Goal: Task Accomplishment & Management: Manage account settings

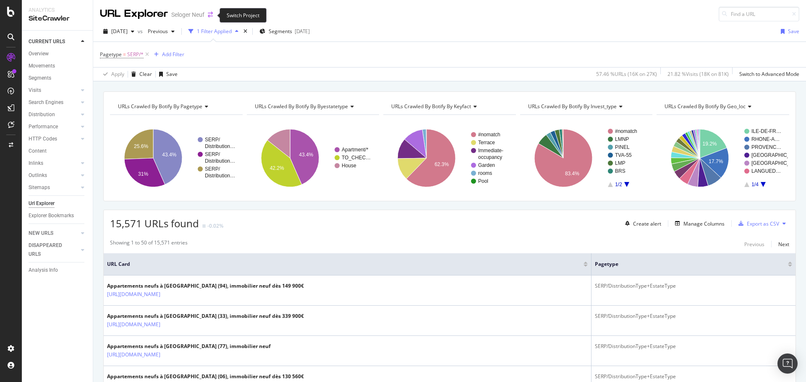
click at [208, 15] on icon "arrow-right-arrow-left" at bounding box center [210, 15] width 5 height 6
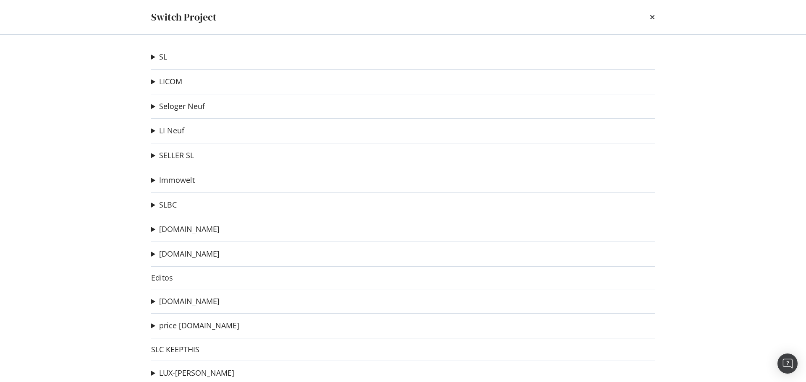
click at [165, 131] on link "LI Neuf" at bounding box center [171, 130] width 25 height 9
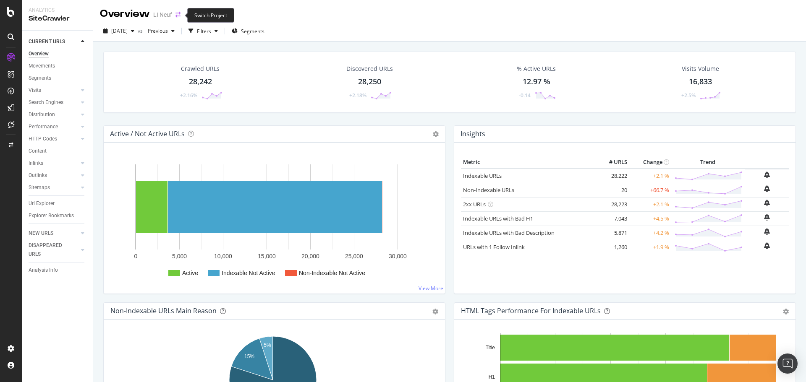
click at [175, 13] on icon "arrow-right-arrow-left" at bounding box center [177, 15] width 5 height 6
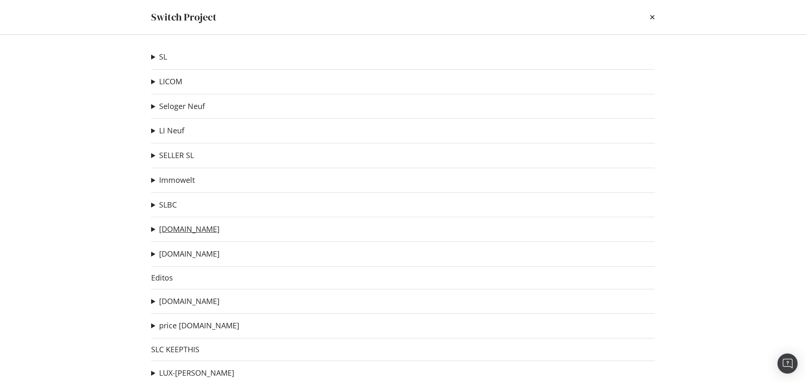
click at [193, 231] on link "[DOMAIN_NAME]" at bounding box center [189, 229] width 60 height 9
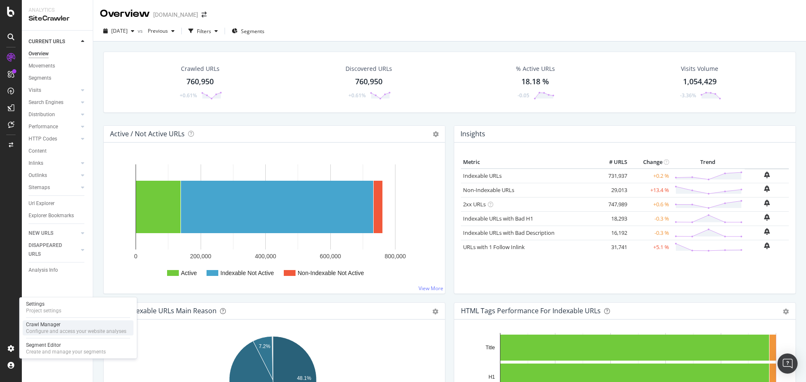
click at [54, 321] on div "Crawl Manager Configure and access your website analyses" at bounding box center [78, 328] width 111 height 15
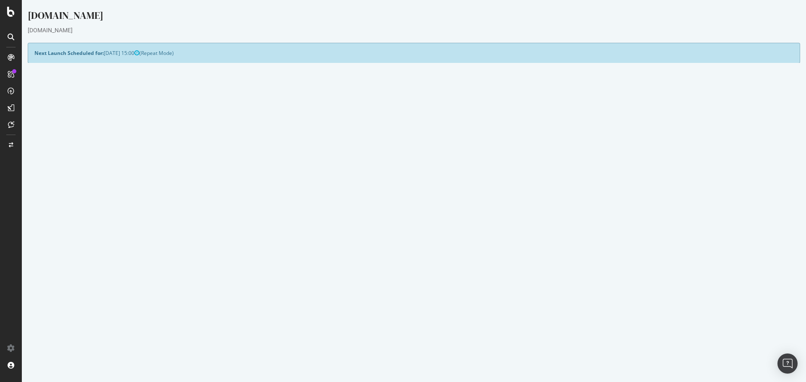
click at [432, 217] on p "View Crawl Settings" at bounding box center [413, 219] width 759 height 7
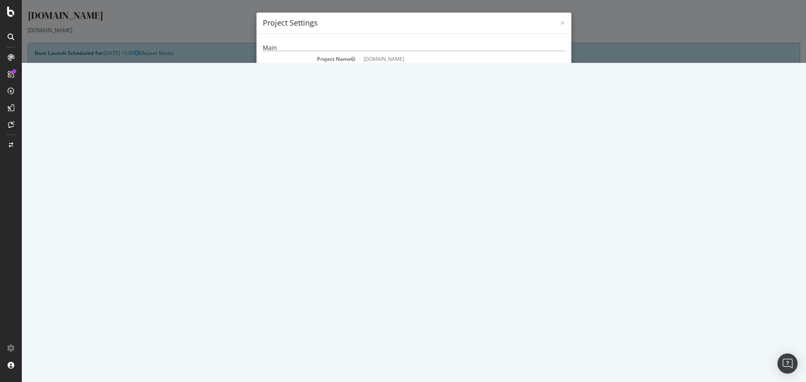
click at [217, 63] on div "× Close Project Settings Main Project Name immonet.de Start URLs https://www.im…" at bounding box center [414, 31] width 784 height 63
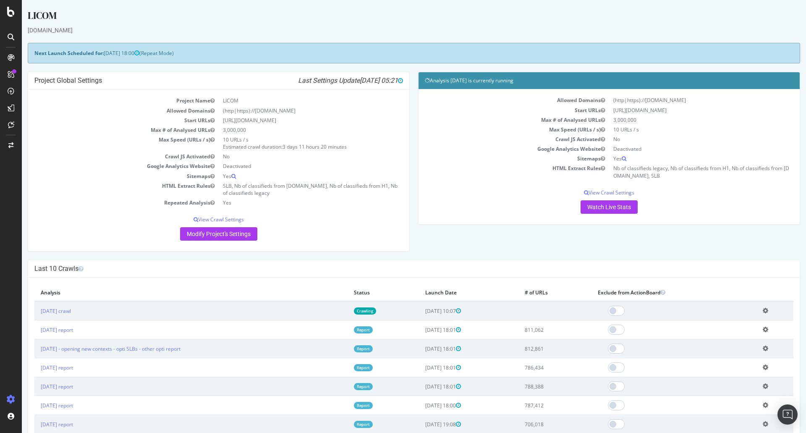
click at [376, 310] on link "Crawling" at bounding box center [365, 310] width 22 height 7
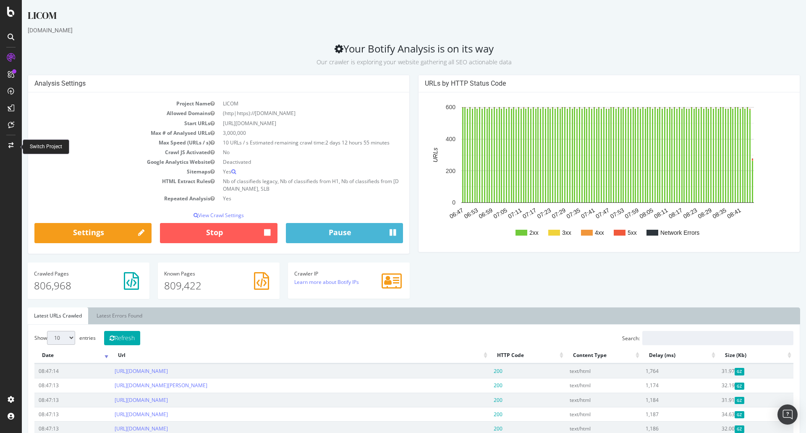
click at [9, 146] on icon at bounding box center [10, 145] width 5 height 6
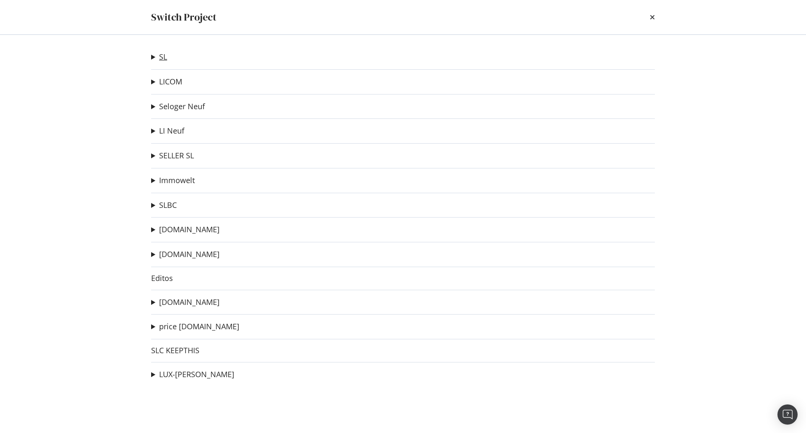
click at [162, 56] on link "SL" at bounding box center [163, 56] width 8 height 9
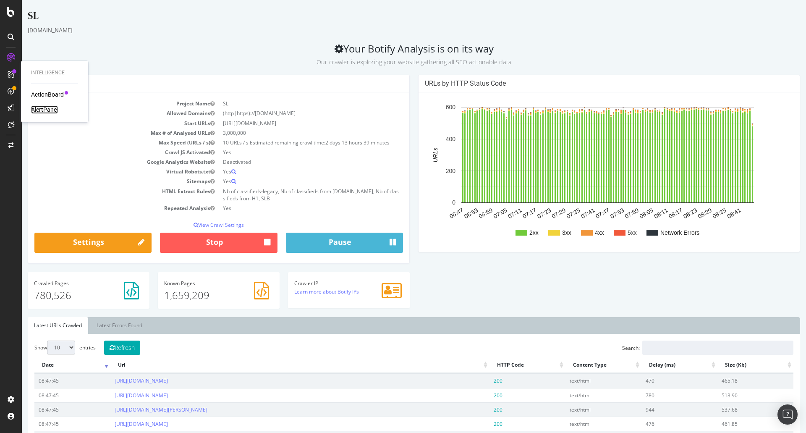
click at [46, 108] on div "AlertPanel" at bounding box center [44, 109] width 27 height 8
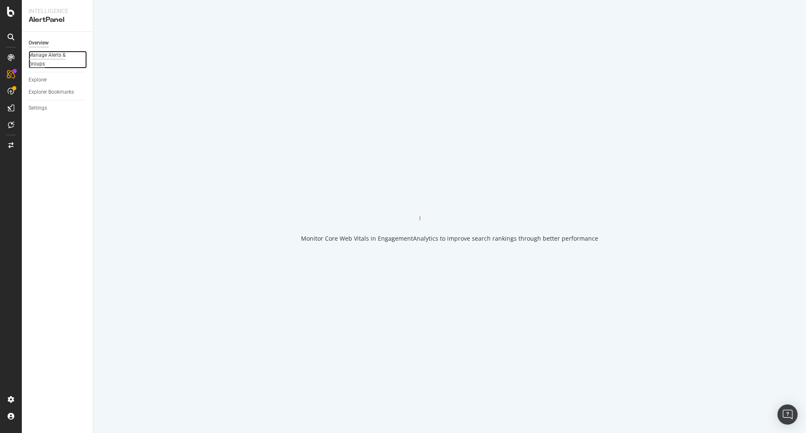
click at [47, 51] on div "Manage Alerts & Groups" at bounding box center [54, 60] width 50 height 18
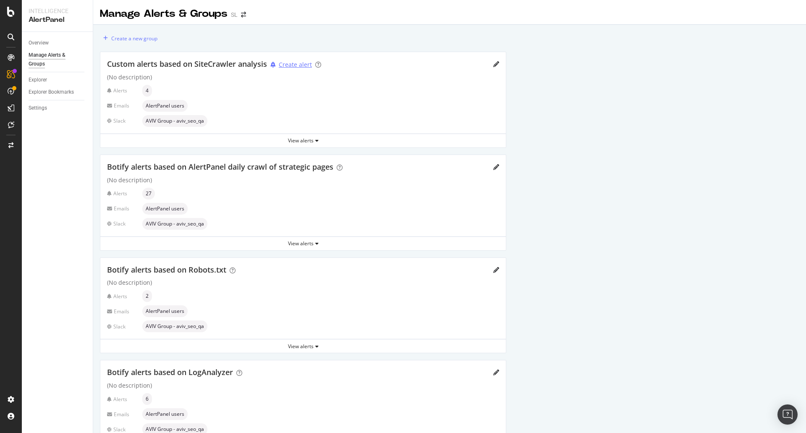
click at [293, 67] on div "Create alert" at bounding box center [295, 64] width 33 height 8
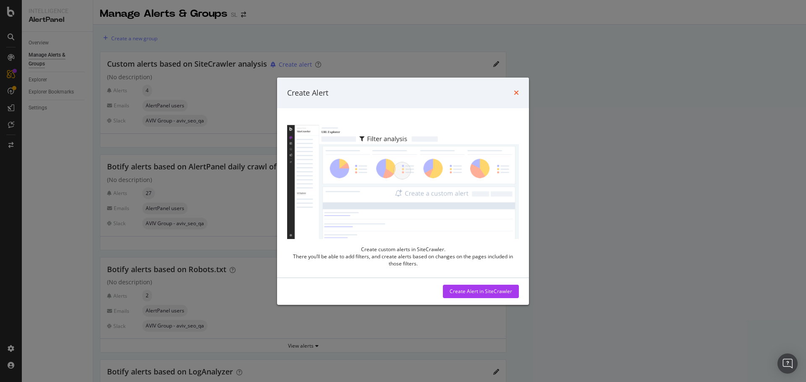
click at [516, 92] on icon "times" at bounding box center [516, 92] width 5 height 7
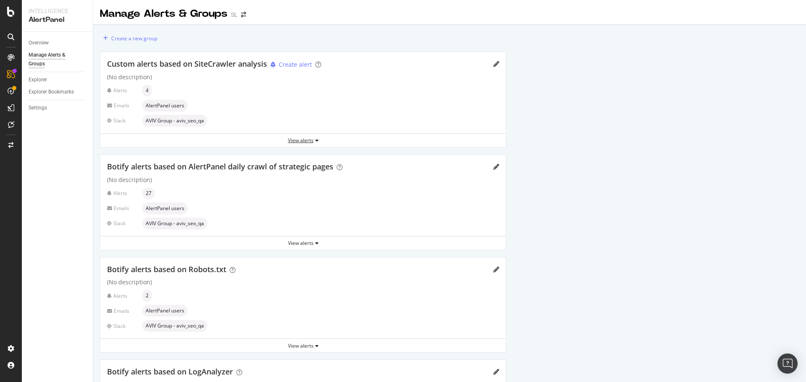
click at [308, 141] on div "View alerts" at bounding box center [302, 140] width 405 height 7
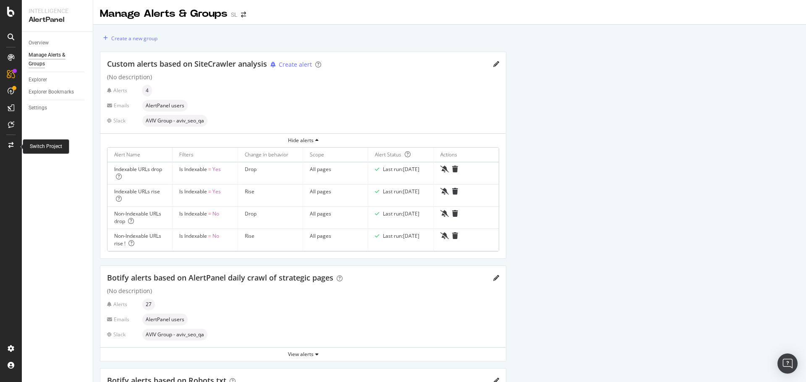
click at [7, 145] on div at bounding box center [11, 145] width 20 height 13
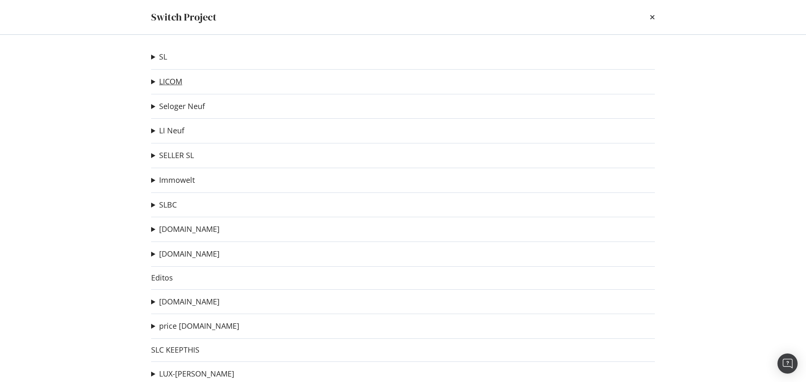
click at [164, 82] on link "LICOM" at bounding box center [170, 81] width 23 height 9
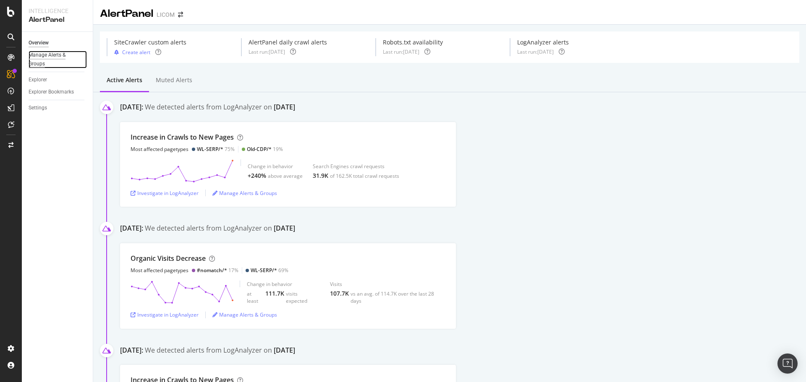
click at [50, 54] on div "Manage Alerts & Groups" at bounding box center [54, 60] width 50 height 18
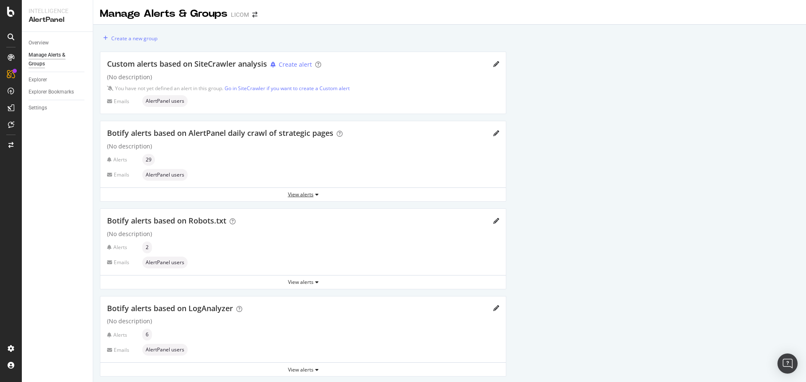
click at [298, 191] on div "View alerts" at bounding box center [302, 194] width 405 height 7
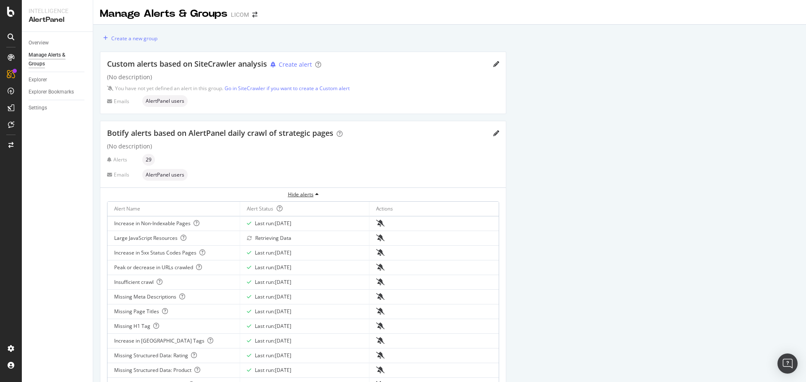
click at [298, 191] on div "Hide alerts" at bounding box center [302, 194] width 405 height 7
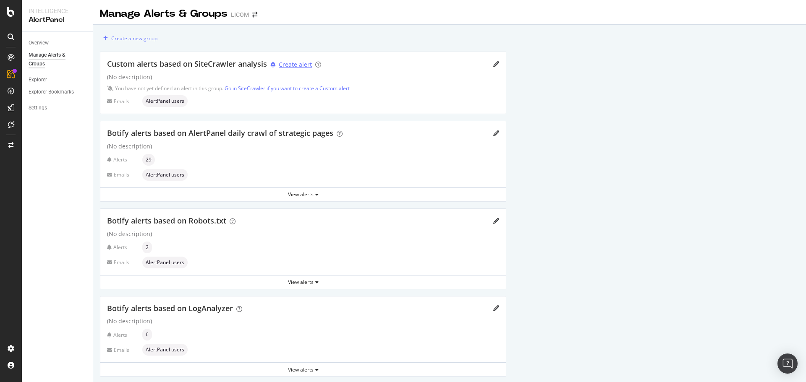
click at [298, 67] on div "Create alert" at bounding box center [295, 64] width 33 height 8
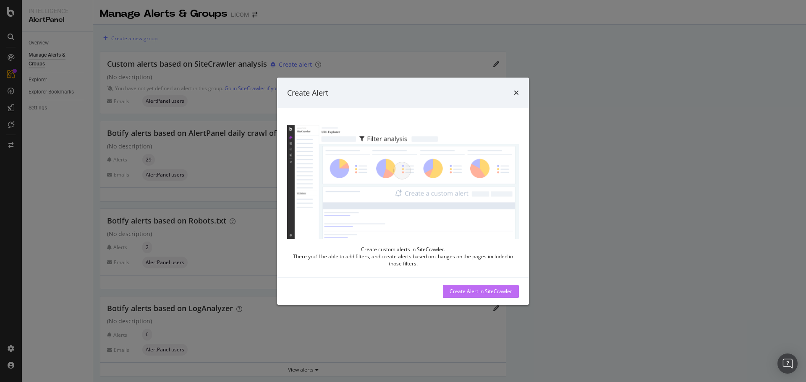
click at [479, 292] on div "Create Alert in SiteCrawler" at bounding box center [481, 291] width 63 height 7
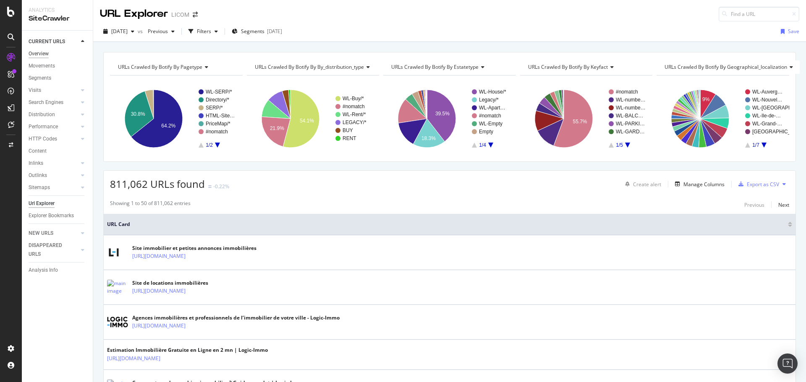
click at [31, 54] on div "Overview" at bounding box center [39, 54] width 20 height 9
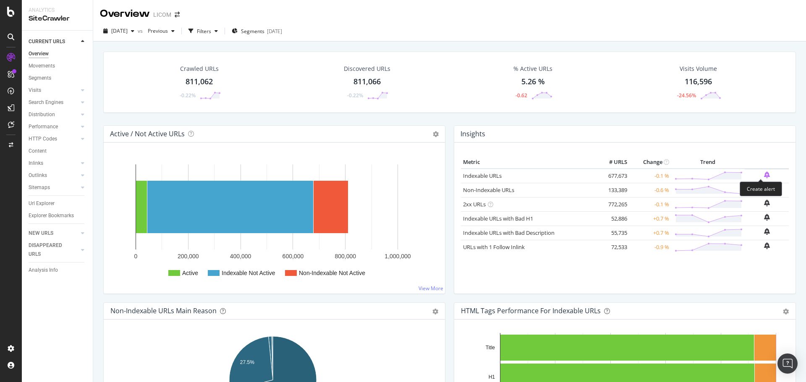
click at [764, 176] on icon "bell-plus" at bounding box center [767, 175] width 6 height 7
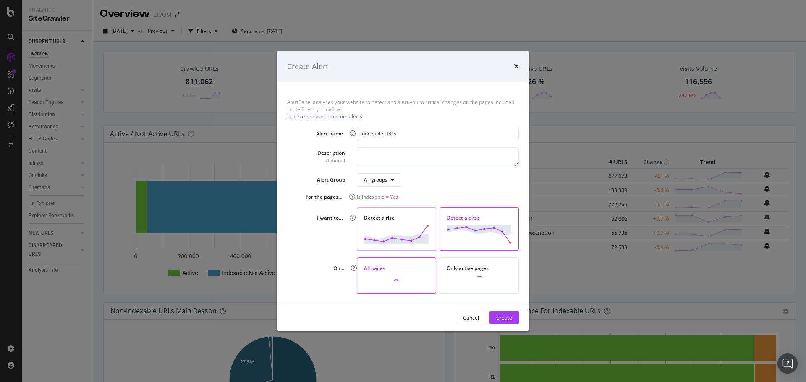
click at [406, 226] on img "modal" at bounding box center [396, 234] width 65 height 19
click at [463, 233] on img "modal" at bounding box center [479, 234] width 65 height 19
click at [388, 234] on img "modal" at bounding box center [396, 234] width 65 height 19
click at [375, 182] on div "All groups" at bounding box center [376, 179] width 24 height 7
click at [309, 178] on div "Alert Group All groups" at bounding box center [403, 179] width 232 height 13
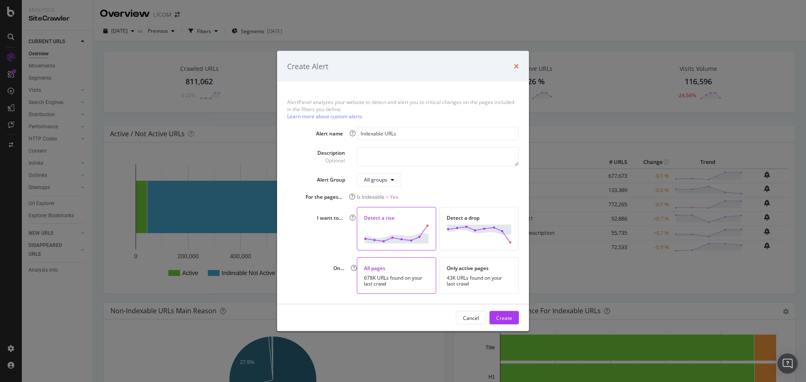
click at [515, 69] on icon "times" at bounding box center [516, 66] width 5 height 7
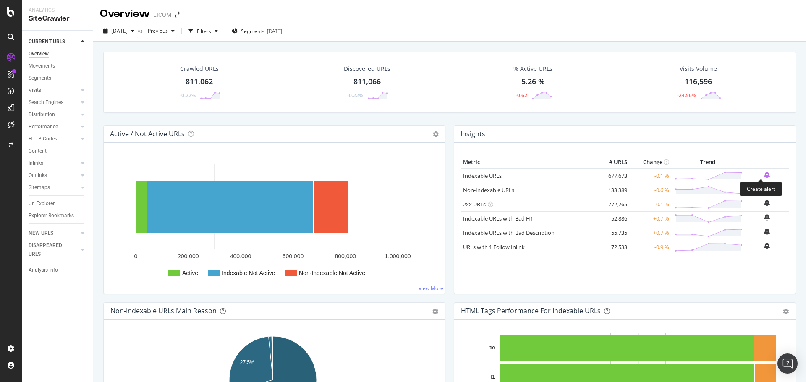
click at [764, 172] on icon "bell-plus" at bounding box center [767, 175] width 6 height 7
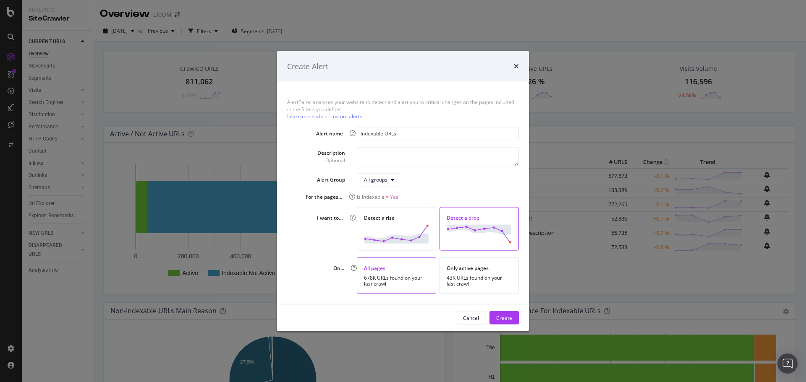
click at [496, 233] on img "modal" at bounding box center [479, 234] width 65 height 19
click at [495, 313] on button "Create" at bounding box center [503, 317] width 29 height 13
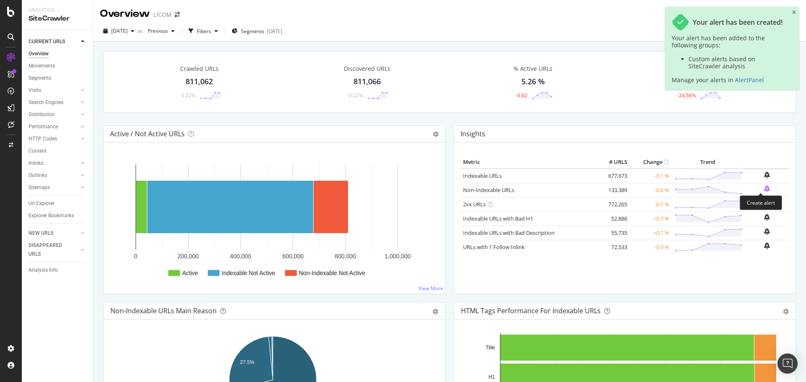
click at [764, 190] on icon "bell-plus" at bounding box center [767, 189] width 6 height 7
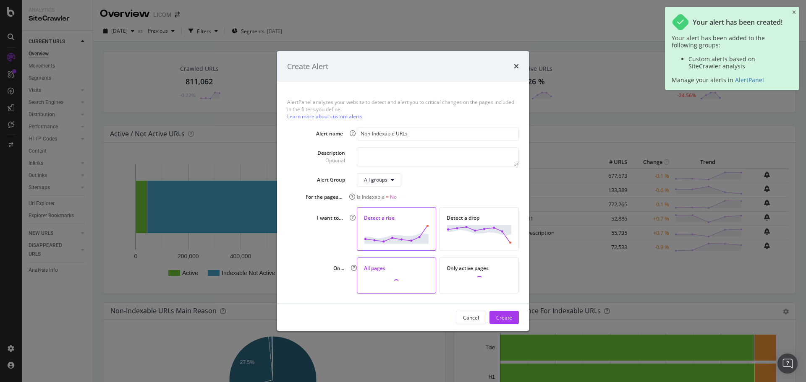
click at [404, 237] on img "modal" at bounding box center [396, 234] width 65 height 19
click at [501, 316] on div "Create" at bounding box center [504, 317] width 16 height 7
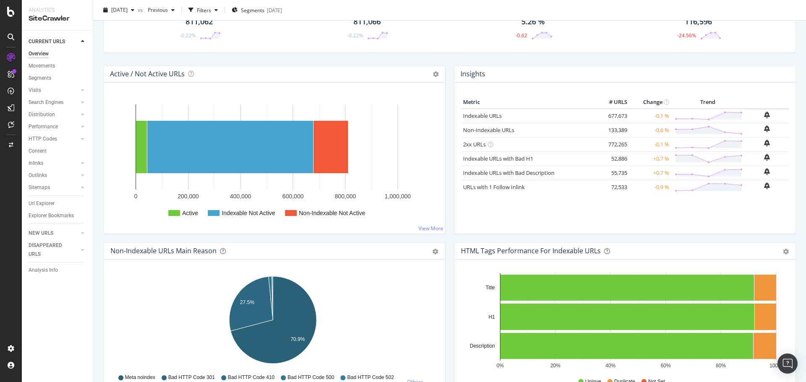
scroll to position [168, 0]
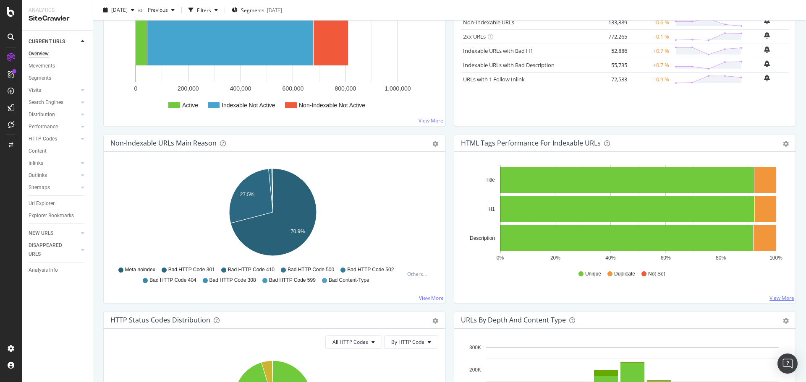
click at [776, 296] on link "View More" at bounding box center [781, 298] width 25 height 7
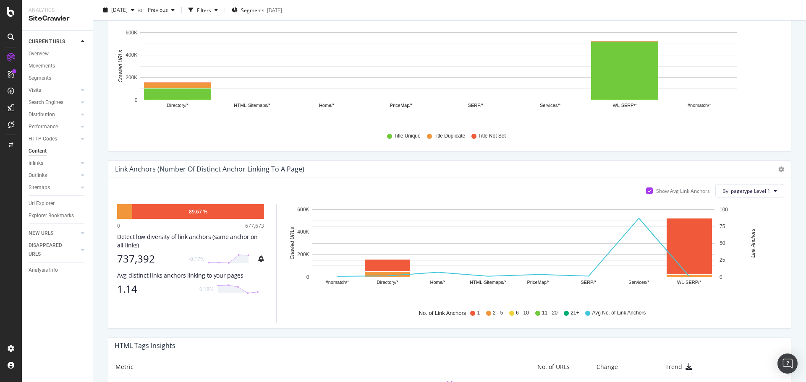
scroll to position [502, 0]
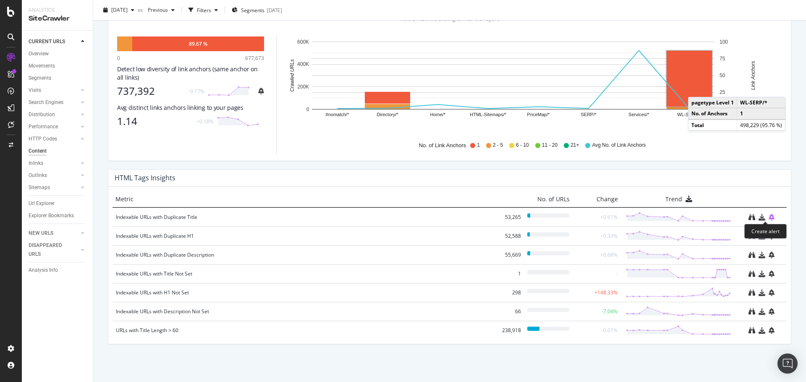
click at [769, 217] on icon "bell-plus" at bounding box center [772, 217] width 6 height 7
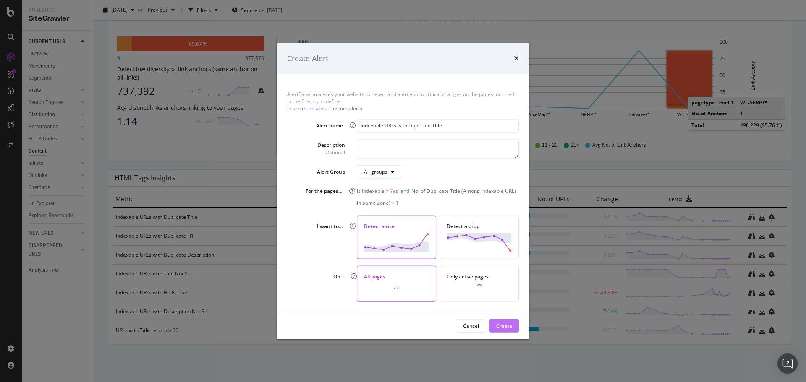
click at [499, 323] on div "Create" at bounding box center [504, 325] width 16 height 7
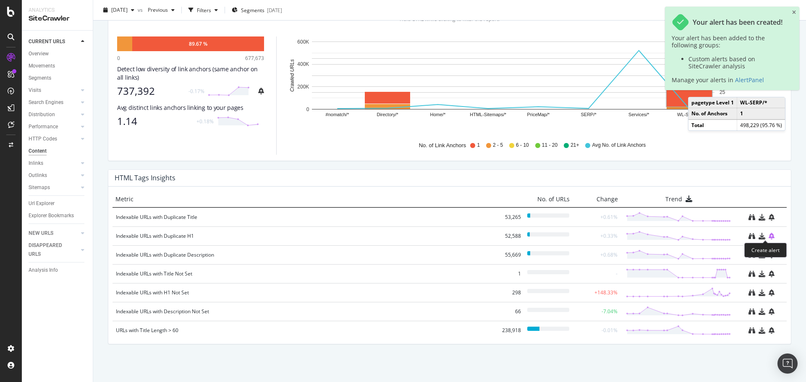
click at [769, 236] on icon "bell-plus" at bounding box center [772, 236] width 6 height 7
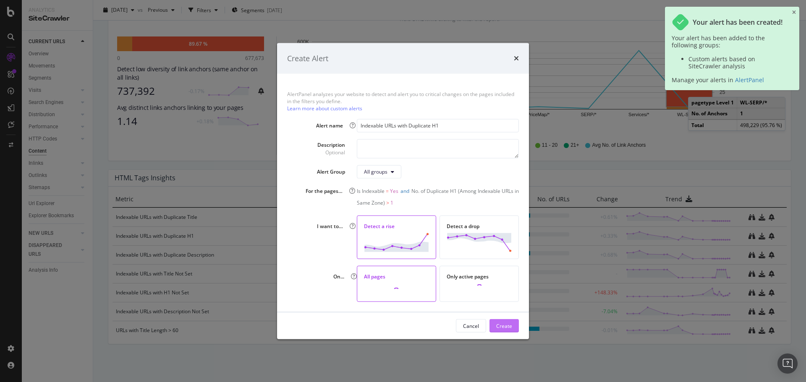
click at [507, 329] on div "Create" at bounding box center [504, 325] width 16 height 7
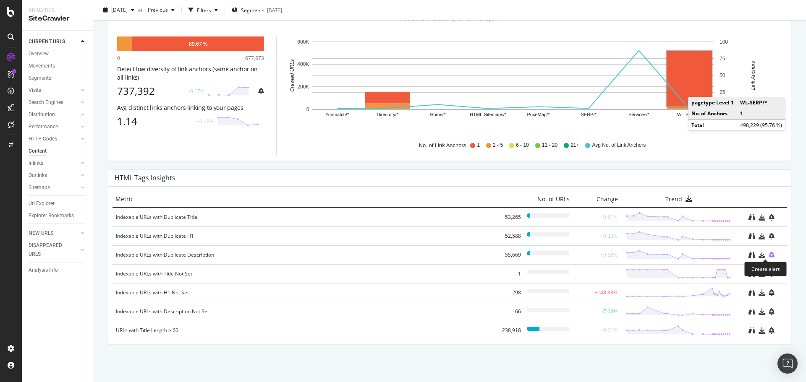
click at [769, 255] on icon "bell-plus" at bounding box center [772, 255] width 6 height 7
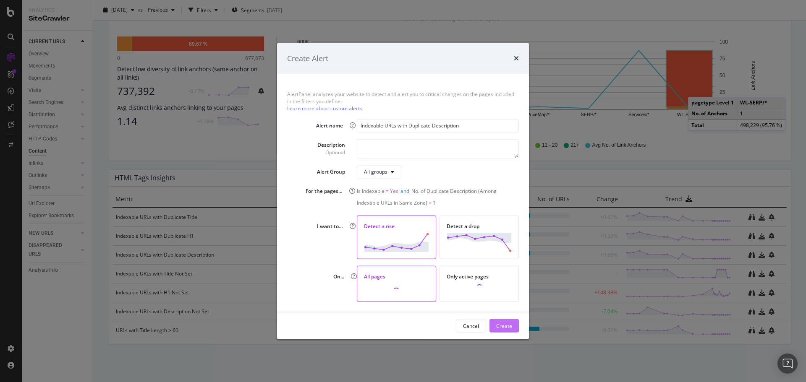
click at [503, 325] on div "Create" at bounding box center [504, 325] width 16 height 7
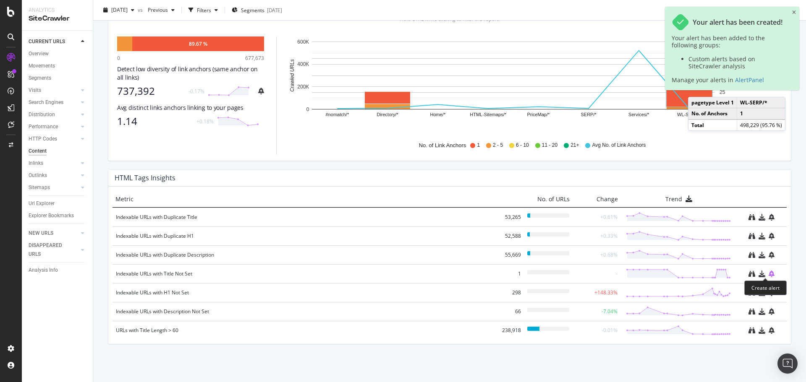
click at [769, 275] on icon "bell-plus" at bounding box center [772, 274] width 6 height 7
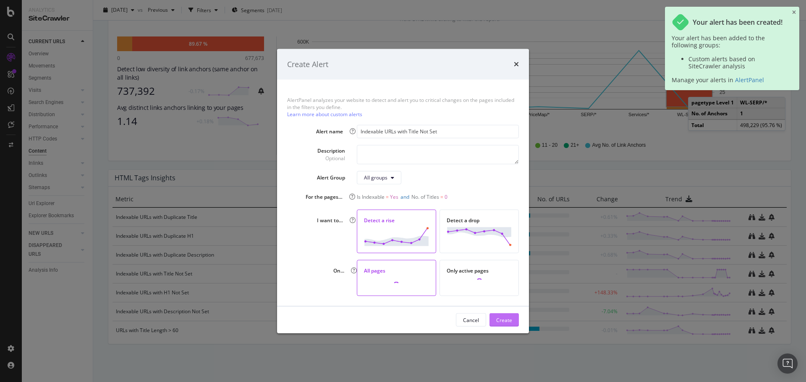
click at [505, 322] on div "Create" at bounding box center [504, 319] width 16 height 7
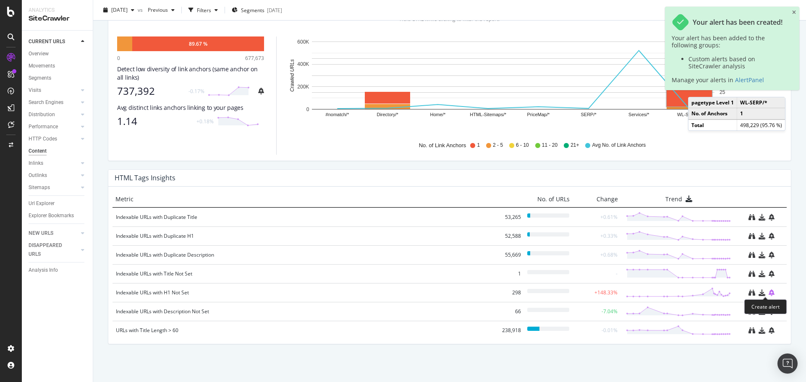
click at [769, 293] on icon "bell-plus" at bounding box center [772, 293] width 6 height 7
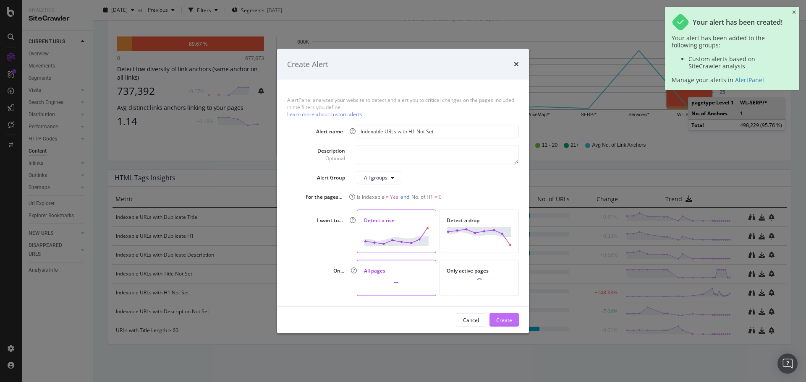
click at [501, 319] on div "Create" at bounding box center [504, 319] width 16 height 7
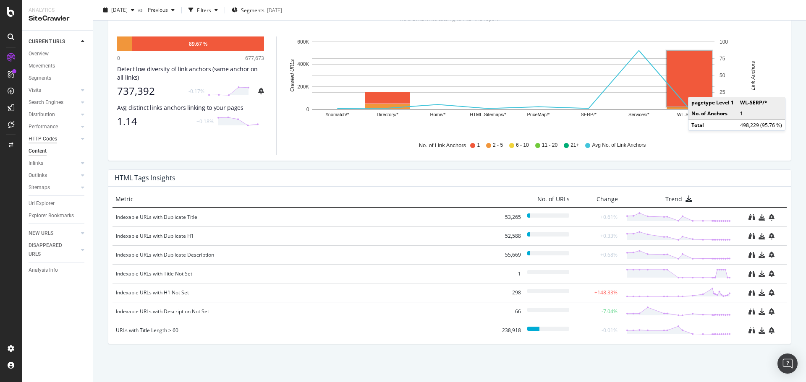
click at [38, 138] on div "HTTP Codes" at bounding box center [43, 139] width 29 height 9
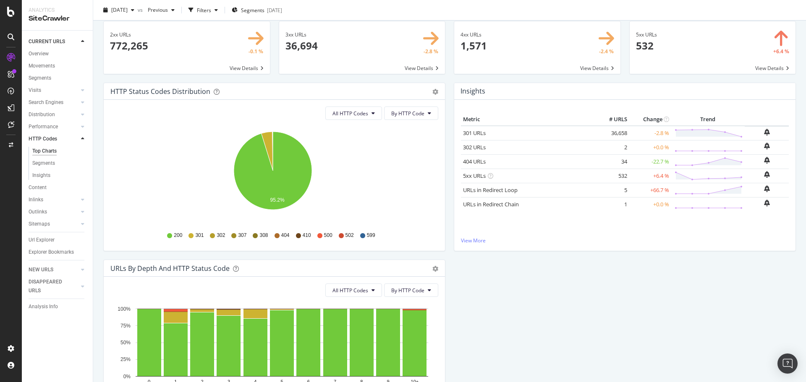
scroll to position [42, 0]
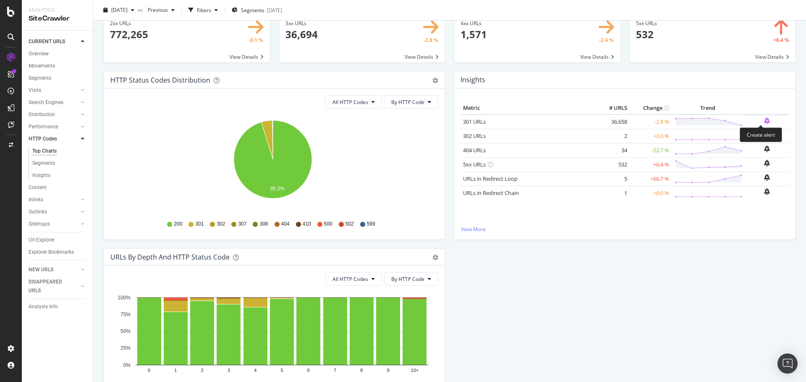
click at [764, 120] on icon "bell-plus" at bounding box center [767, 121] width 6 height 7
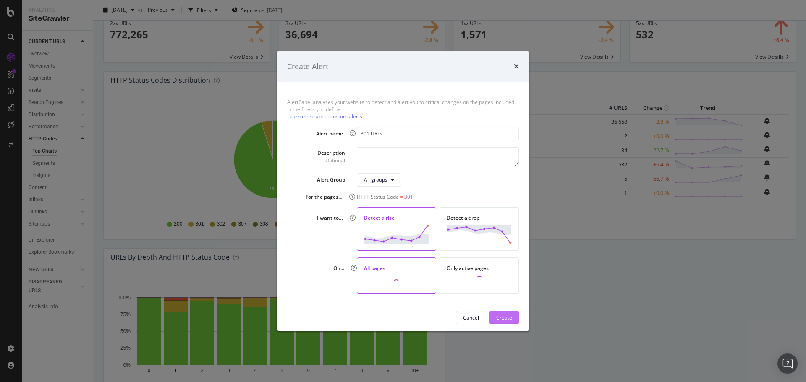
click at [507, 317] on div "Create" at bounding box center [504, 317] width 16 height 7
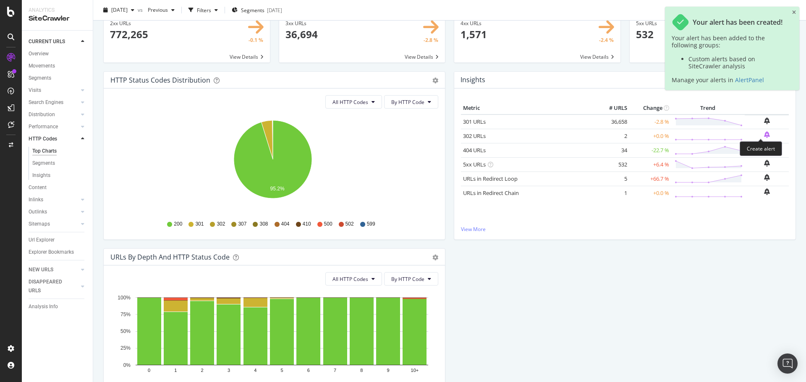
click at [764, 133] on icon "bell-plus" at bounding box center [767, 134] width 6 height 7
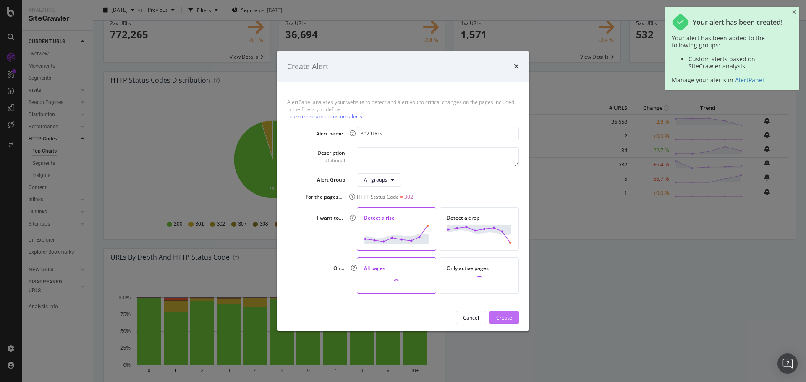
click at [497, 316] on div "Create" at bounding box center [504, 317] width 16 height 7
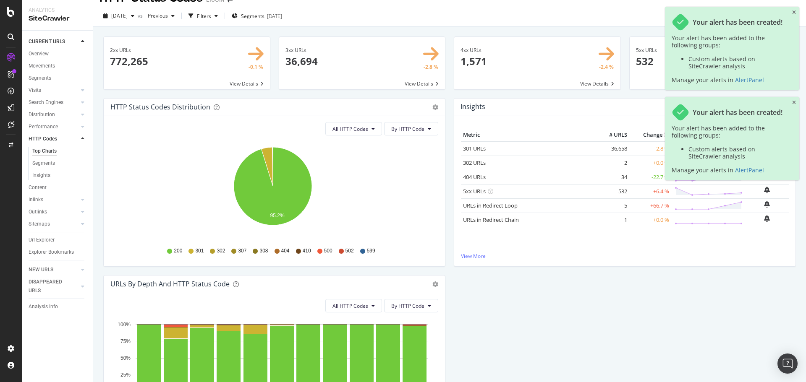
scroll to position [0, 0]
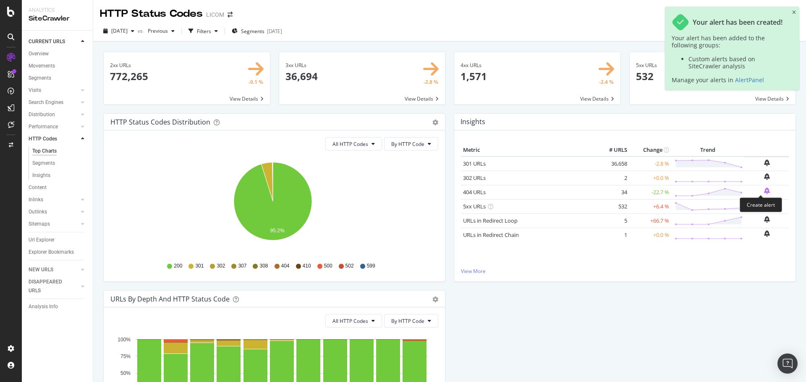
click at [764, 191] on icon "bell-plus" at bounding box center [767, 191] width 6 height 7
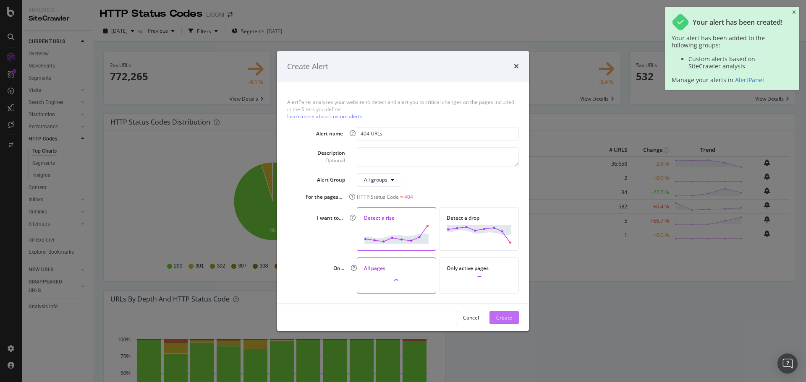
click at [497, 319] on div "Create" at bounding box center [504, 317] width 16 height 7
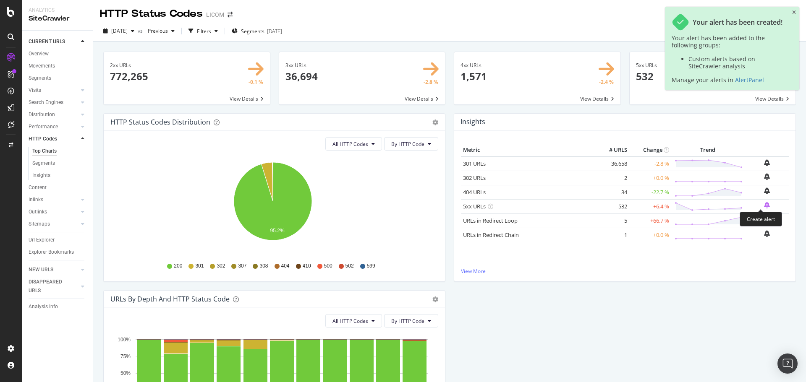
click at [764, 204] on icon "bell-plus" at bounding box center [767, 205] width 6 height 7
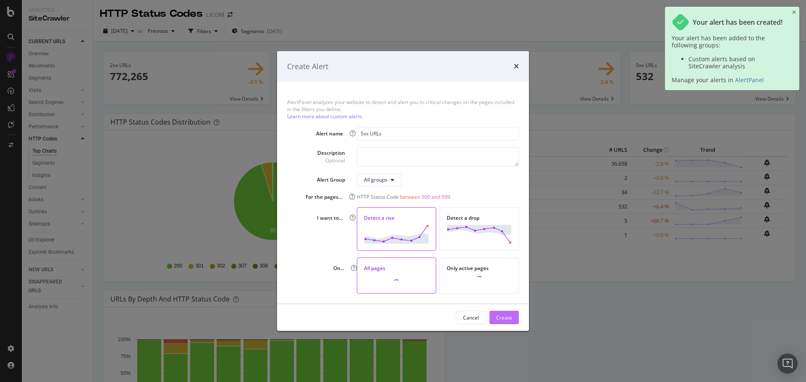
click at [510, 318] on div "Create" at bounding box center [504, 317] width 16 height 7
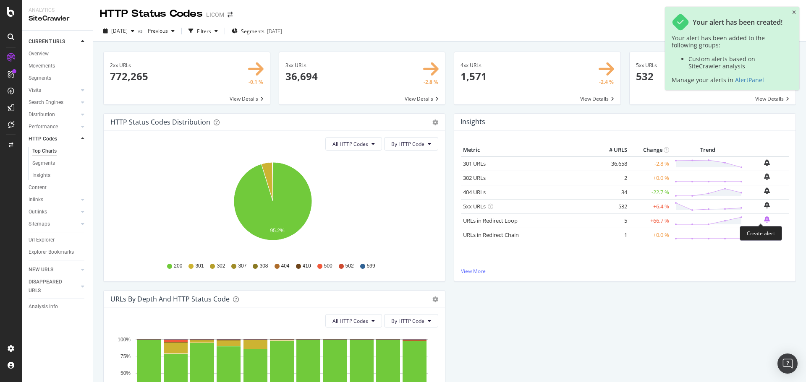
click at [764, 219] on icon "bell-plus" at bounding box center [767, 219] width 6 height 7
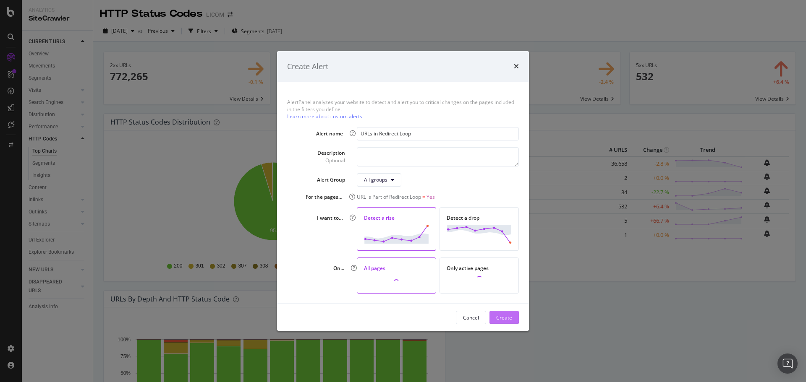
click at [508, 318] on div "Create" at bounding box center [504, 317] width 16 height 7
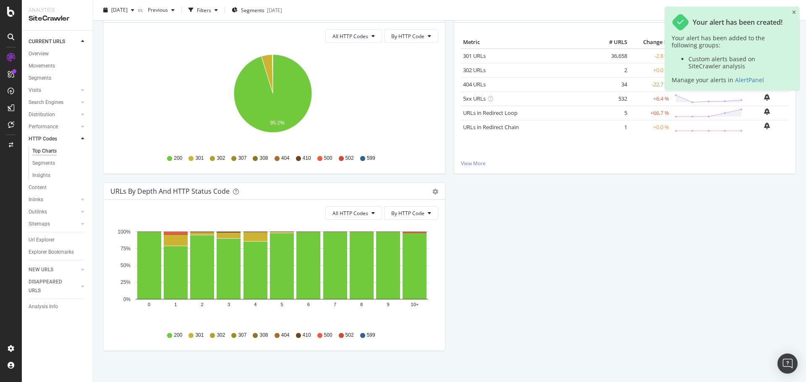
scroll to position [115, 0]
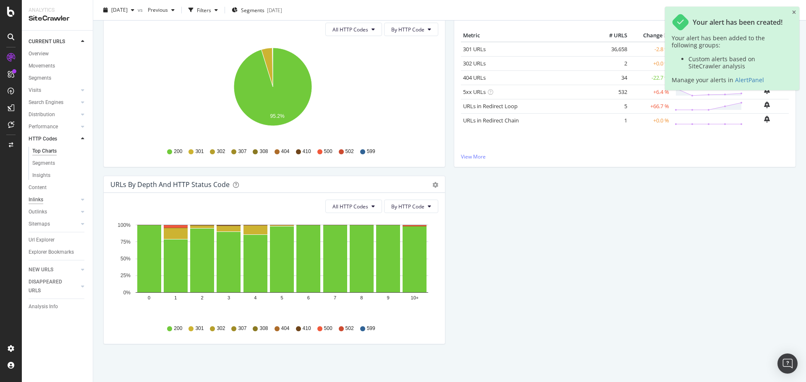
click at [41, 203] on div "Inlinks" at bounding box center [36, 200] width 15 height 9
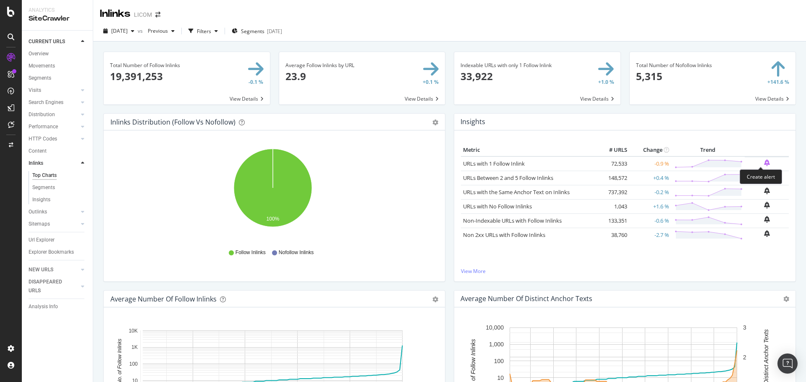
click at [764, 162] on icon "bell-plus" at bounding box center [767, 163] width 6 height 7
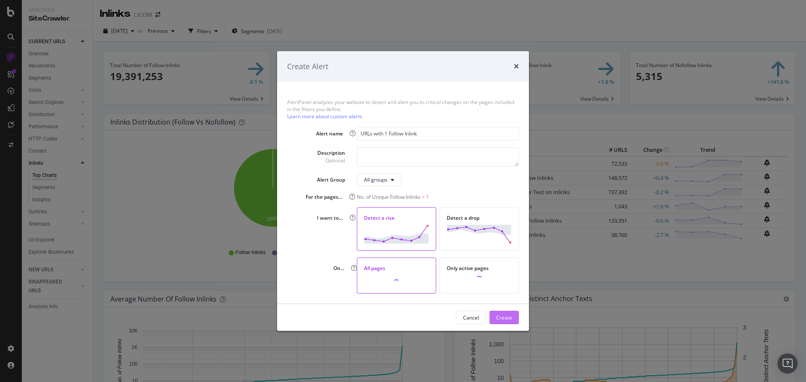
click at [513, 316] on button "Create" at bounding box center [503, 317] width 29 height 13
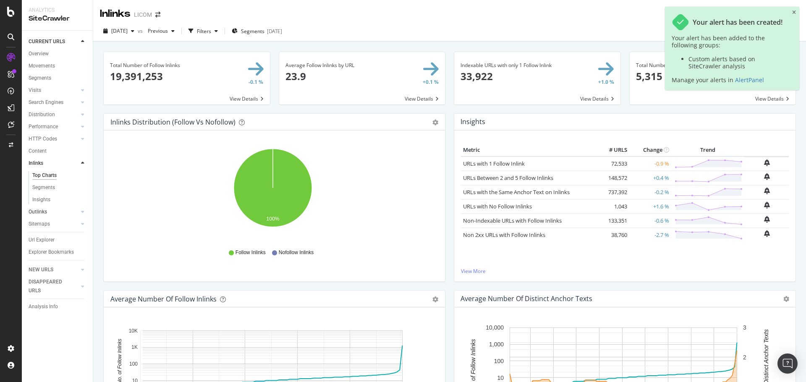
click at [47, 212] on link "Outlinks" at bounding box center [54, 212] width 50 height 9
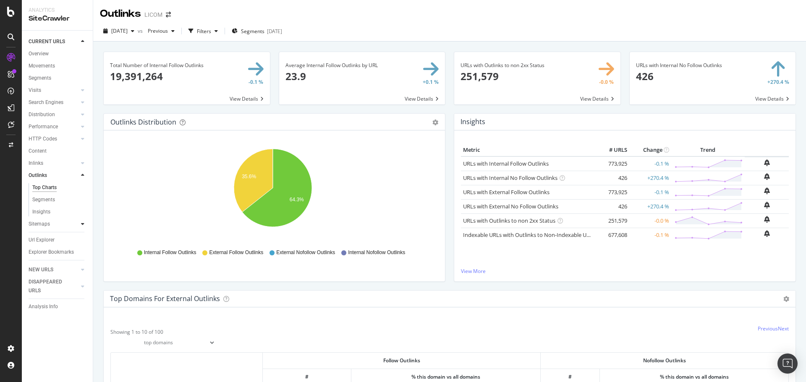
click at [86, 225] on div at bounding box center [82, 224] width 8 height 8
click at [44, 199] on div "Top Charts" at bounding box center [44, 200] width 25 height 9
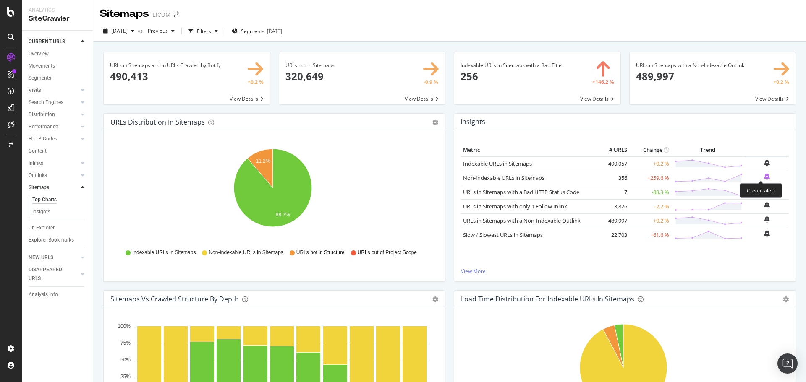
click at [764, 177] on icon "bell-plus" at bounding box center [767, 176] width 6 height 7
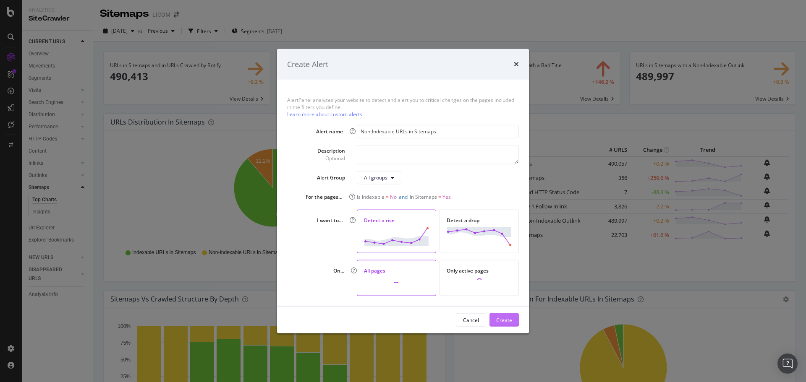
click at [503, 320] on div "Create" at bounding box center [504, 319] width 16 height 7
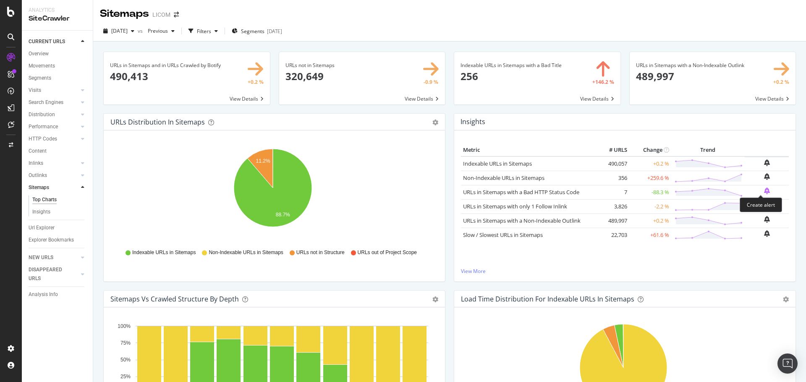
click at [764, 191] on icon "bell-plus" at bounding box center [767, 191] width 6 height 7
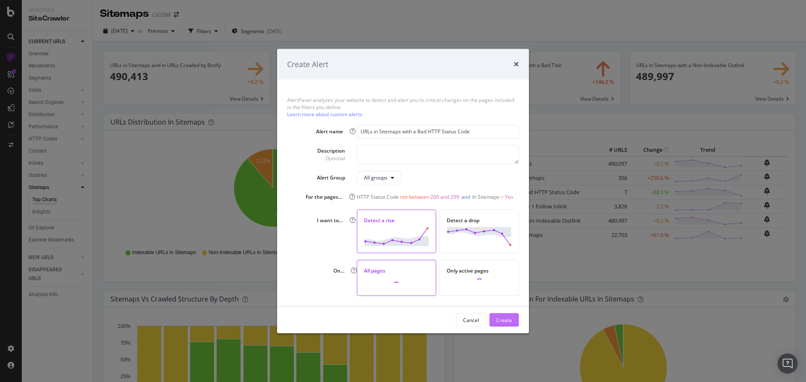
click at [505, 320] on div "Create" at bounding box center [504, 319] width 16 height 7
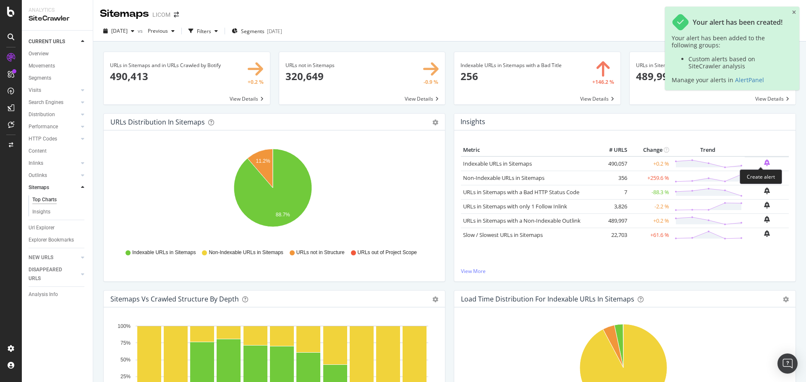
click at [764, 162] on icon "bell-plus" at bounding box center [767, 163] width 6 height 7
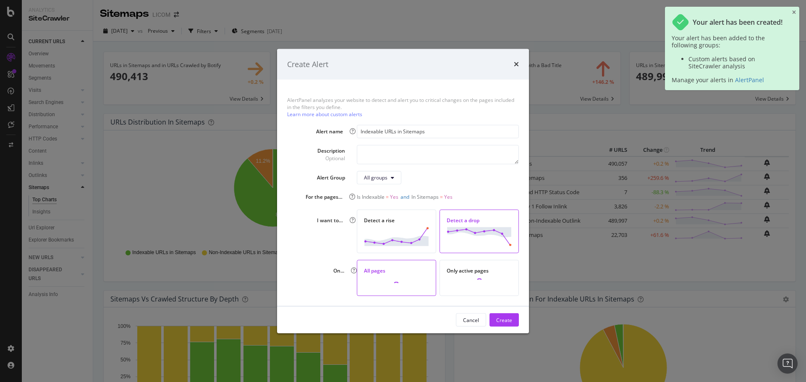
click at [493, 241] on img "modal" at bounding box center [479, 236] width 65 height 19
click at [504, 317] on div "Create" at bounding box center [504, 319] width 16 height 7
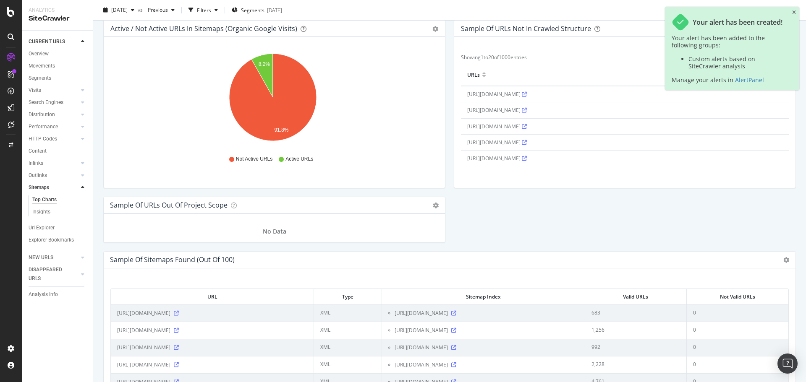
scroll to position [881, 0]
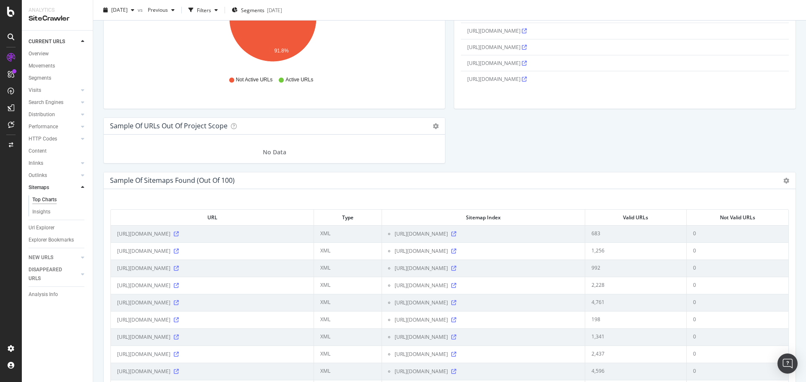
drag, startPoint x: 35, startPoint y: 116, endPoint x: 309, endPoint y: 180, distance: 280.8
click at [35, 116] on div "Distribution" at bounding box center [42, 114] width 26 height 9
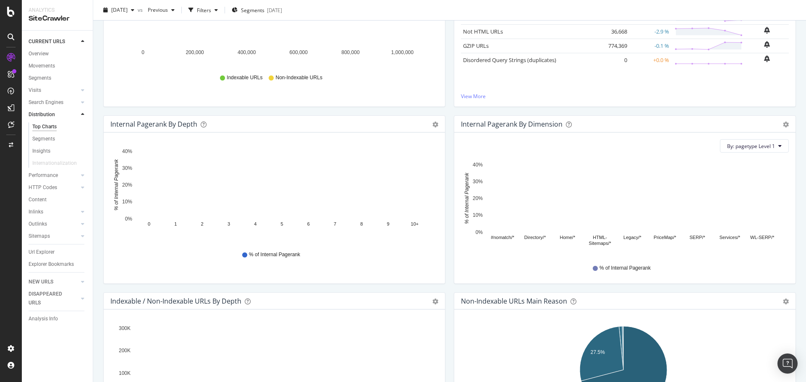
scroll to position [42, 0]
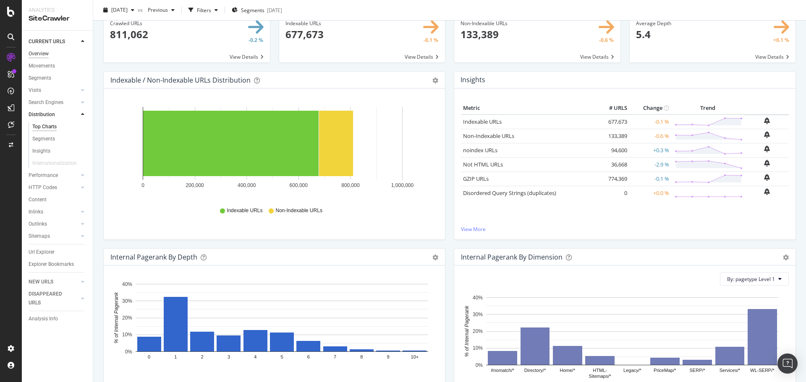
click at [41, 54] on div "Overview" at bounding box center [39, 54] width 20 height 9
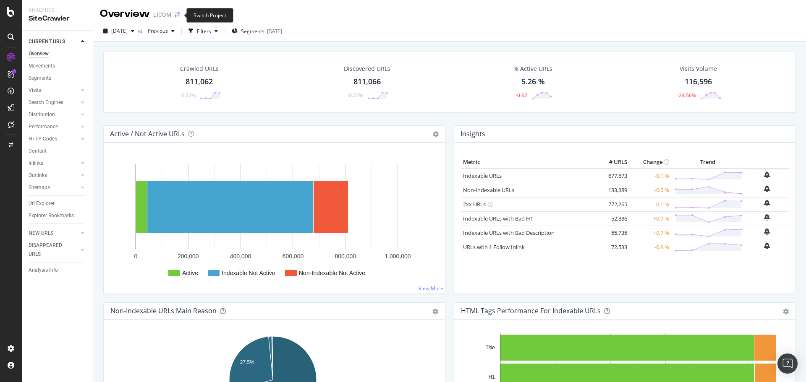
click at [178, 16] on icon "arrow-right-arrow-left" at bounding box center [177, 15] width 5 height 6
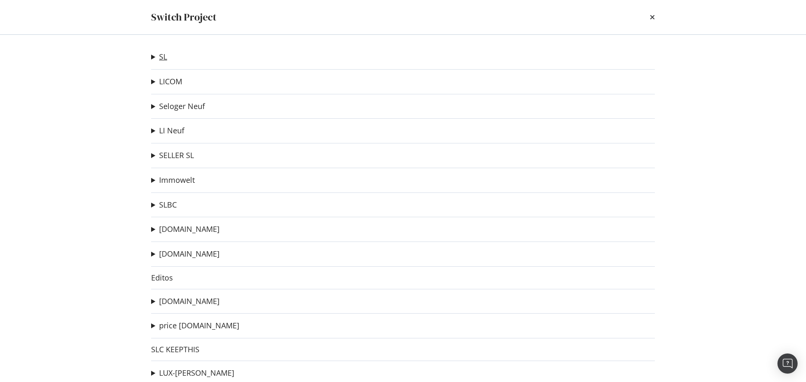
click at [163, 58] on link "SL" at bounding box center [163, 56] width 8 height 9
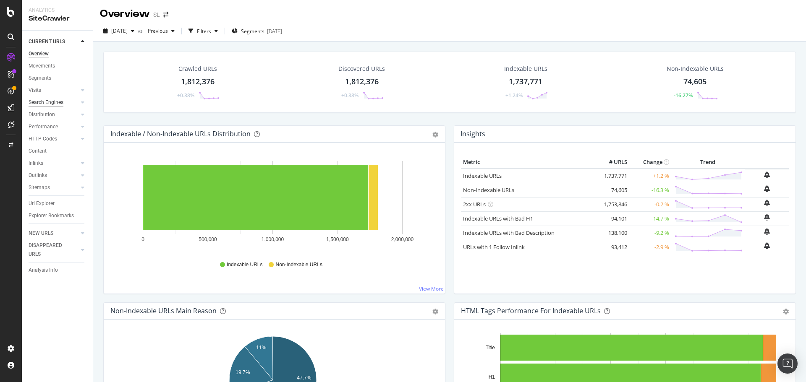
click at [41, 102] on div "Search Engines" at bounding box center [46, 102] width 35 height 9
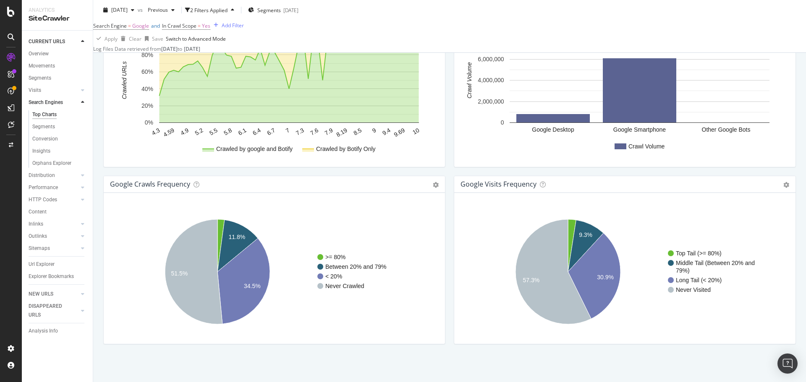
scroll to position [948, 0]
click at [12, 144] on icon at bounding box center [11, 145] width 5 height 5
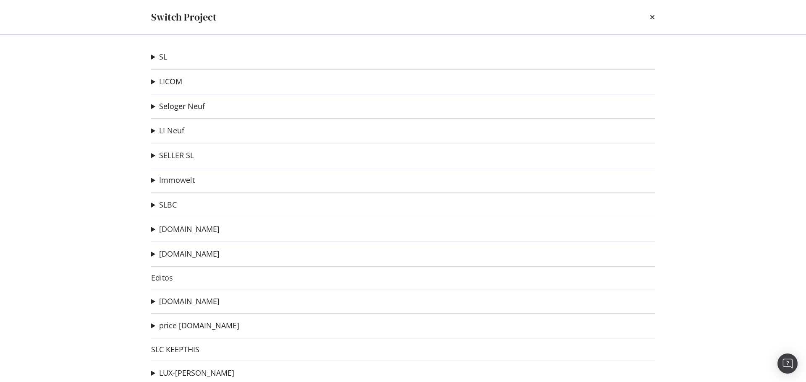
click at [170, 80] on link "LICOM" at bounding box center [170, 81] width 23 height 9
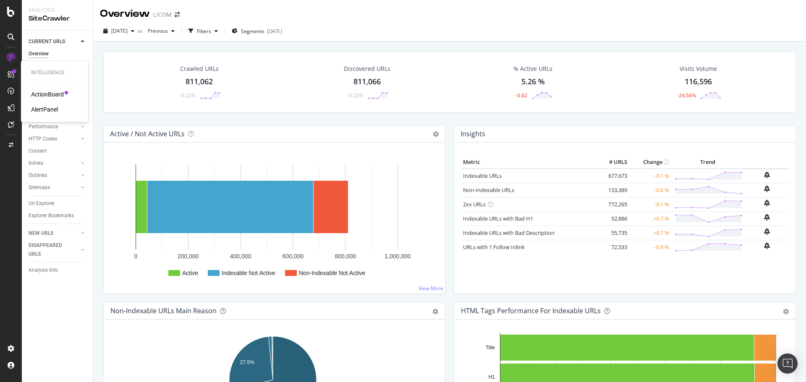
click at [41, 111] on div "AlertPanel" at bounding box center [44, 109] width 27 height 8
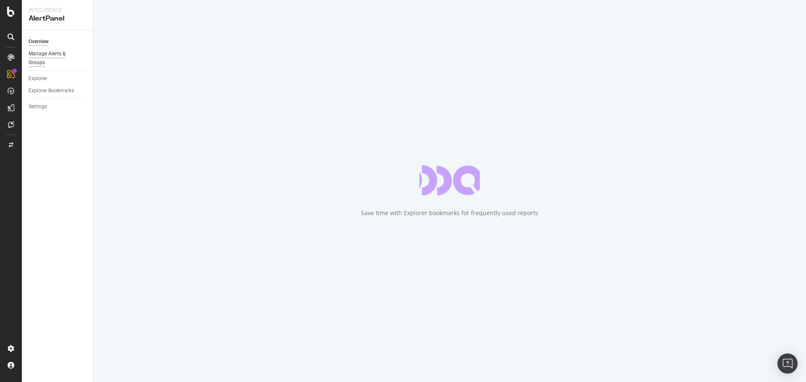
click at [58, 52] on div "Manage Alerts & Groups" at bounding box center [54, 59] width 50 height 18
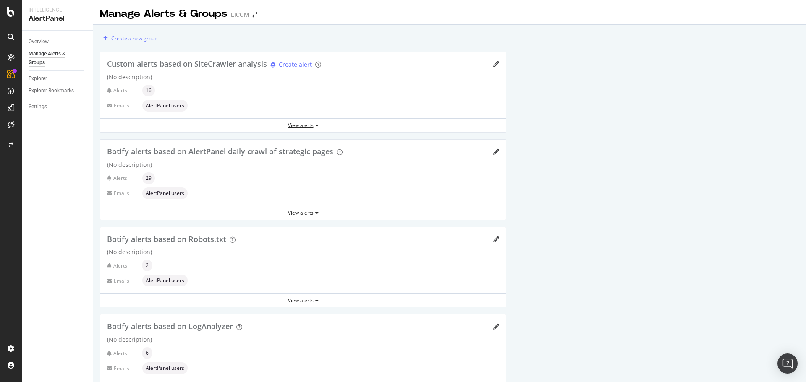
click at [310, 125] on div "View alerts" at bounding box center [302, 125] width 405 height 7
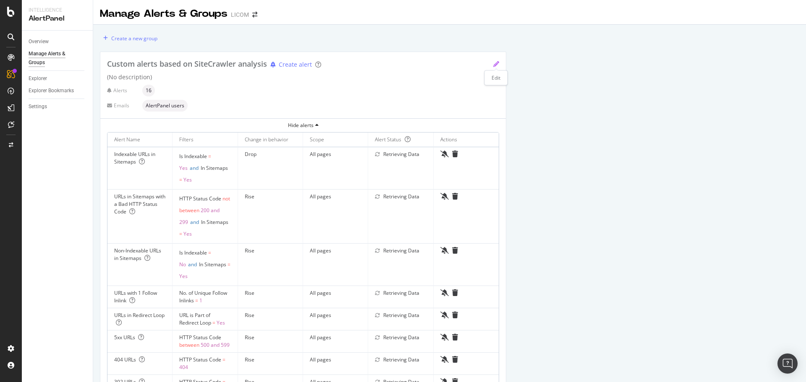
click at [497, 62] on icon "pencil" at bounding box center [496, 64] width 6 height 6
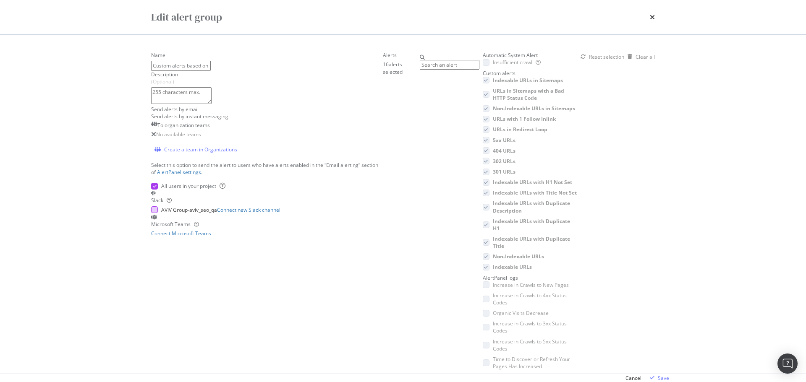
click at [158, 213] on div "modal" at bounding box center [154, 210] width 7 height 7
click at [658, 375] on div "Save" at bounding box center [663, 378] width 11 height 7
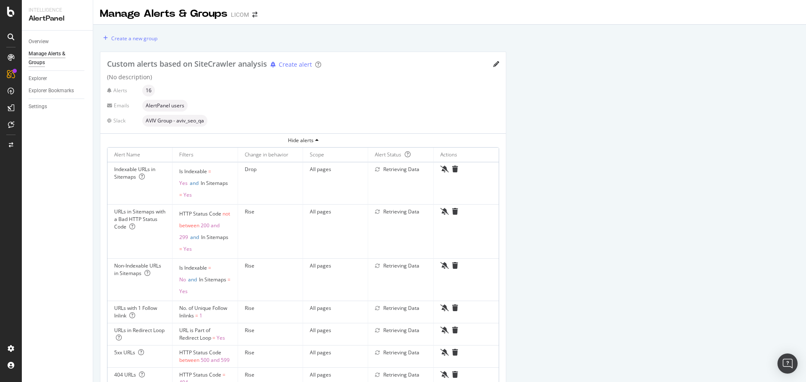
click at [55, 54] on div "Manage Alerts & Groups" at bounding box center [54, 59] width 50 height 18
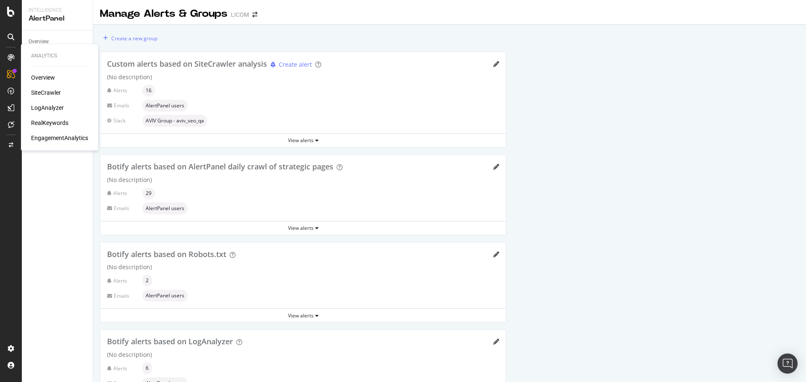
click at [40, 110] on div "LogAnalyzer" at bounding box center [47, 108] width 33 height 8
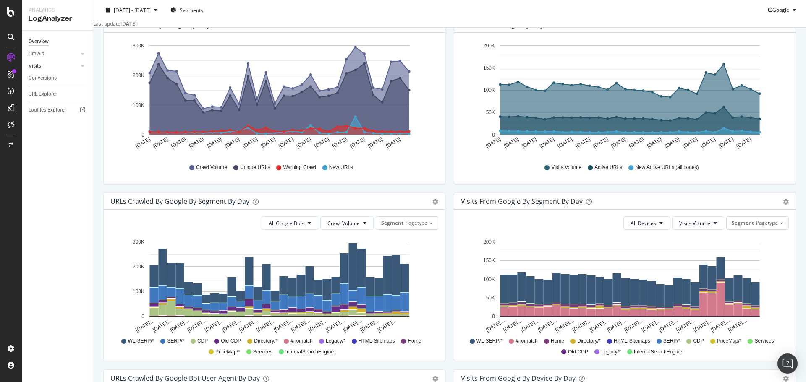
scroll to position [107, 0]
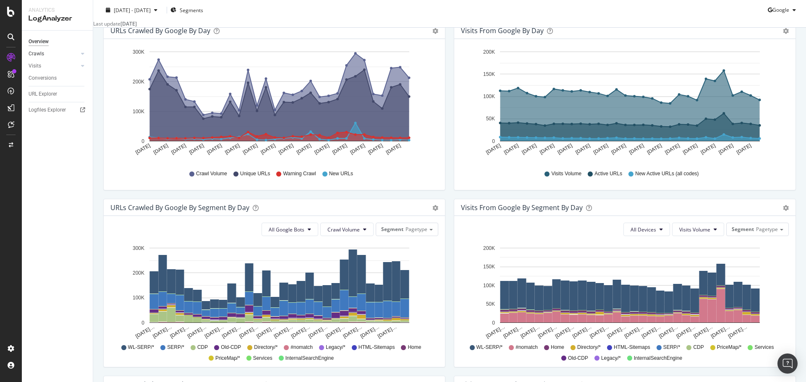
click at [47, 56] on link "Crawls" at bounding box center [54, 54] width 50 height 9
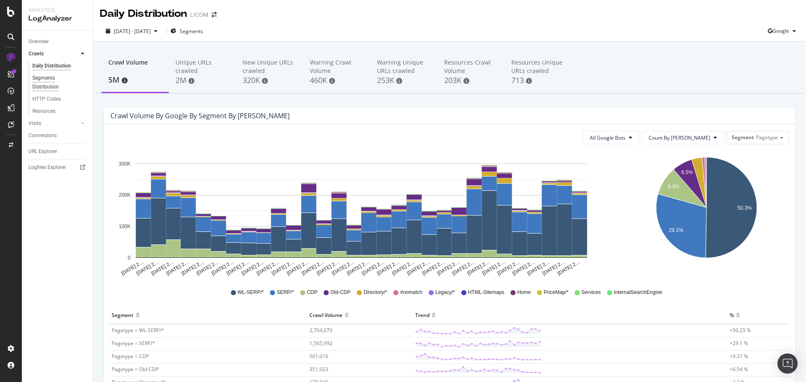
click at [47, 81] on div "Segments Distribution" at bounding box center [55, 83] width 47 height 18
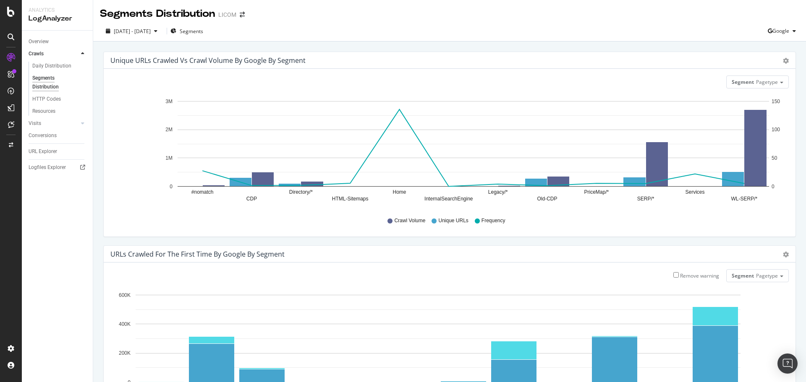
scroll to position [280, 0]
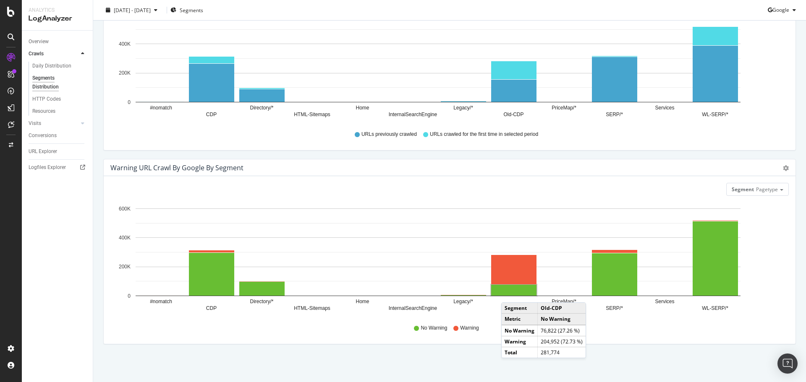
click at [510, 294] on rect "A chart." at bounding box center [513, 290] width 45 height 11
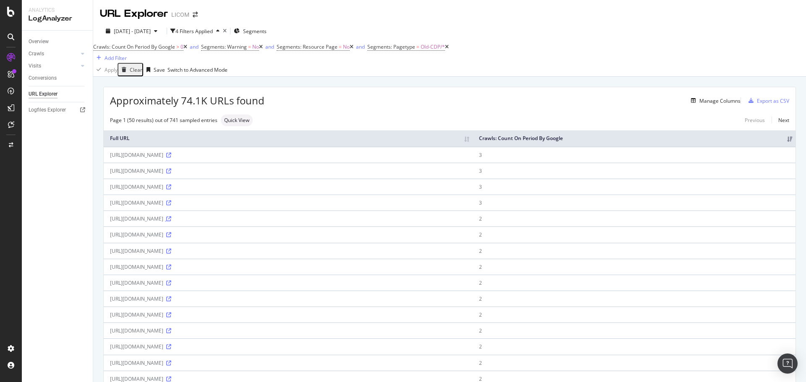
click at [171, 222] on icon at bounding box center [168, 219] width 5 height 5
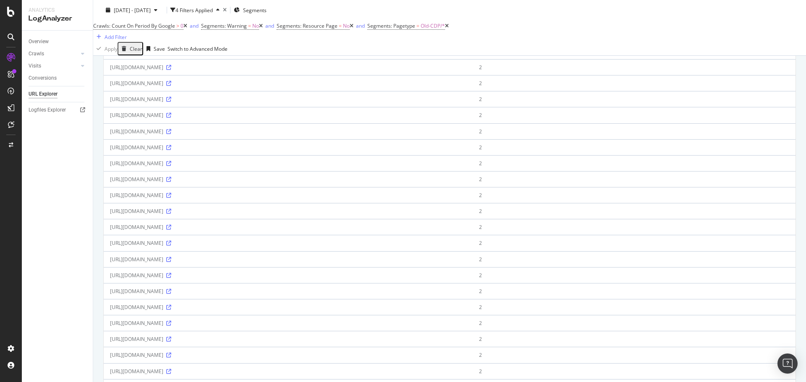
scroll to position [615, 0]
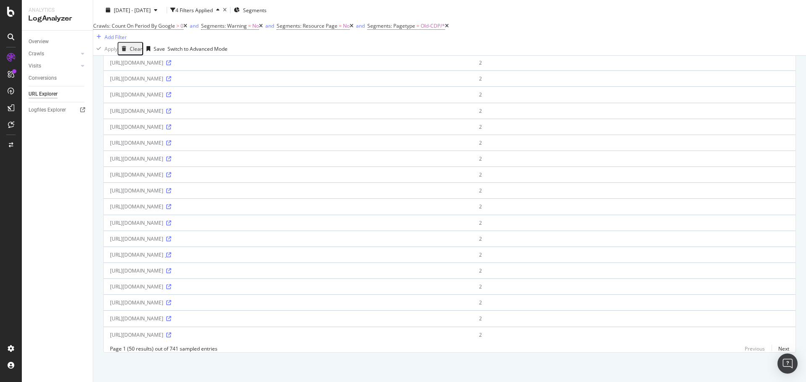
click at [171, 253] on icon at bounding box center [168, 255] width 5 height 5
click at [171, 237] on icon at bounding box center [168, 239] width 5 height 5
click at [10, 144] on icon at bounding box center [11, 145] width 5 height 5
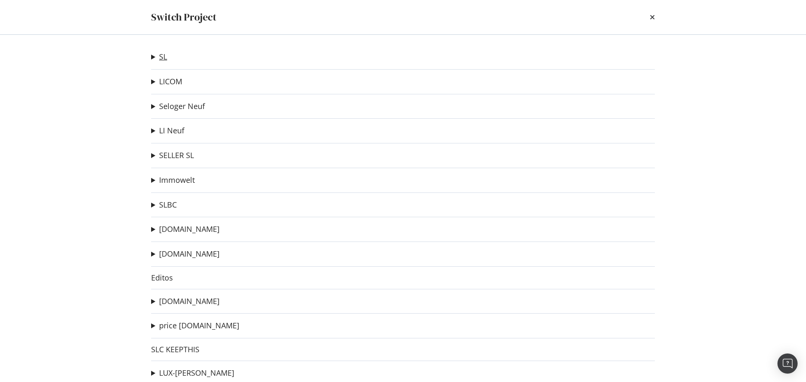
click at [160, 54] on link "SL" at bounding box center [163, 56] width 8 height 9
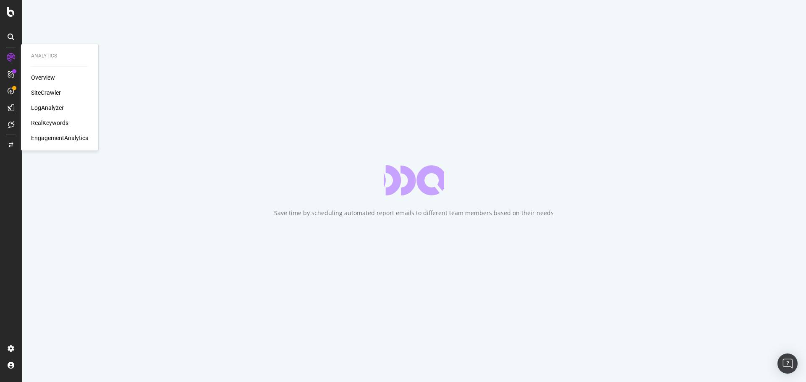
click at [37, 94] on div "SiteCrawler" at bounding box center [46, 93] width 30 height 8
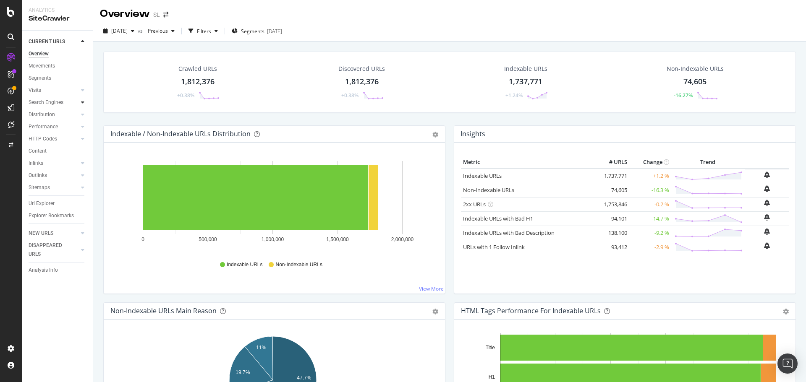
click at [84, 102] on div at bounding box center [82, 102] width 8 height 8
click at [45, 153] on div "Insights" at bounding box center [41, 151] width 18 height 9
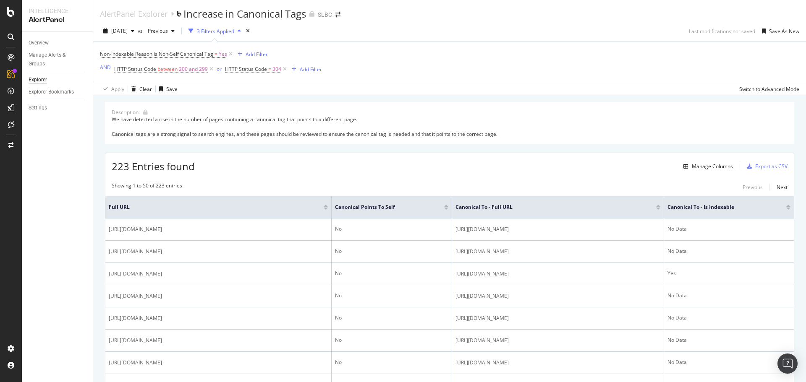
scroll to position [168, 0]
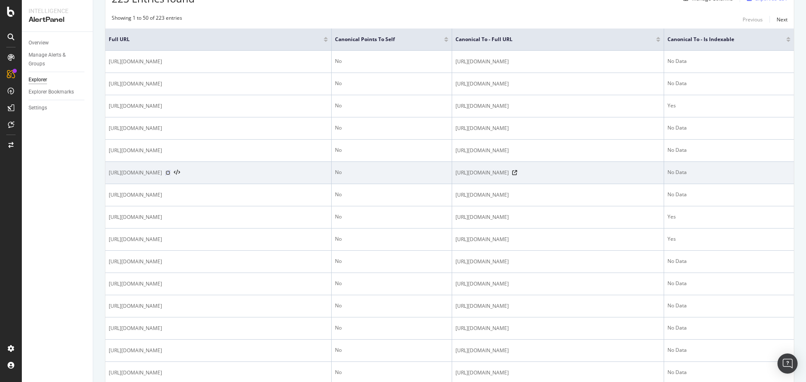
click at [170, 175] on icon at bounding box center [167, 172] width 5 height 5
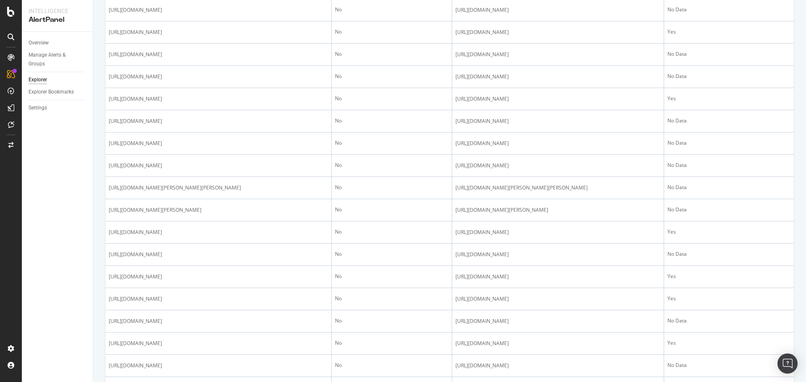
scroll to position [923, 0]
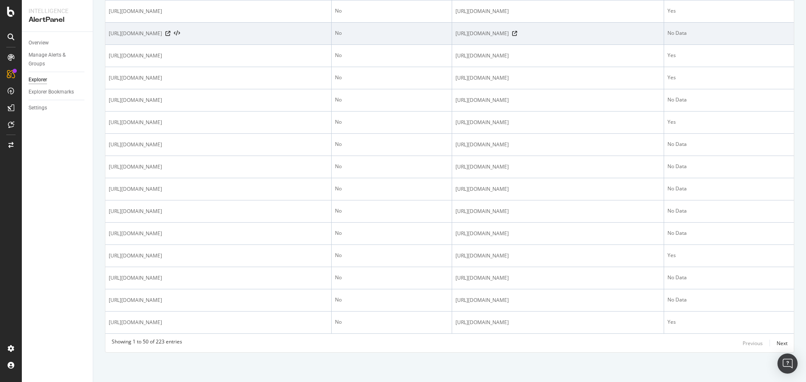
scroll to position [1175, 0]
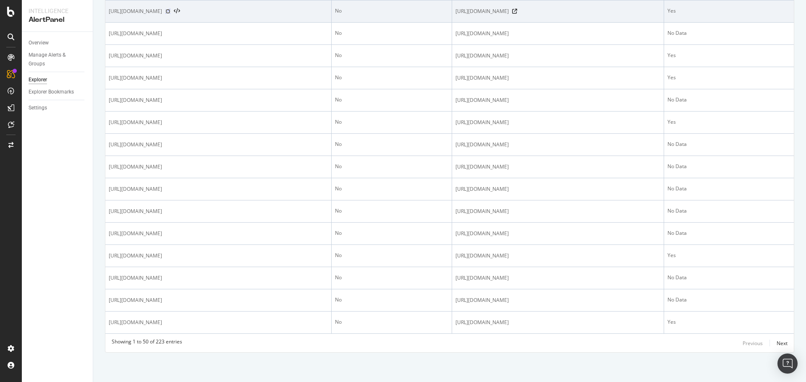
click at [170, 14] on icon at bounding box center [167, 11] width 5 height 5
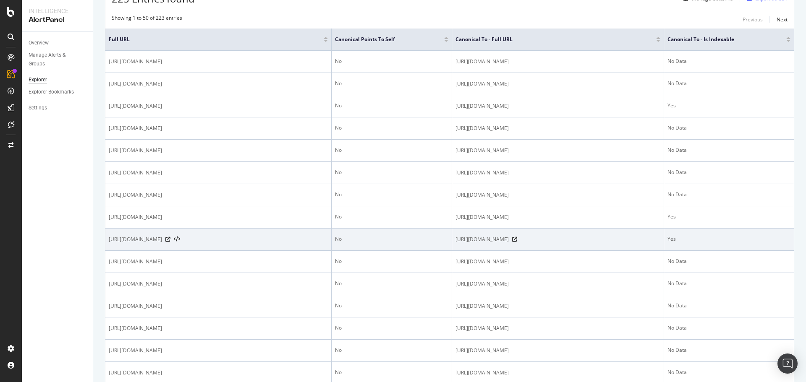
scroll to position [0, 0]
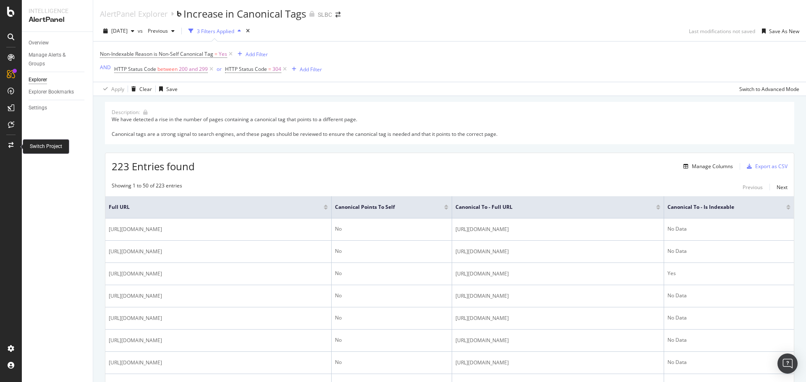
click at [10, 147] on icon at bounding box center [10, 145] width 5 height 6
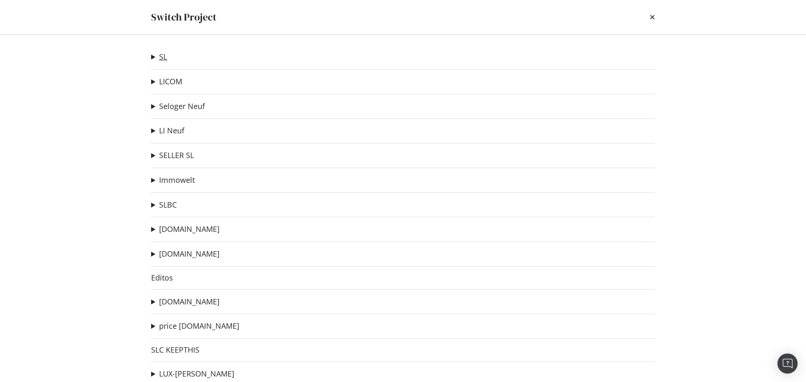
click at [162, 55] on link "SL" at bounding box center [163, 56] width 8 height 9
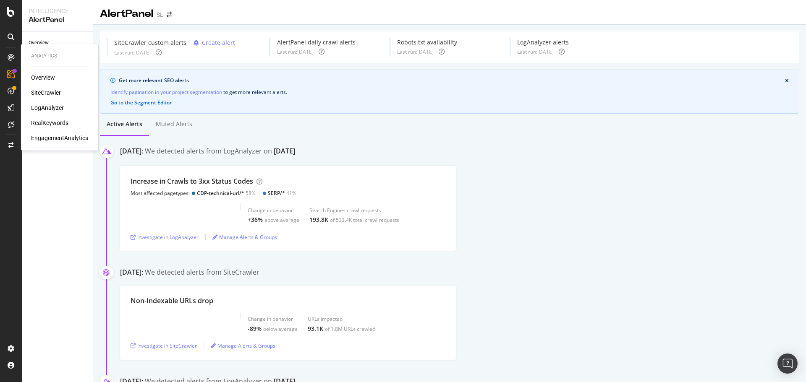
click at [36, 93] on div "SiteCrawler" at bounding box center [46, 93] width 30 height 8
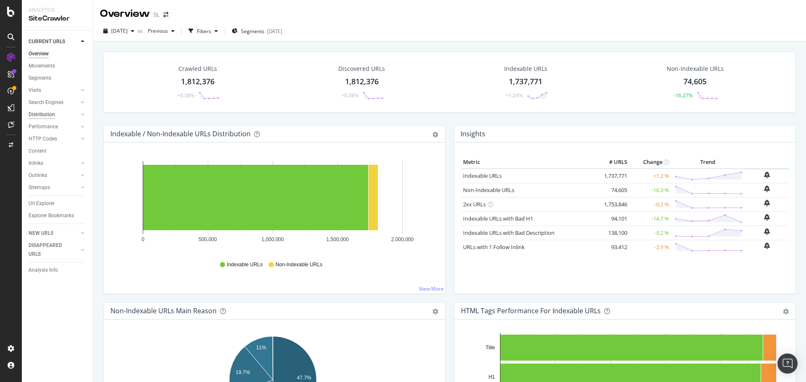
click at [39, 113] on div "Distribution" at bounding box center [42, 114] width 26 height 9
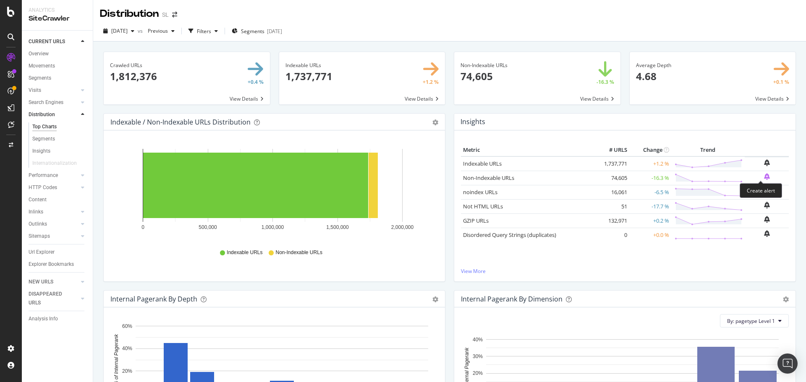
click at [764, 177] on icon "bell-plus" at bounding box center [767, 176] width 6 height 7
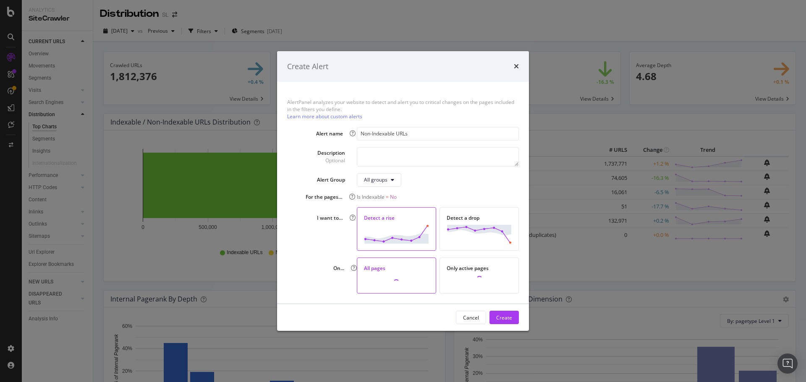
click at [403, 233] on img "modal" at bounding box center [396, 234] width 65 height 19
click at [500, 316] on div "Create" at bounding box center [504, 317] width 16 height 7
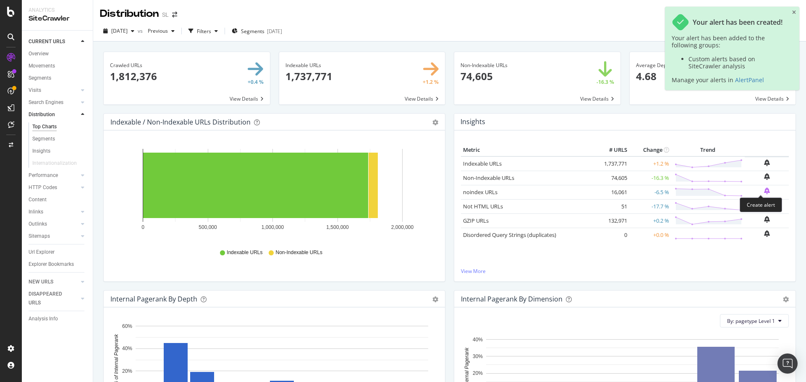
click at [764, 189] on icon "bell-plus" at bounding box center [767, 191] width 6 height 7
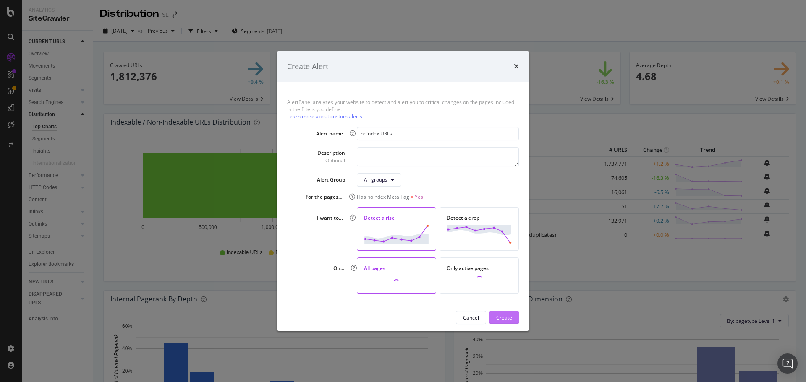
click at [499, 316] on div "Create" at bounding box center [504, 317] width 16 height 7
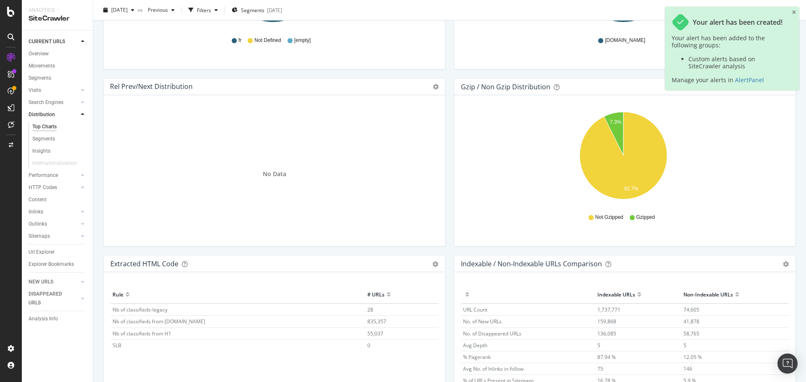
scroll to position [1177, 0]
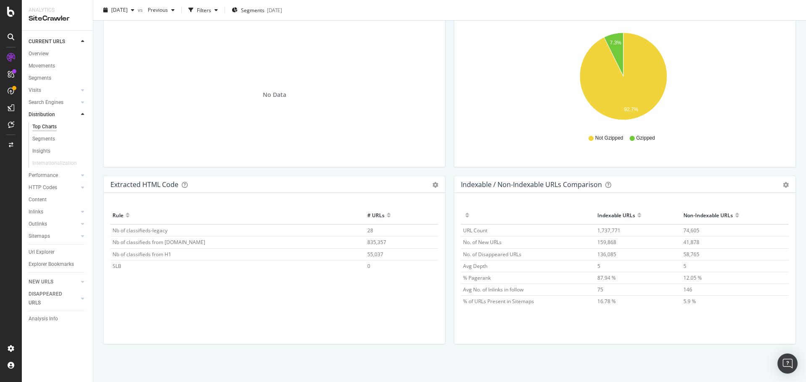
drag, startPoint x: 38, startPoint y: 139, endPoint x: 567, endPoint y: 195, distance: 531.8
click at [38, 139] on div "Segments" at bounding box center [43, 139] width 23 height 9
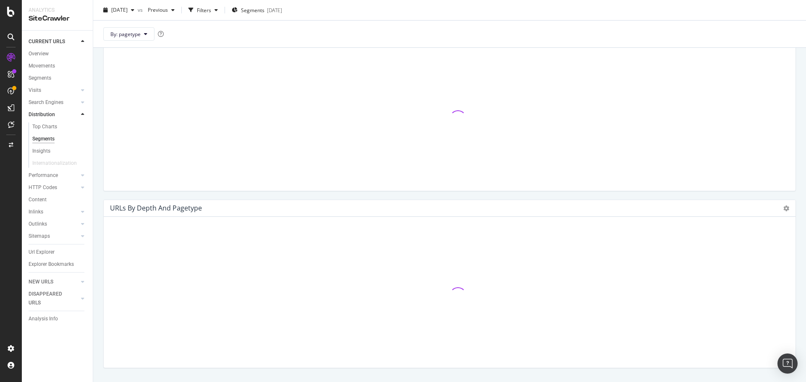
scroll to position [612, 0]
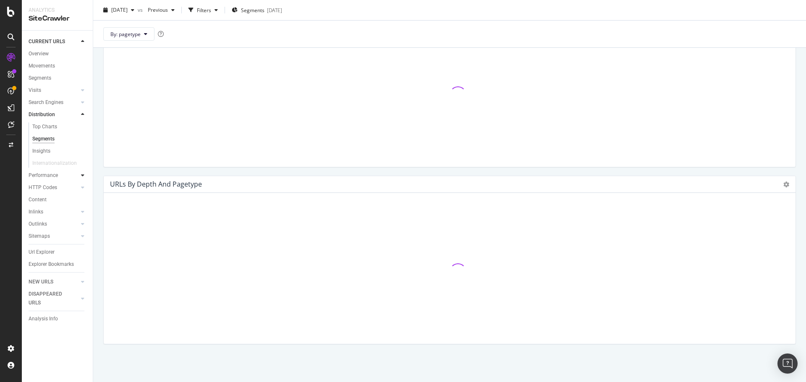
click at [82, 175] on icon at bounding box center [82, 175] width 3 height 5
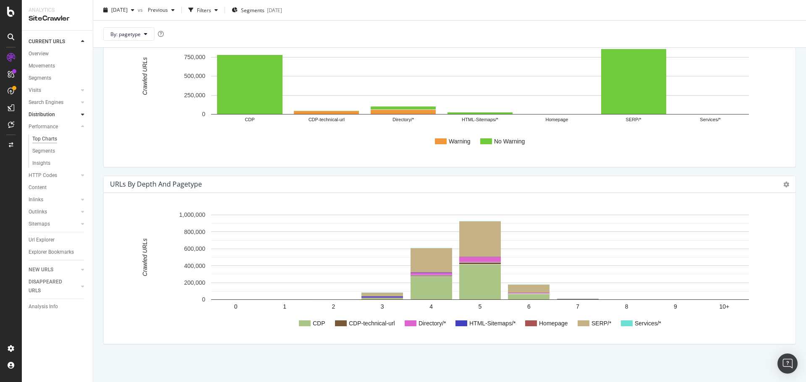
click at [44, 139] on div "Top Charts" at bounding box center [44, 139] width 25 height 9
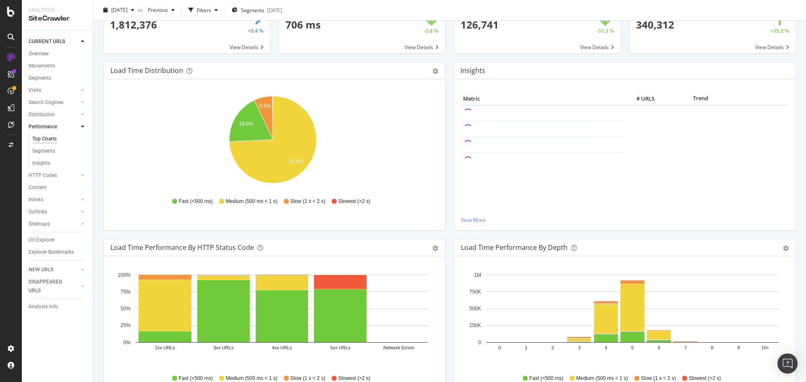
scroll to position [84, 0]
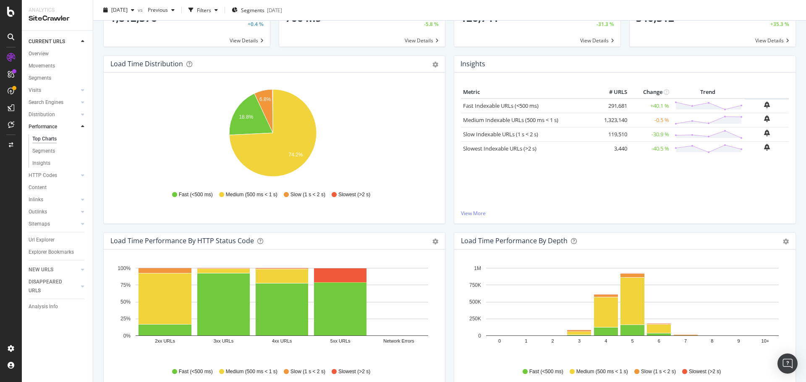
click at [502, 227] on div "Insights Metric # URLS Change Trend Fast Indexable URLs (<500 ms) 291,681 +40.1…" at bounding box center [625, 143] width 350 height 177
click at [764, 132] on icon "bell-plus" at bounding box center [767, 133] width 6 height 7
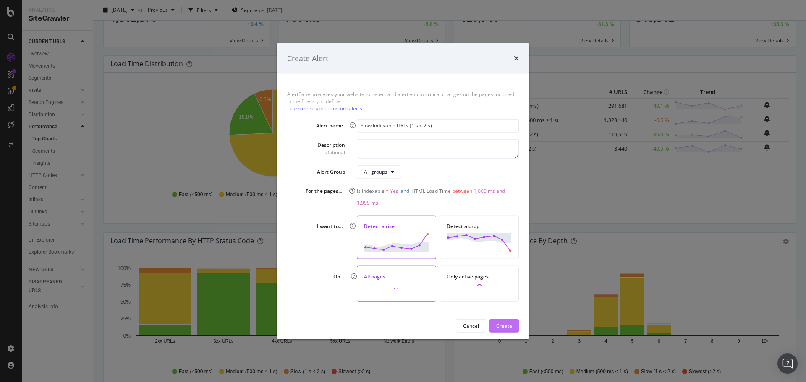
click at [502, 325] on div "Create" at bounding box center [504, 325] width 16 height 7
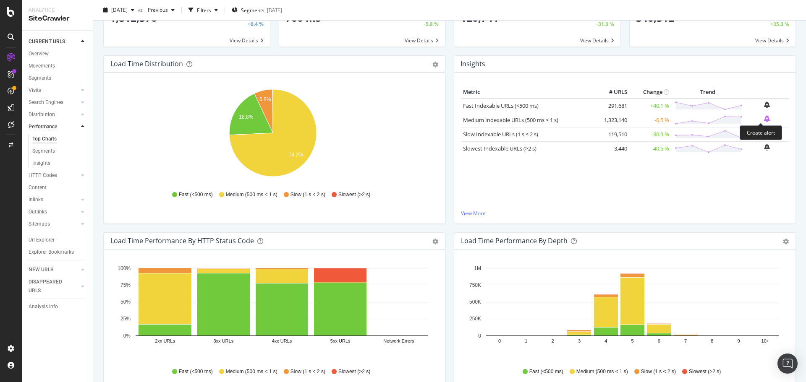
click at [764, 117] on icon "bell-plus" at bounding box center [767, 118] width 6 height 7
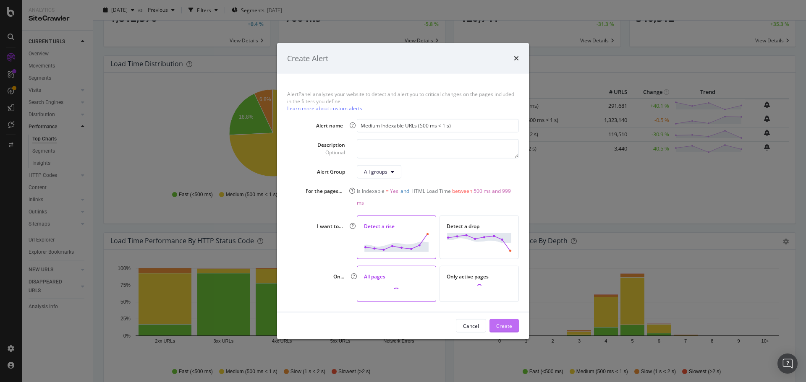
click at [505, 324] on div "Create" at bounding box center [504, 325] width 16 height 7
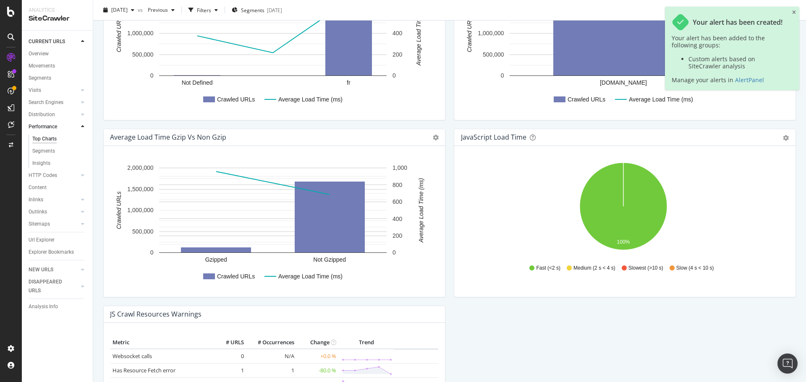
scroll to position [672, 0]
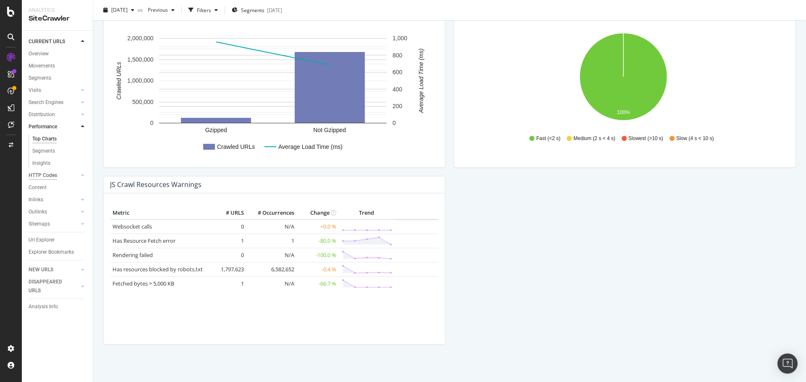
click at [51, 174] on div "HTTP Codes" at bounding box center [43, 175] width 29 height 9
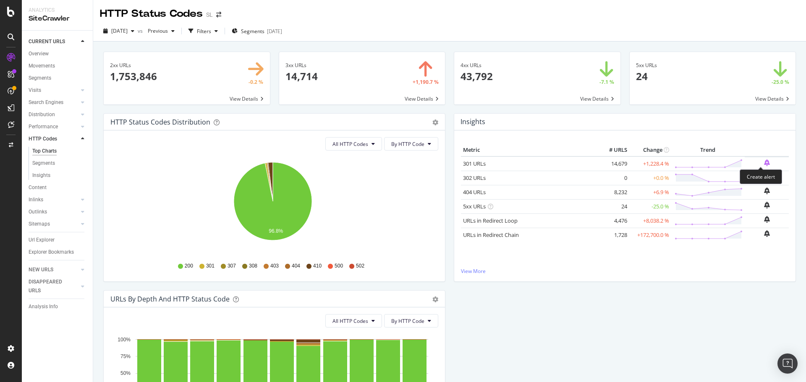
click at [764, 163] on icon "bell-plus" at bounding box center [767, 163] width 6 height 7
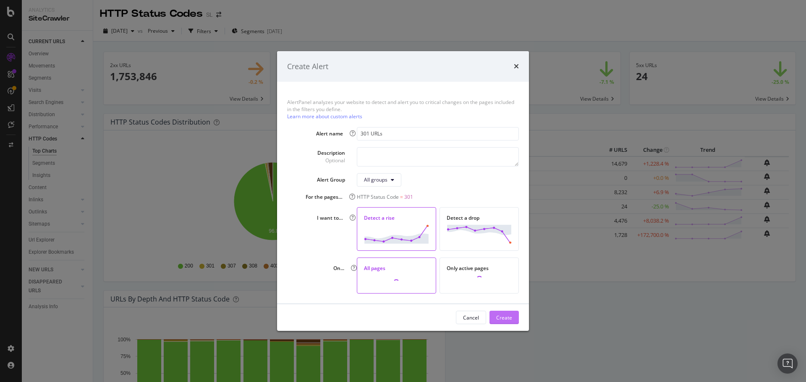
click at [507, 316] on div "Create" at bounding box center [504, 317] width 16 height 7
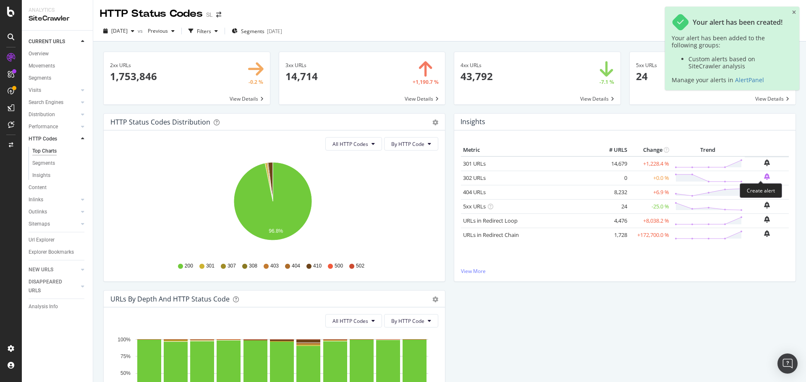
click at [764, 178] on icon "bell-plus" at bounding box center [767, 176] width 6 height 7
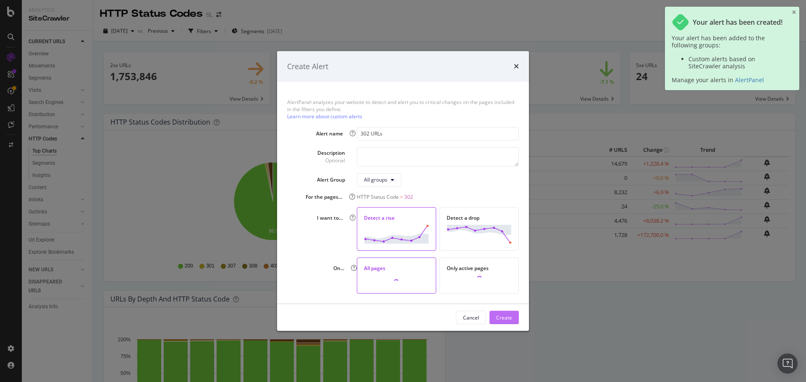
click at [508, 316] on div "Create" at bounding box center [504, 317] width 16 height 7
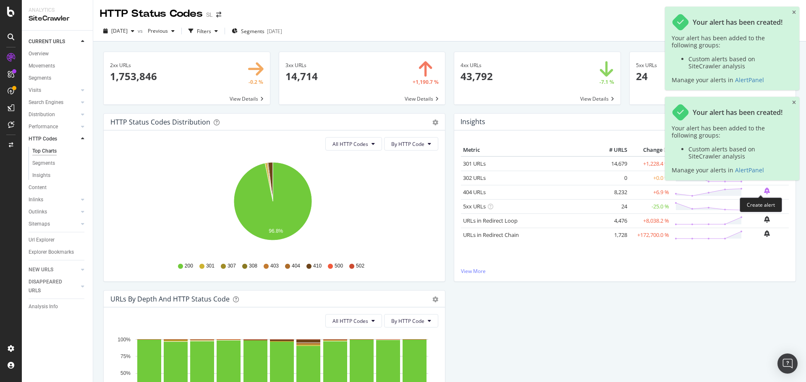
click at [764, 188] on icon "bell-plus" at bounding box center [767, 191] width 6 height 7
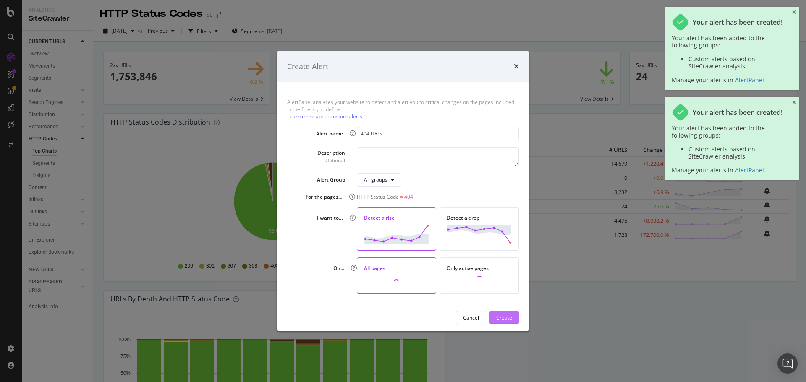
click at [503, 319] on div "Create" at bounding box center [504, 317] width 16 height 7
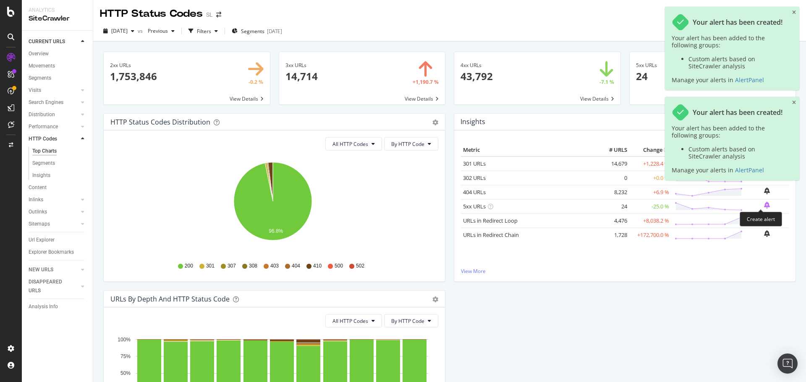
click at [764, 206] on icon "bell-plus" at bounding box center [767, 205] width 6 height 7
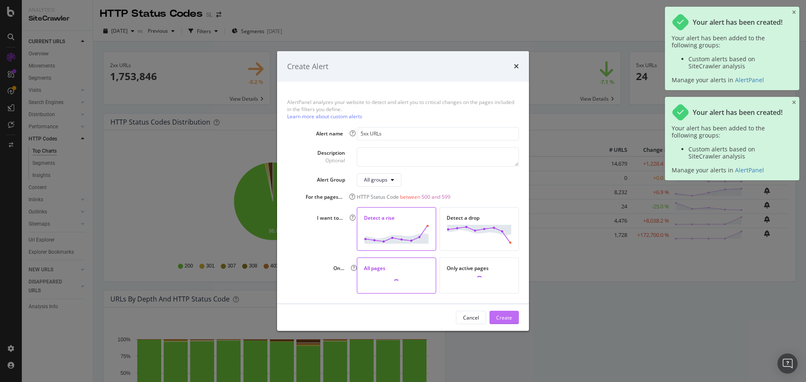
click at [506, 314] on div "Create" at bounding box center [504, 317] width 16 height 7
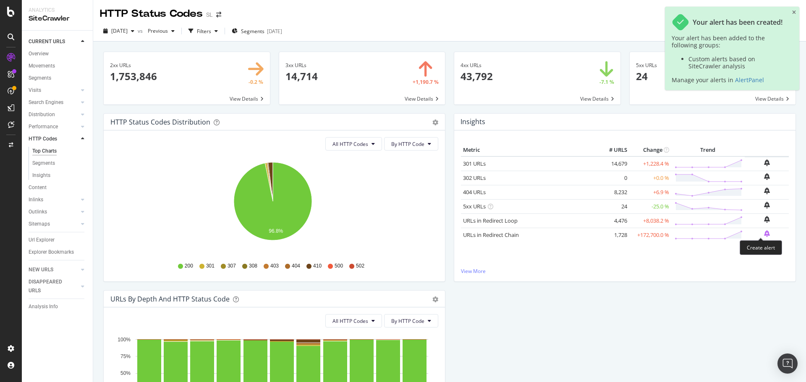
click at [764, 234] on icon "bell-plus" at bounding box center [767, 233] width 6 height 7
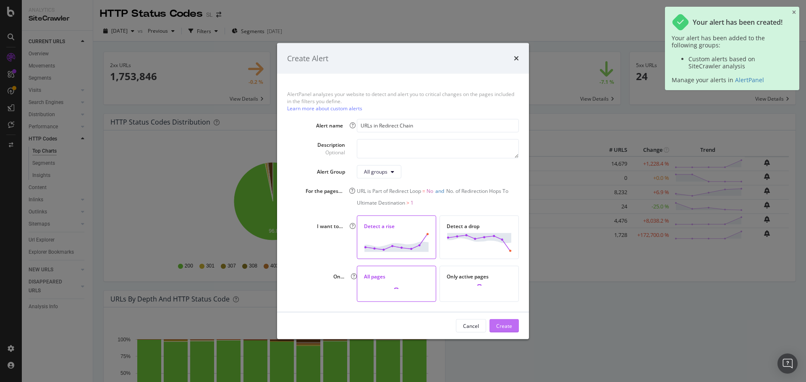
click at [501, 325] on div "Create" at bounding box center [504, 325] width 16 height 7
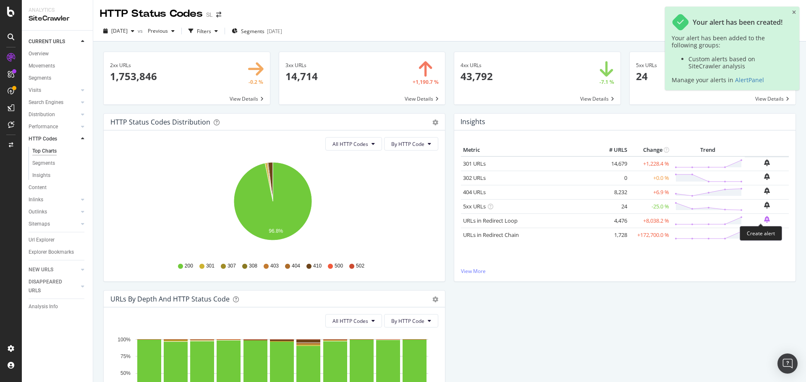
click at [764, 221] on icon "bell-plus" at bounding box center [767, 219] width 6 height 7
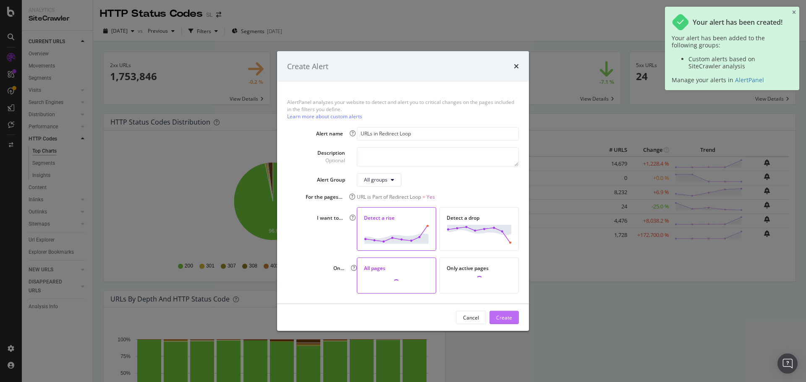
click at [498, 314] on div "Create" at bounding box center [504, 317] width 16 height 13
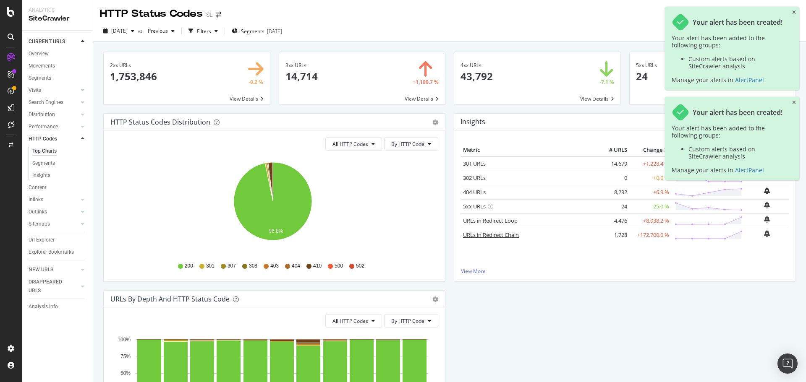
click at [498, 235] on link "URLs in Redirect Chain" at bounding box center [491, 235] width 56 height 8
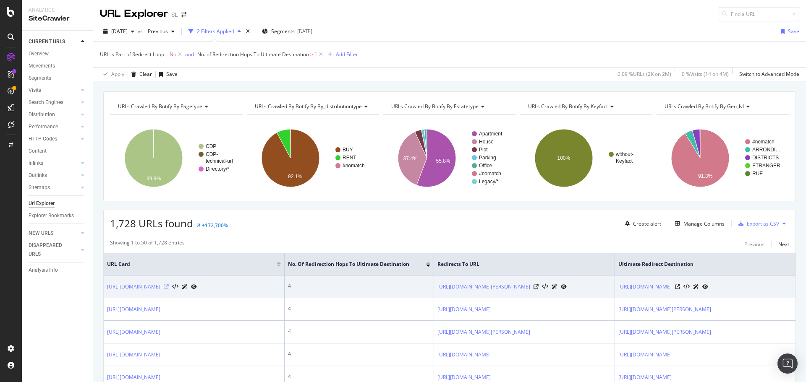
click at [169, 290] on icon at bounding box center [166, 287] width 5 height 5
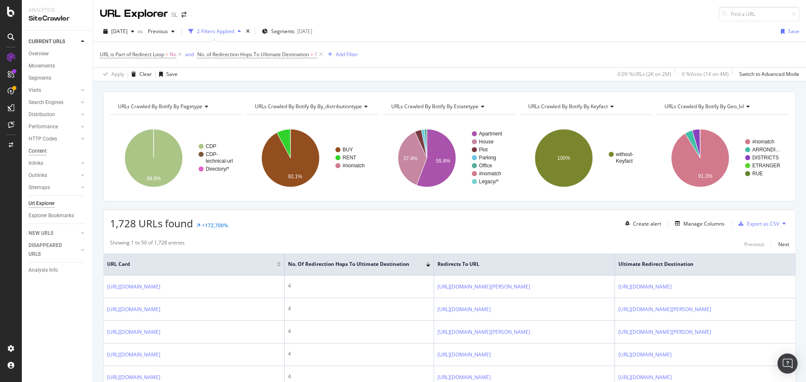
click at [36, 149] on div "Content" at bounding box center [38, 151] width 18 height 9
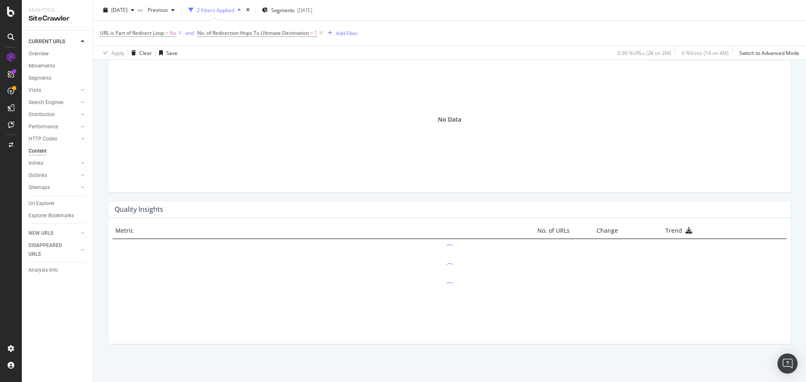
scroll to position [468, 0]
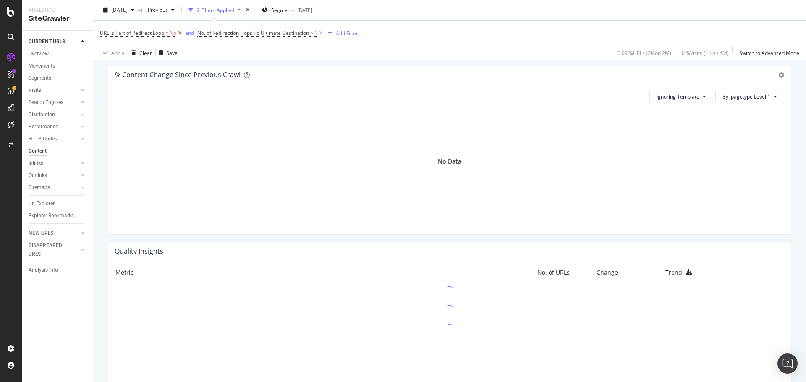
click at [182, 33] on icon at bounding box center [179, 33] width 7 height 8
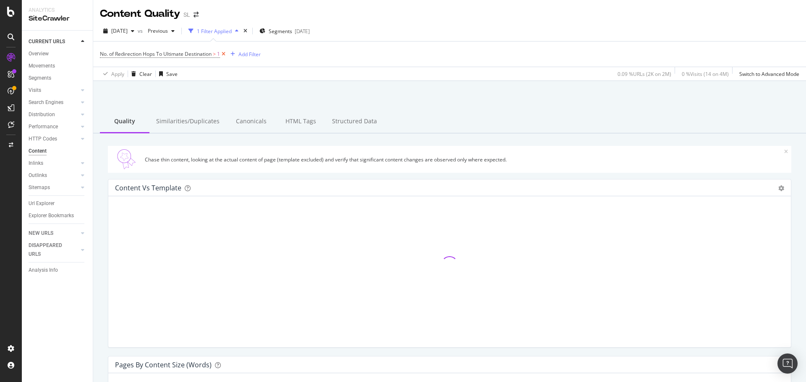
click at [227, 54] on icon at bounding box center [223, 54] width 7 height 8
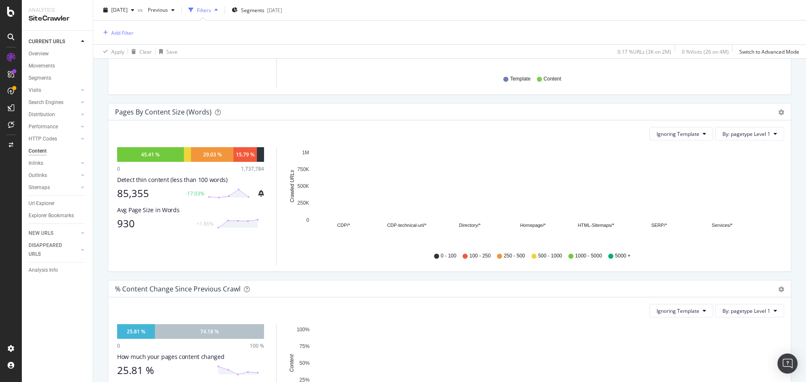
scroll to position [504, 0]
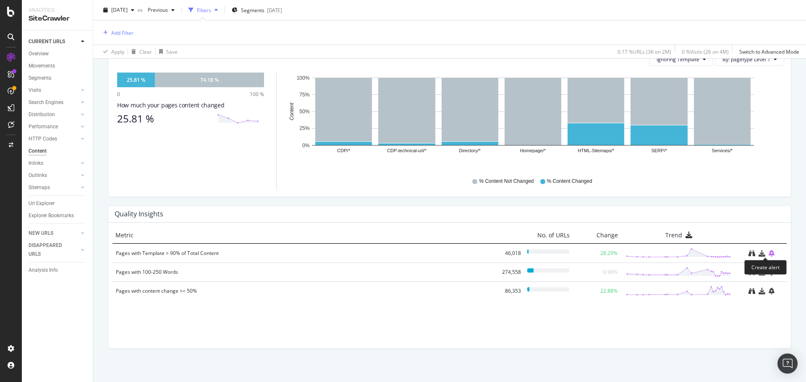
click at [769, 255] on icon "bell-plus" at bounding box center [772, 253] width 6 height 7
click at [769, 253] on icon "bell-plus" at bounding box center [772, 253] width 6 height 7
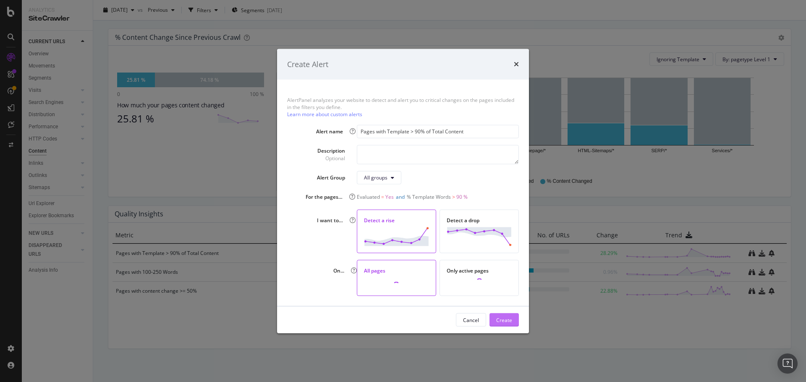
click at [505, 319] on div "Create" at bounding box center [504, 319] width 16 height 7
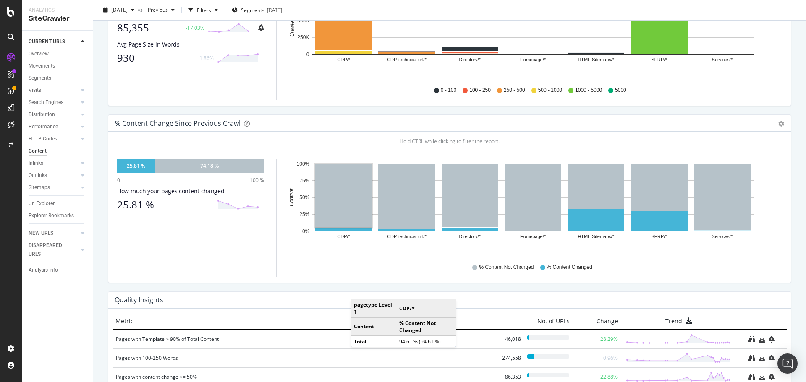
scroll to position [382, 0]
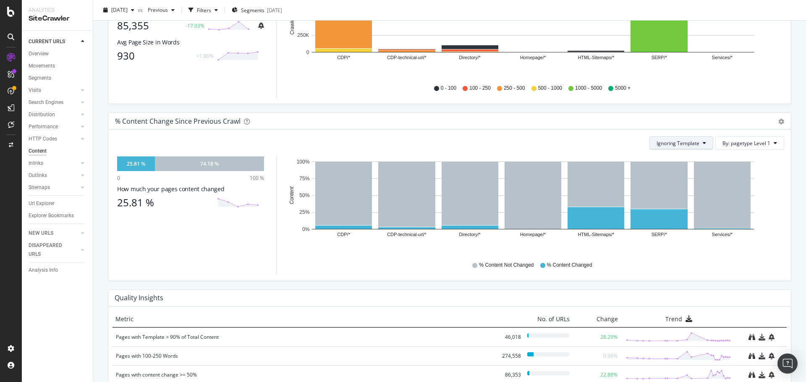
click at [674, 140] on span "Ignoring Template" at bounding box center [677, 143] width 43 height 7
click at [747, 142] on span "By: pagetype Level 1" at bounding box center [746, 143] width 48 height 7
click at [608, 270] on div "% Content Not Changed % Content Changed" at bounding box center [535, 265] width 489 height 19
click at [753, 146] on span "By: pagetype Level 1" at bounding box center [746, 143] width 48 height 7
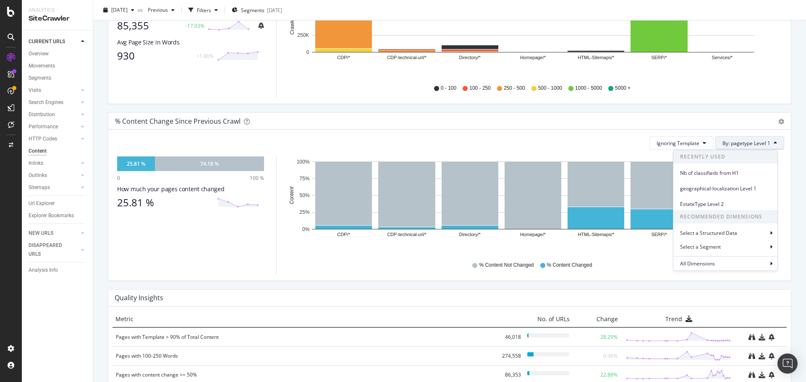
click at [464, 286] on div "% Content Change since Previous Crawl Pie Table Export as CSV Add to Custom Rep…" at bounding box center [450, 200] width 696 height 177
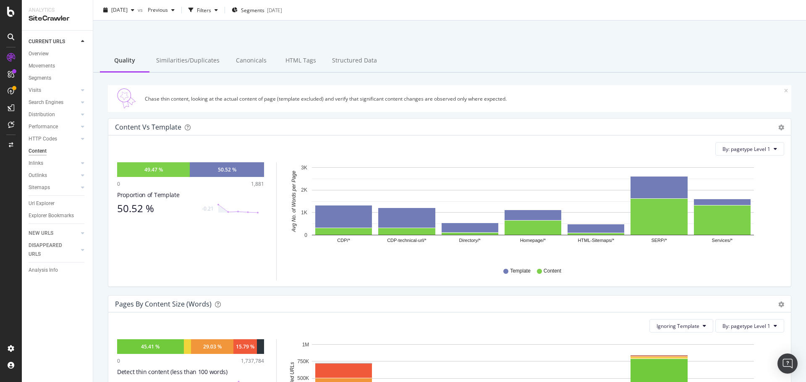
scroll to position [0, 0]
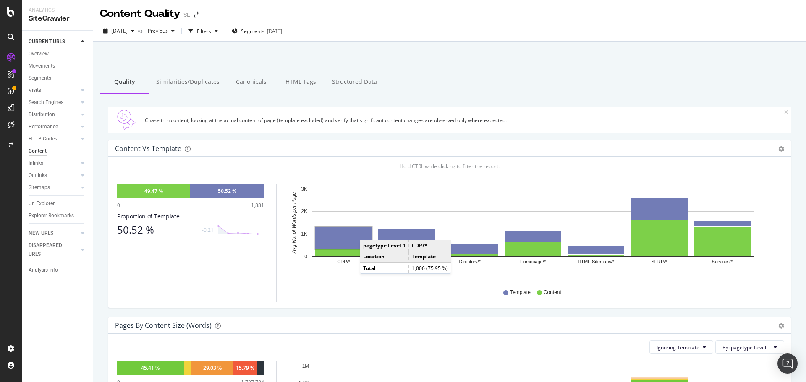
drag, startPoint x: 197, startPoint y: 80, endPoint x: 505, endPoint y: 149, distance: 315.7
click at [197, 80] on div "Similarities/Duplicates" at bounding box center [187, 82] width 77 height 23
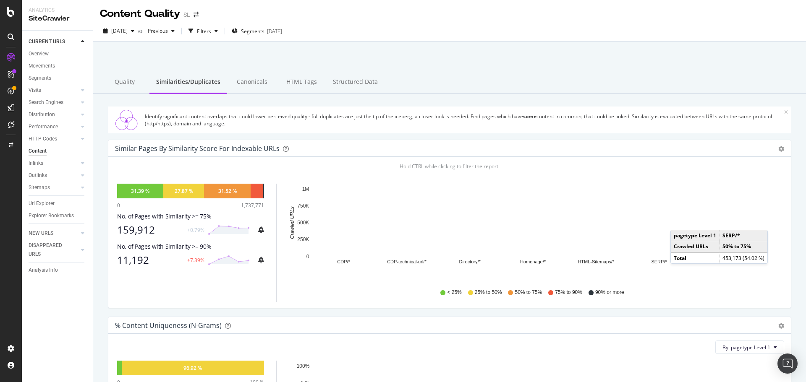
scroll to position [293, 0]
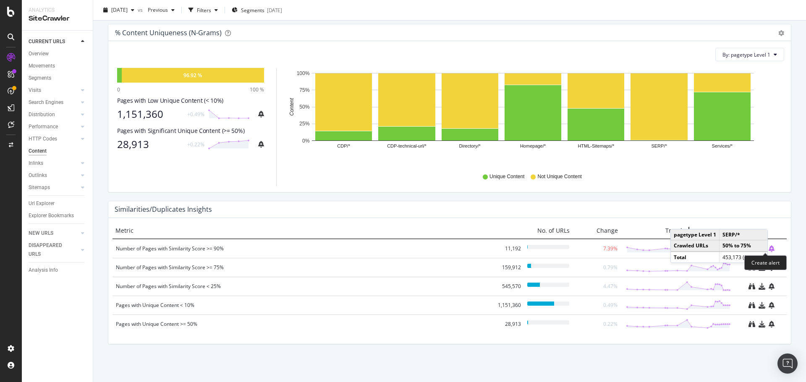
click at [769, 250] on icon "bell-plus" at bounding box center [772, 249] width 6 height 7
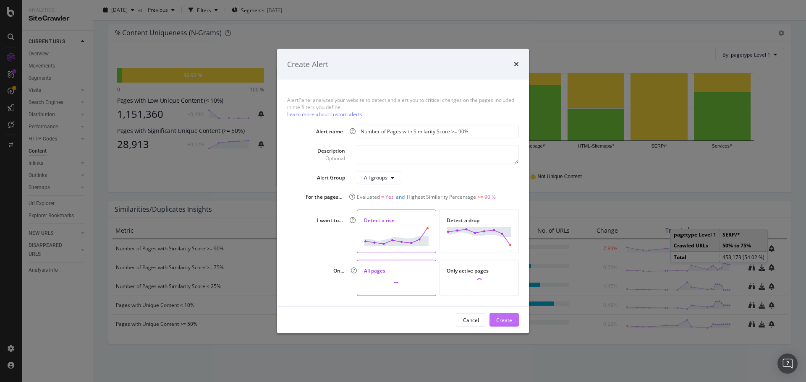
click at [502, 319] on div "Create" at bounding box center [504, 319] width 16 height 7
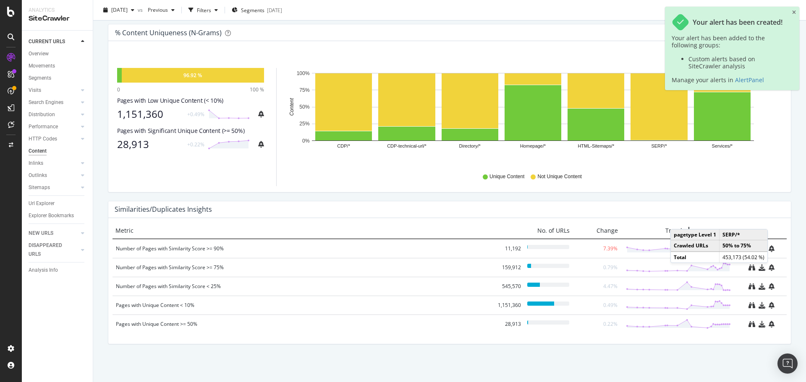
click at [630, 366] on div "Identify significant content overlaps that could lower perceived quality - full…" at bounding box center [449, 91] width 713 height 581
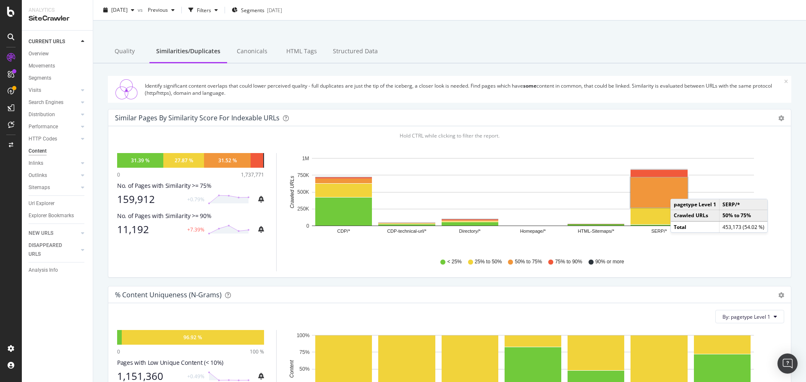
scroll to position [0, 0]
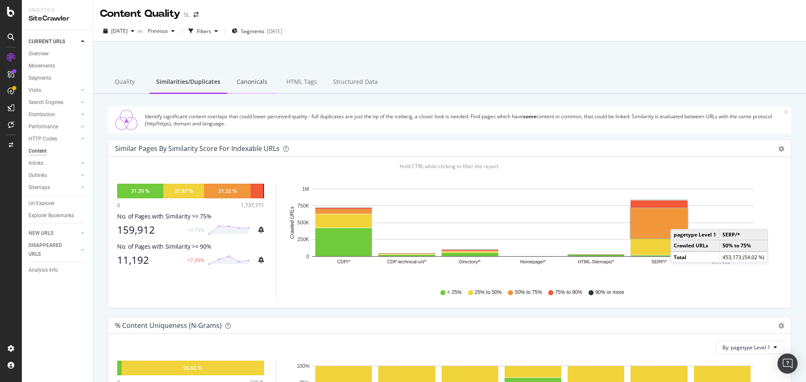
click at [259, 89] on div "Canonicals" at bounding box center [252, 82] width 50 height 23
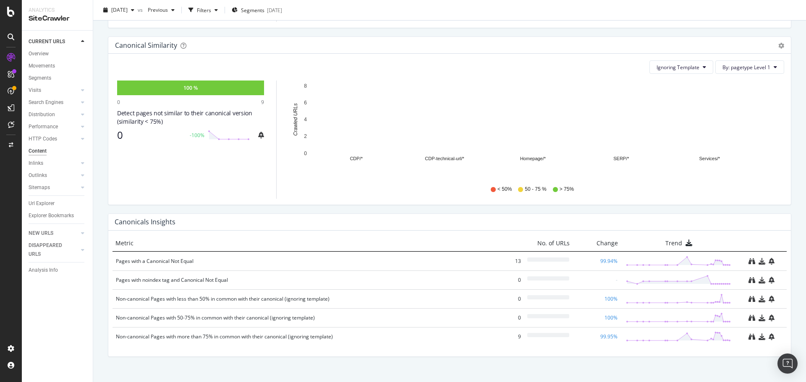
scroll to position [293, 0]
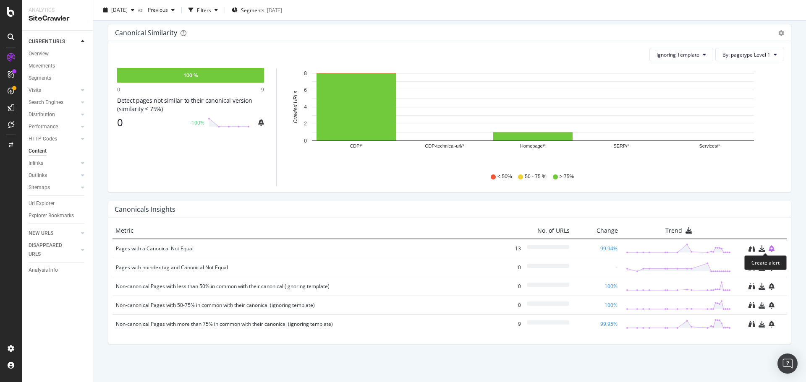
click at [769, 249] on icon "bell-plus" at bounding box center [772, 249] width 6 height 7
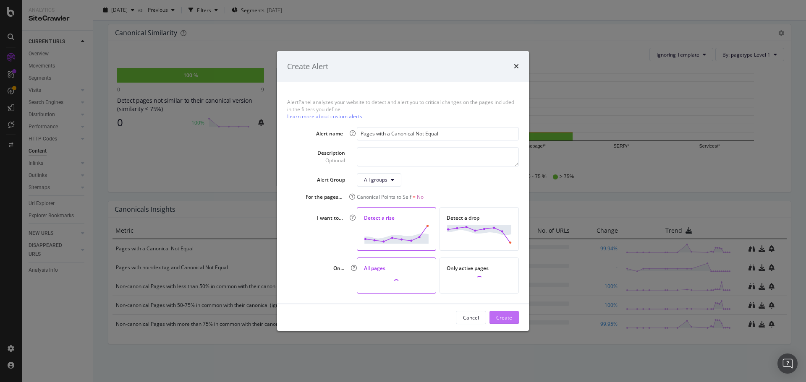
click at [505, 317] on div "Create" at bounding box center [504, 317] width 16 height 7
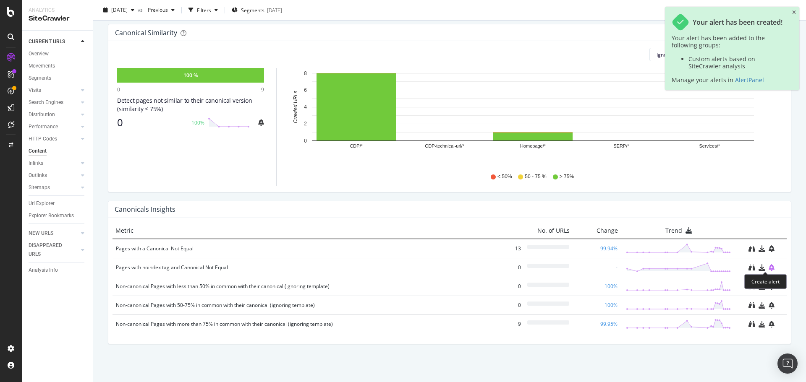
click at [769, 267] on icon "bell-plus" at bounding box center [772, 267] width 6 height 7
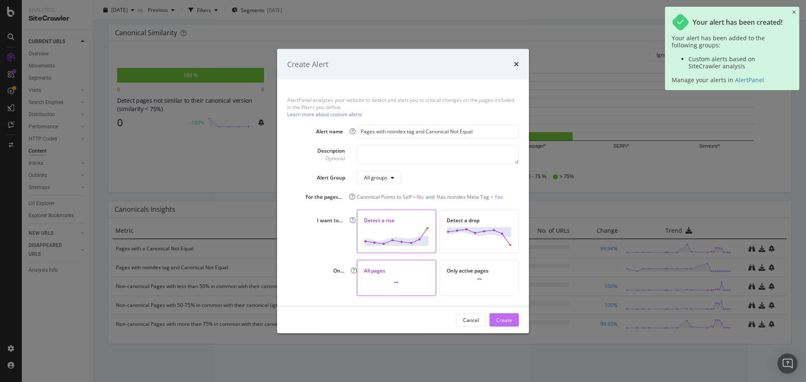
click at [507, 318] on div "Create" at bounding box center [504, 319] width 16 height 7
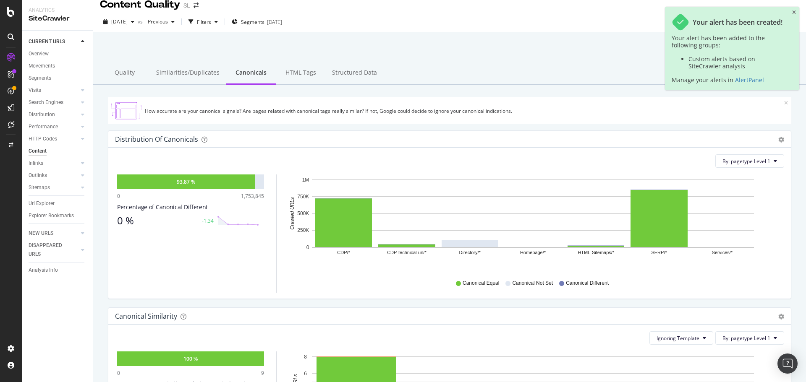
scroll to position [0, 0]
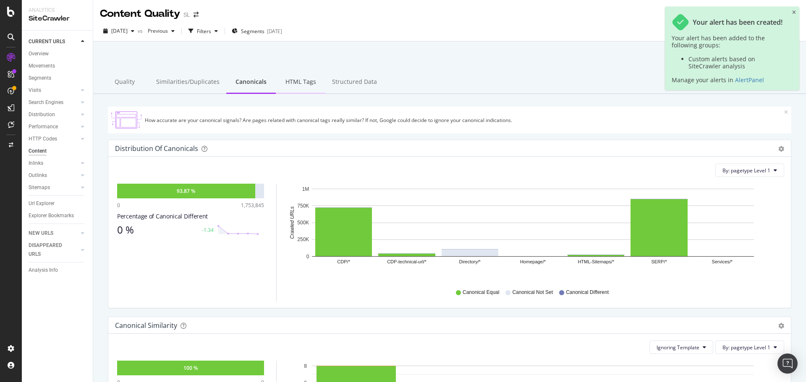
click at [298, 74] on div "HTML Tags" at bounding box center [301, 82] width 50 height 23
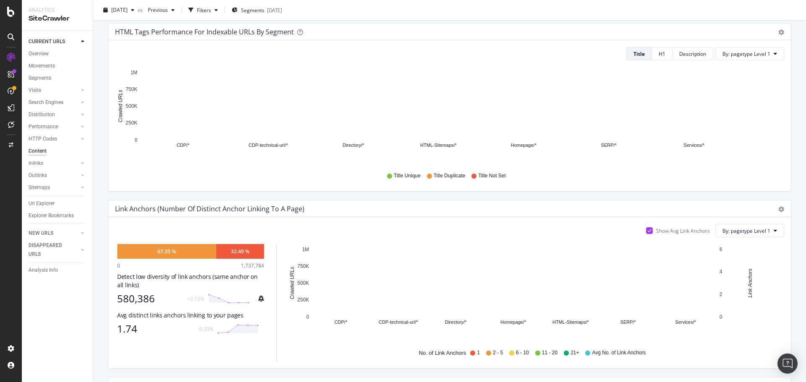
scroll to position [502, 0]
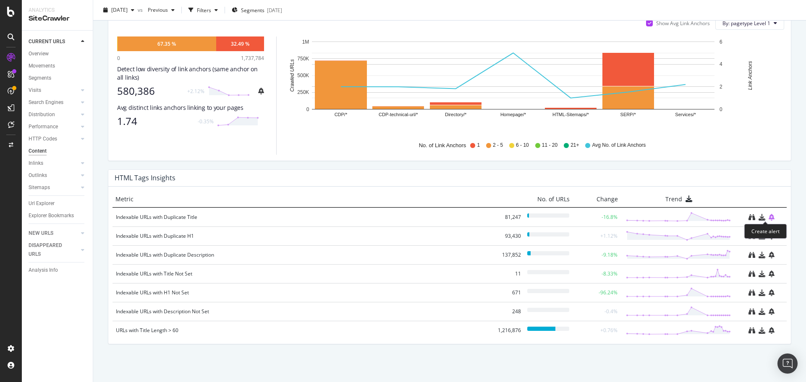
click at [769, 215] on icon "bell-plus" at bounding box center [772, 217] width 6 height 7
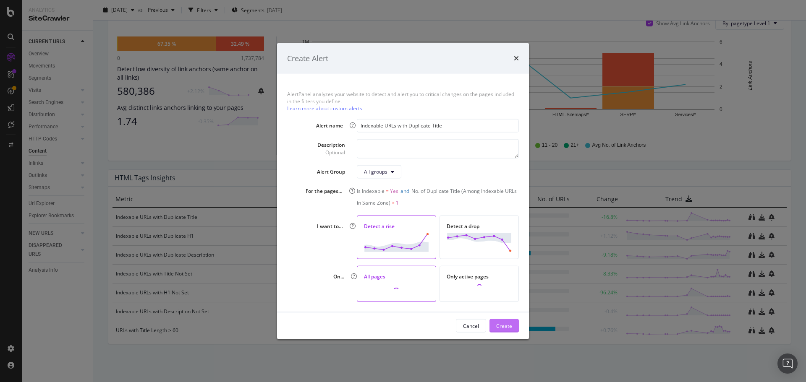
click at [502, 324] on div "Create" at bounding box center [504, 325] width 16 height 7
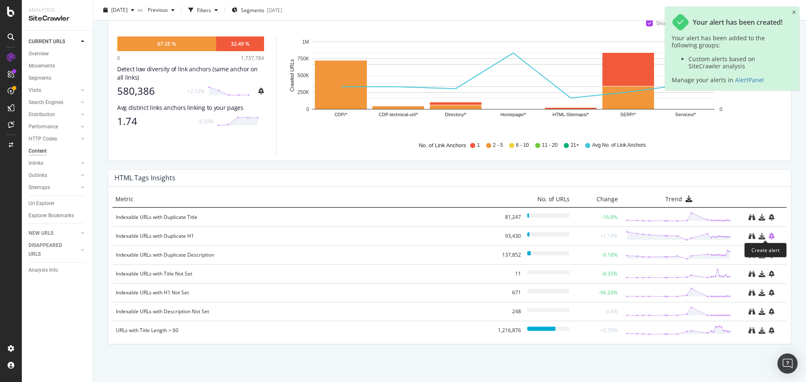
click at [769, 237] on icon "bell-plus" at bounding box center [772, 236] width 6 height 7
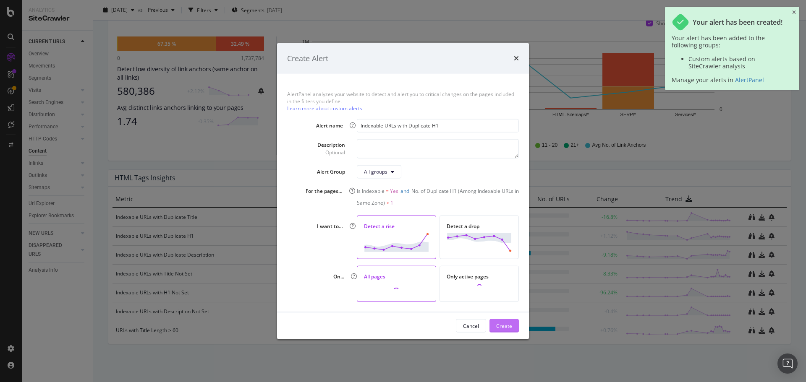
click at [508, 328] on div "Create" at bounding box center [504, 325] width 16 height 7
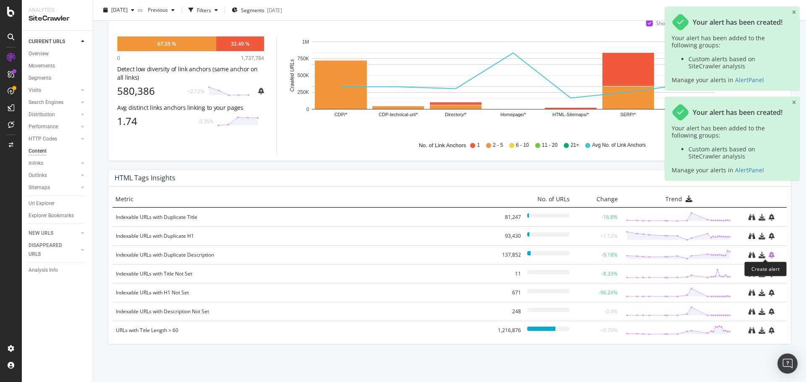
click at [769, 255] on icon "bell-plus" at bounding box center [772, 255] width 6 height 7
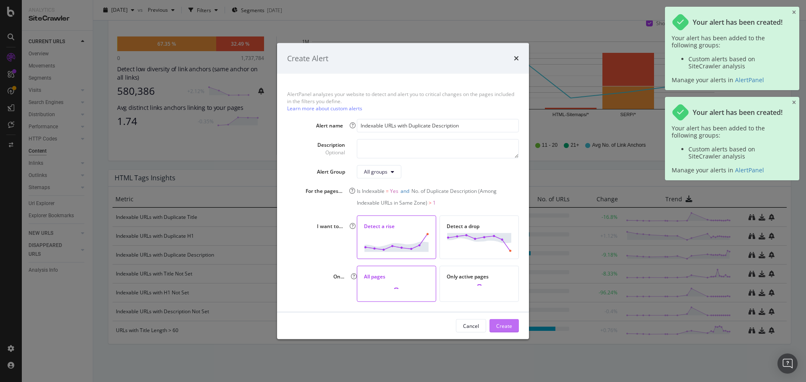
click at [511, 326] on div "Create" at bounding box center [504, 325] width 16 height 7
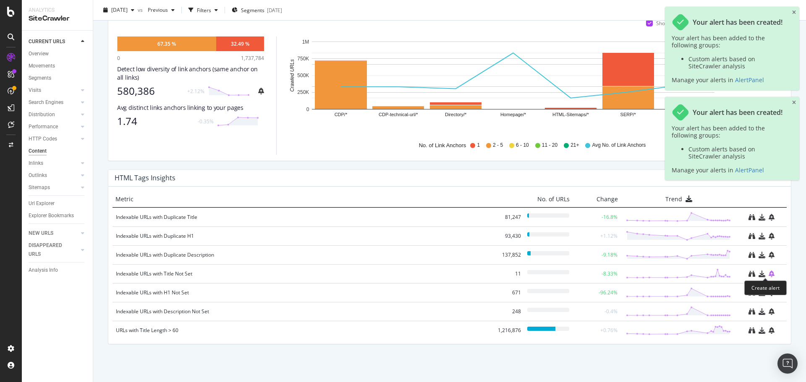
click at [769, 274] on icon "bell-plus" at bounding box center [772, 274] width 6 height 7
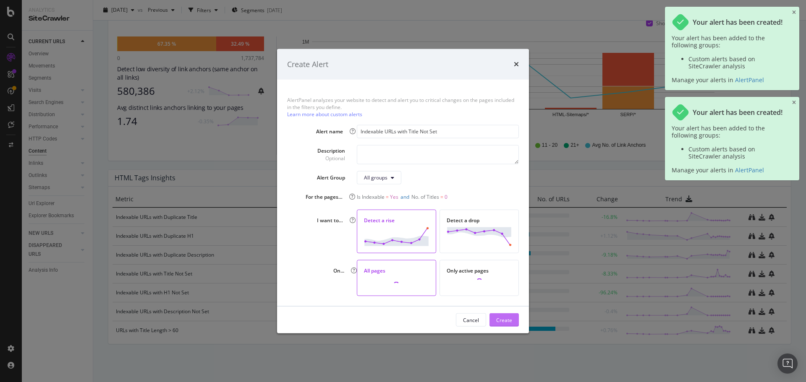
click at [497, 322] on div "Create" at bounding box center [504, 319] width 16 height 7
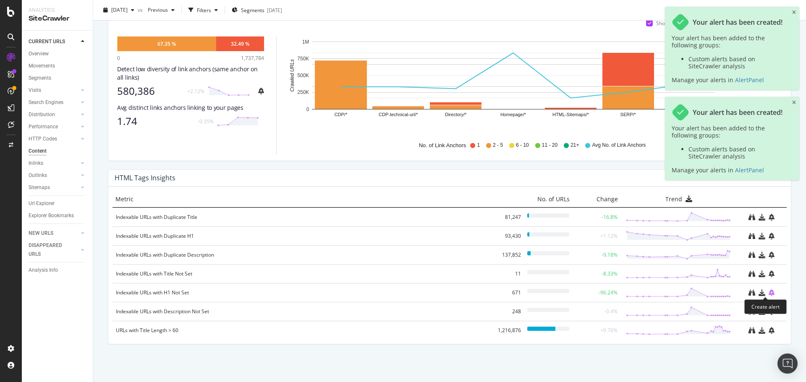
click at [769, 293] on icon "bell-plus" at bounding box center [772, 293] width 6 height 7
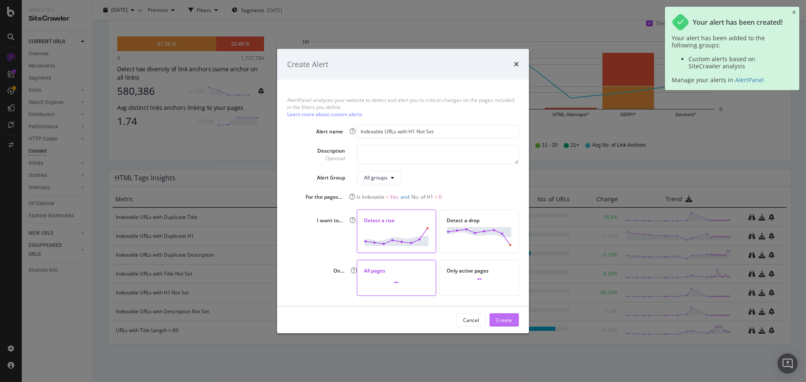
click at [506, 319] on div "Create" at bounding box center [504, 319] width 16 height 7
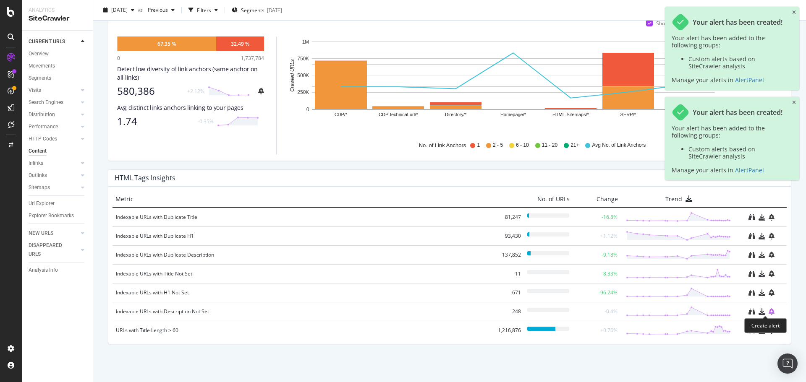
click at [769, 310] on icon "bell-plus" at bounding box center [772, 312] width 6 height 7
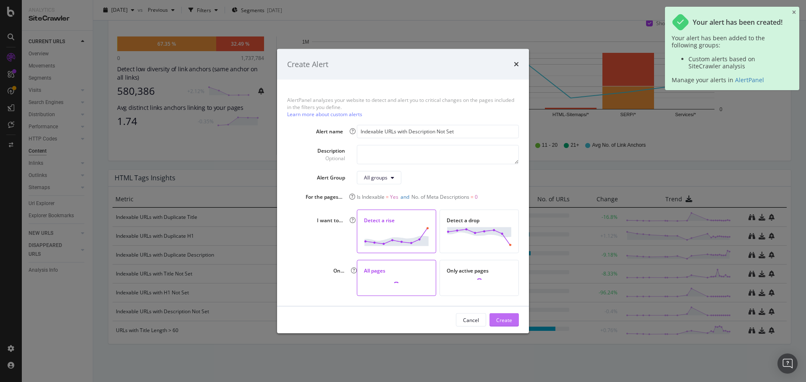
click at [503, 318] on div "Create" at bounding box center [504, 319] width 16 height 7
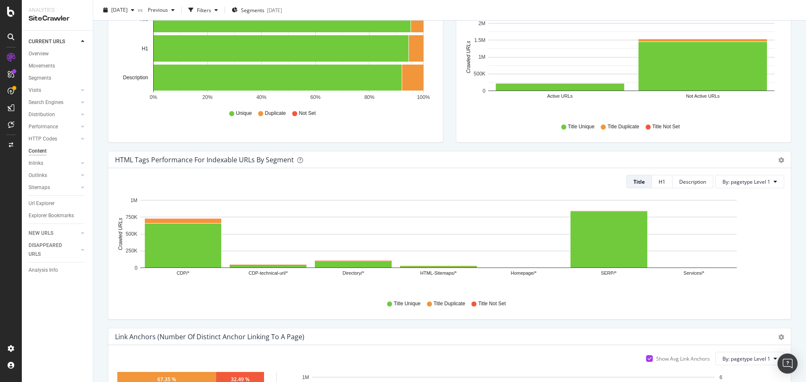
scroll to position [0, 0]
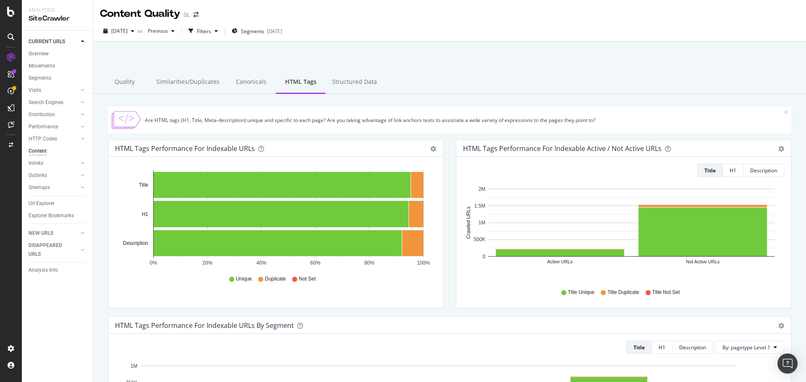
click at [336, 80] on div "Structured Data" at bounding box center [354, 82] width 58 height 23
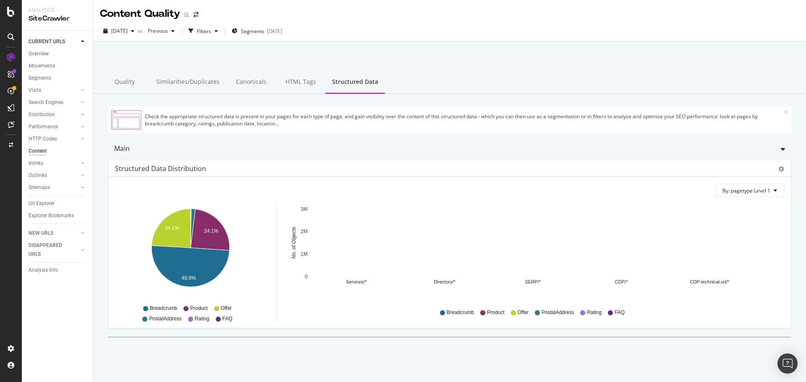
scroll to position [4, 0]
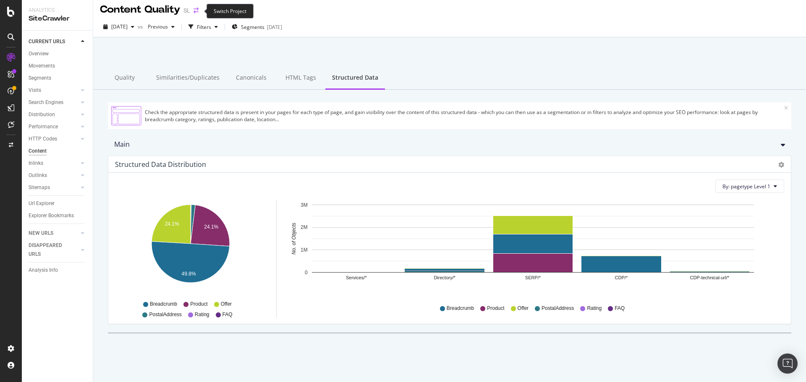
click at [196, 10] on icon "arrow-right-arrow-left" at bounding box center [196, 11] width 5 height 6
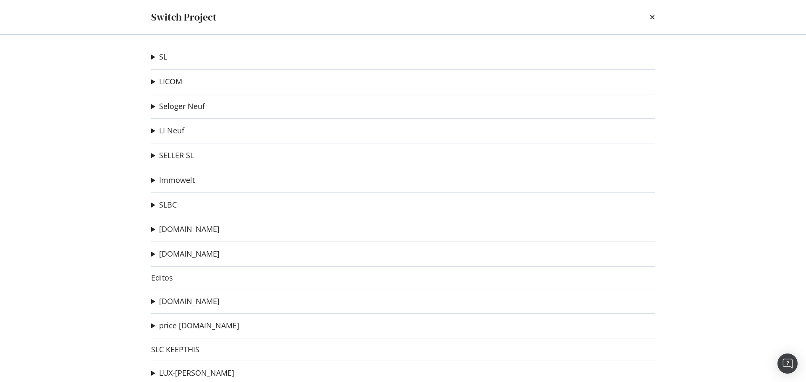
click at [165, 82] on link "LICOM" at bounding box center [170, 81] width 23 height 9
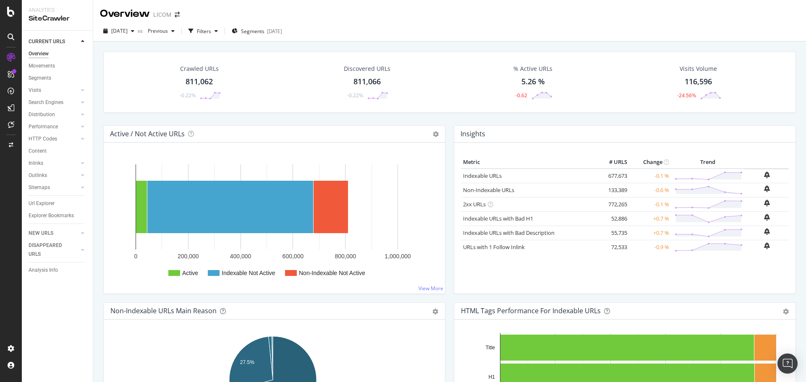
click at [45, 151] on div "Content" at bounding box center [38, 151] width 18 height 9
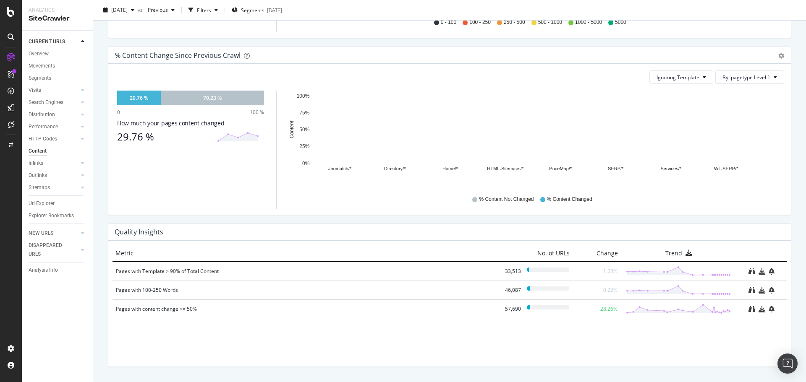
scroll to position [470, 0]
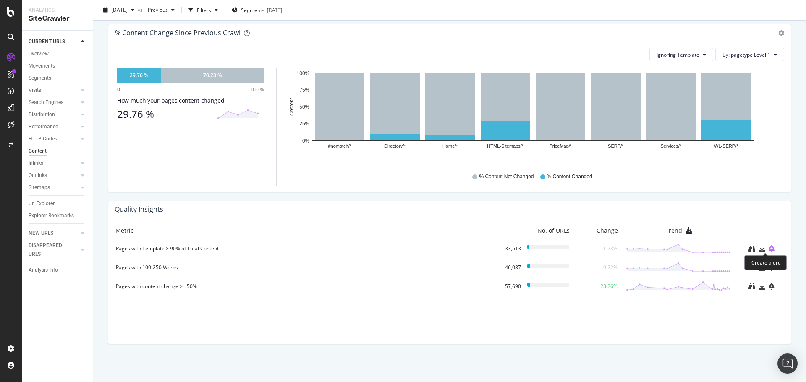
click at [769, 249] on icon "bell-plus" at bounding box center [772, 249] width 6 height 7
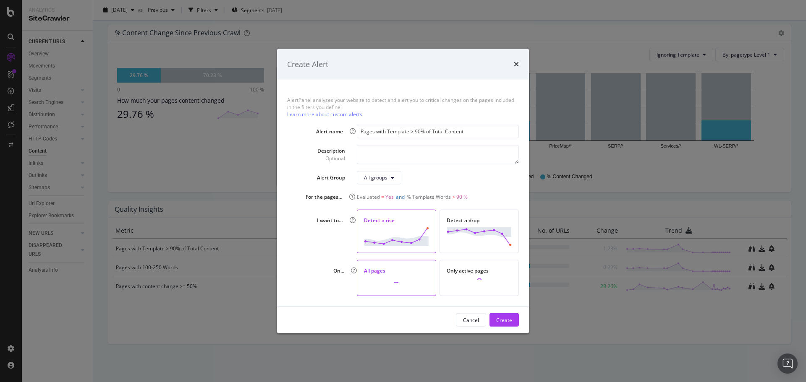
click at [471, 358] on div "Create Alert AlertPanel analyzes your website to detect and alert you to critic…" at bounding box center [403, 191] width 806 height 382
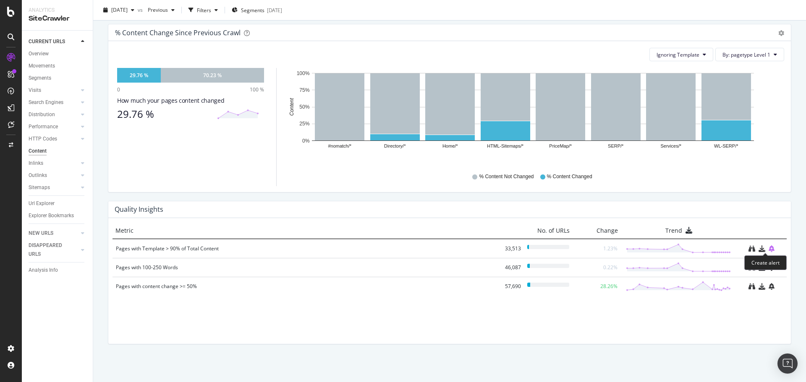
click at [769, 249] on icon "bell-plus" at bounding box center [772, 249] width 6 height 7
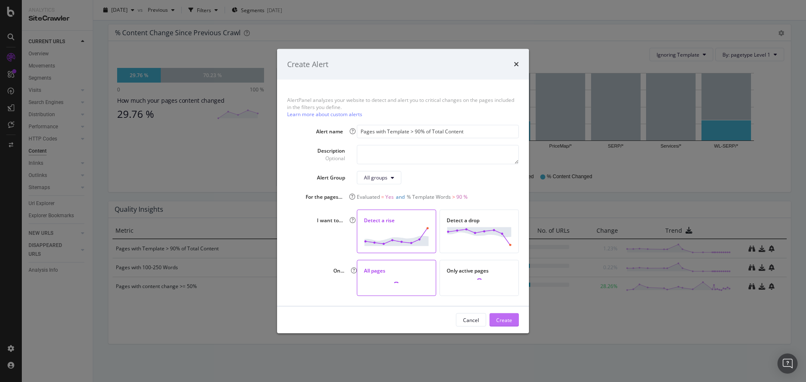
click at [506, 321] on div "Create" at bounding box center [504, 319] width 16 height 7
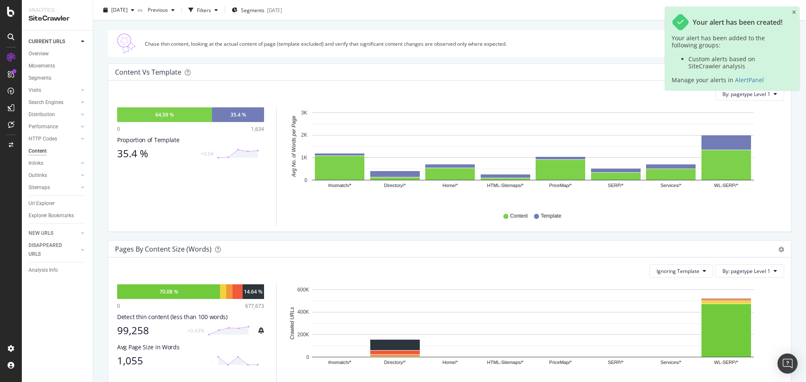
scroll to position [0, 0]
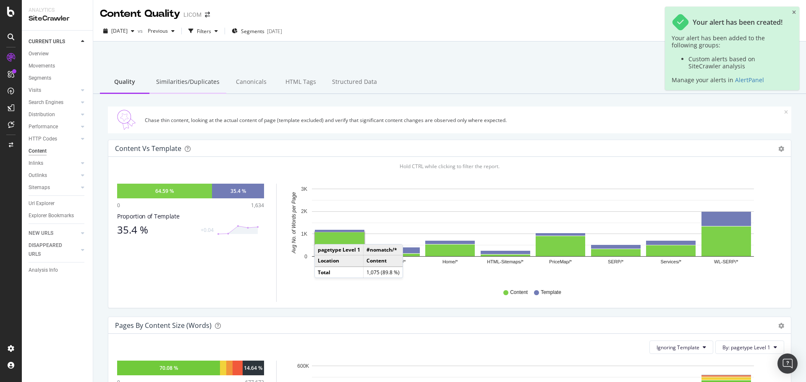
click at [189, 83] on div "Similarities/Duplicates" at bounding box center [187, 82] width 77 height 23
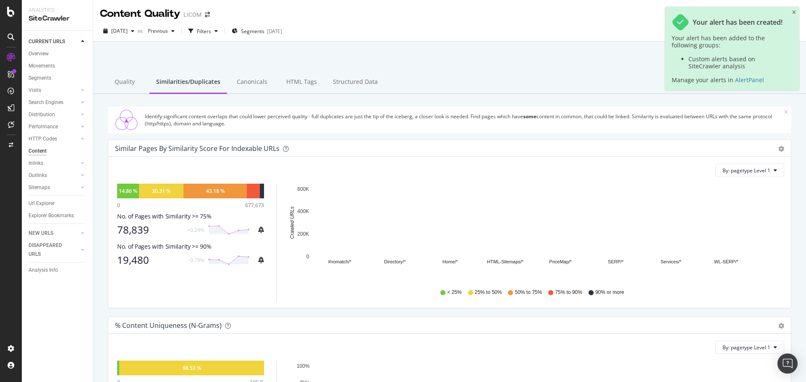
scroll to position [293, 0]
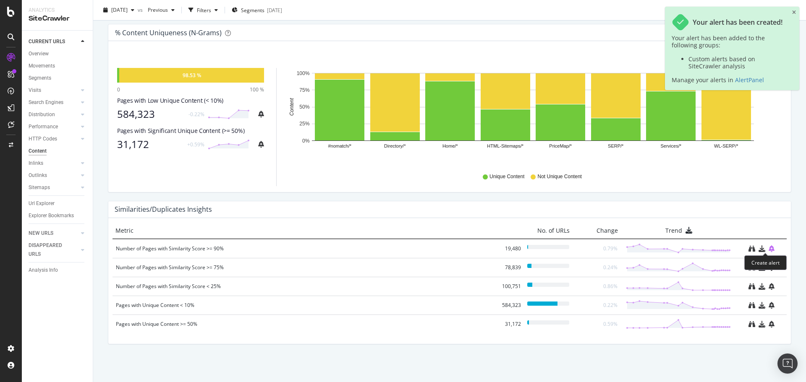
click at [769, 249] on icon "bell-plus" at bounding box center [772, 249] width 6 height 7
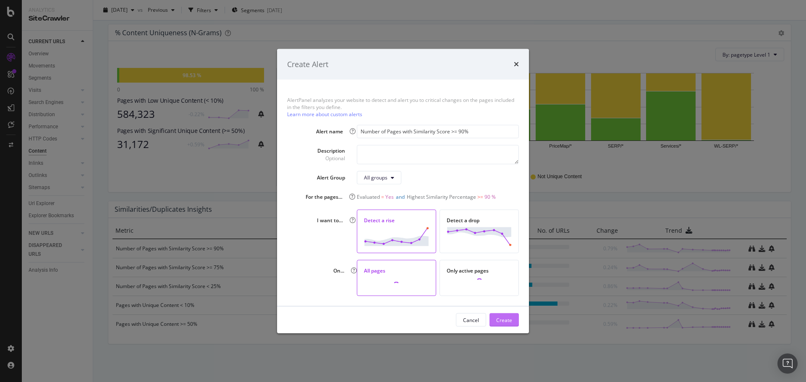
click at [501, 316] on div "Create" at bounding box center [504, 320] width 16 height 13
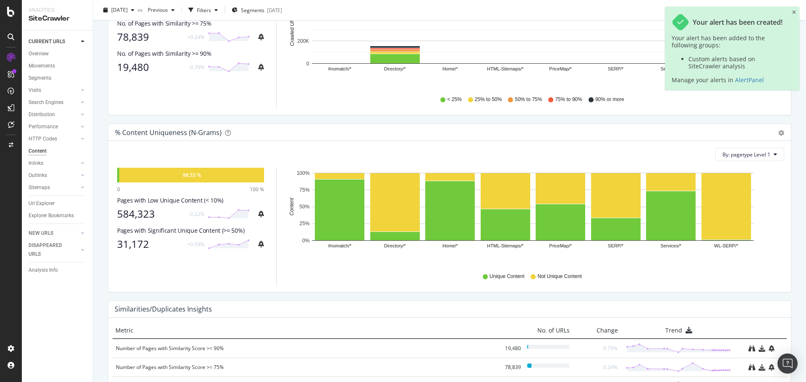
scroll to position [0, 0]
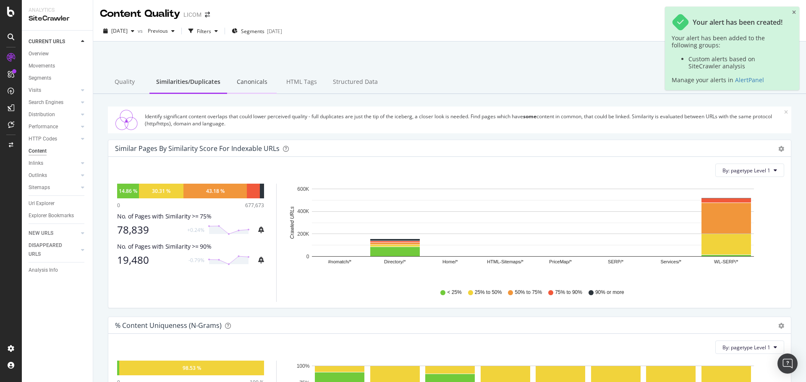
click at [257, 78] on div "Canonicals" at bounding box center [252, 82] width 50 height 23
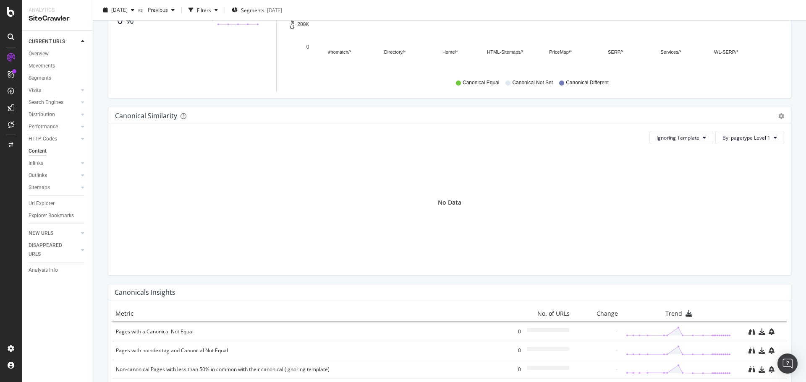
scroll to position [293, 0]
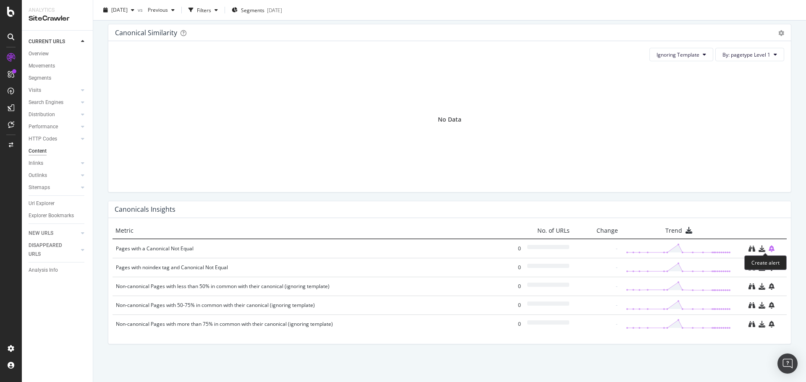
click at [769, 250] on icon "bell-plus" at bounding box center [772, 249] width 6 height 7
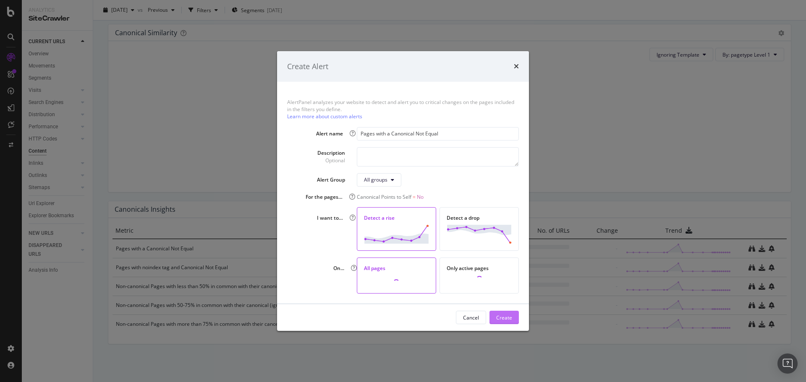
click at [502, 316] on div "Create" at bounding box center [504, 317] width 16 height 7
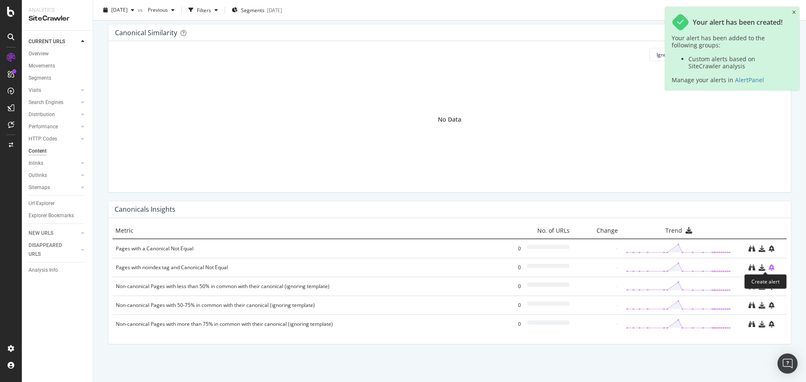
click at [769, 267] on icon "bell-plus" at bounding box center [772, 267] width 6 height 7
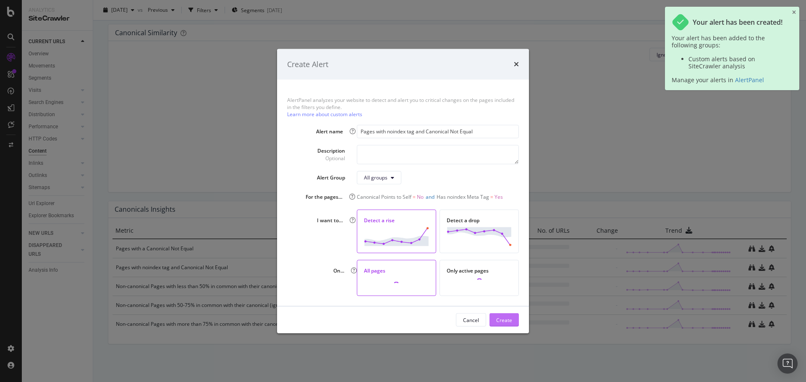
click at [503, 318] on div "Create" at bounding box center [504, 319] width 16 height 7
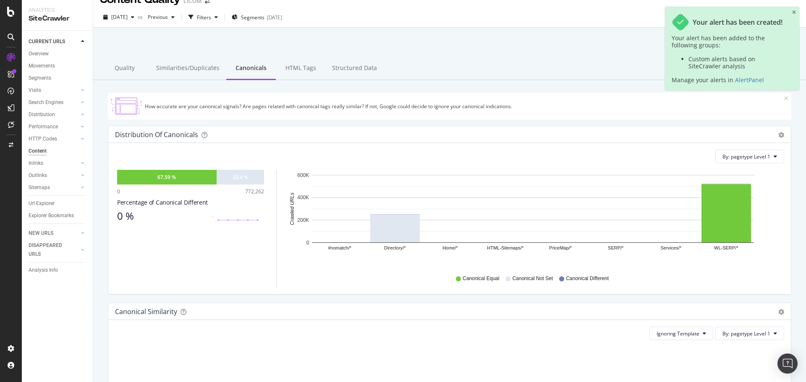
scroll to position [0, 0]
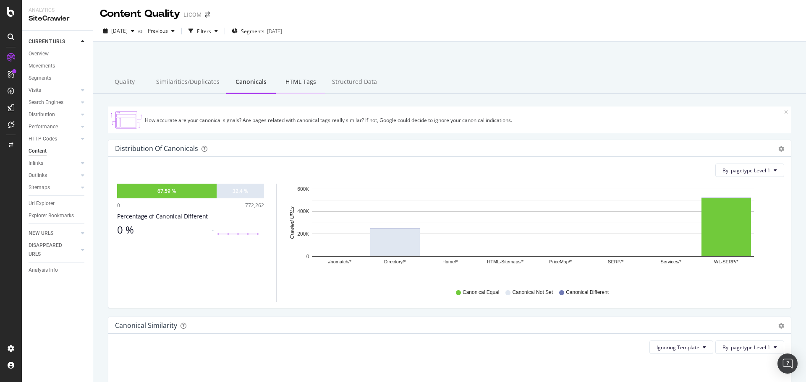
click at [298, 76] on div "HTML Tags" at bounding box center [301, 82] width 50 height 23
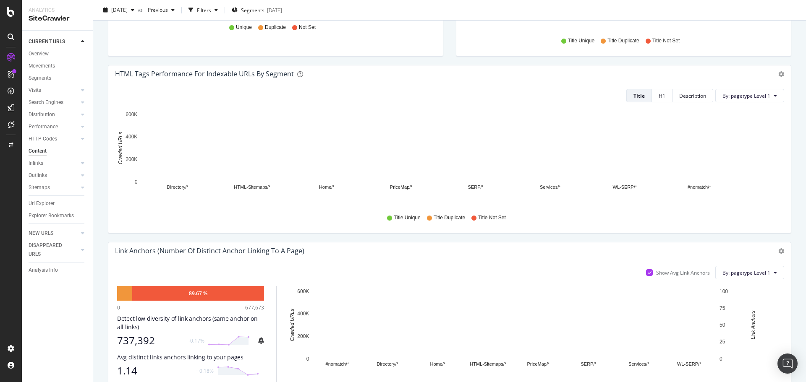
scroll to position [502, 0]
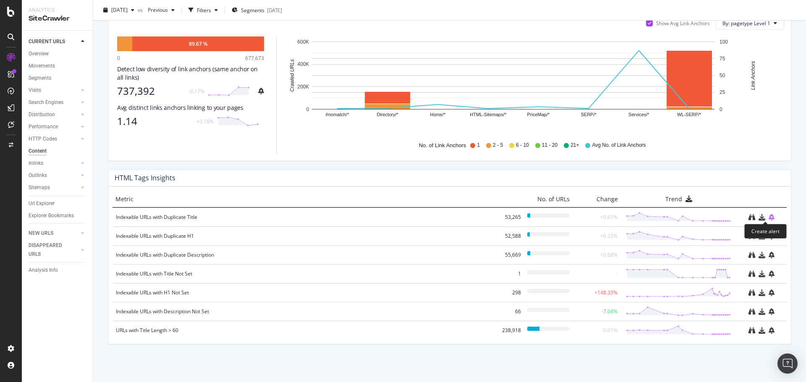
click at [769, 218] on icon "bell-plus" at bounding box center [772, 217] width 6 height 7
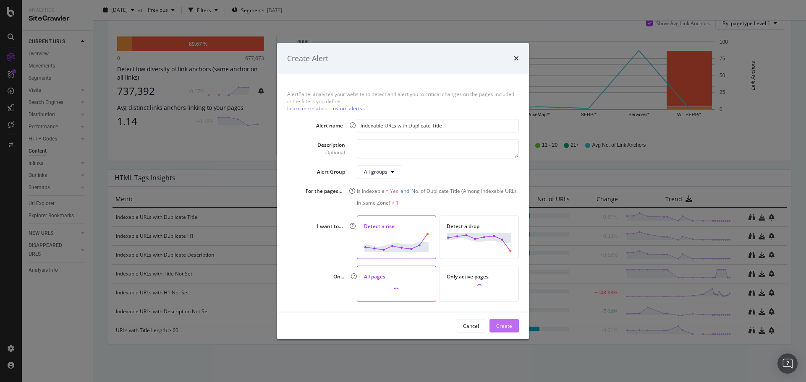
click at [511, 323] on div "Create" at bounding box center [504, 325] width 16 height 7
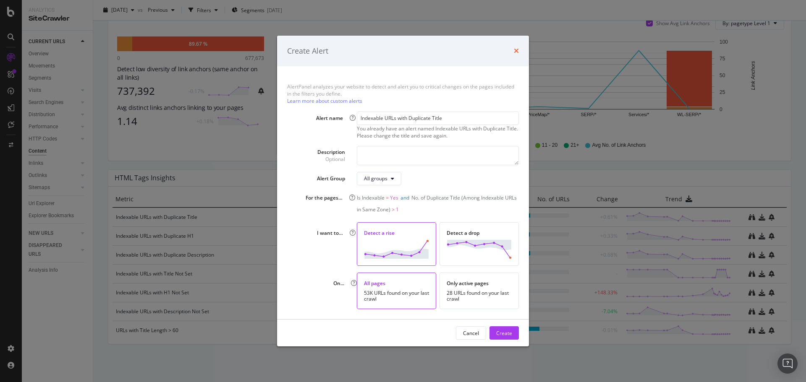
click at [517, 53] on icon "times" at bounding box center [516, 50] width 5 height 7
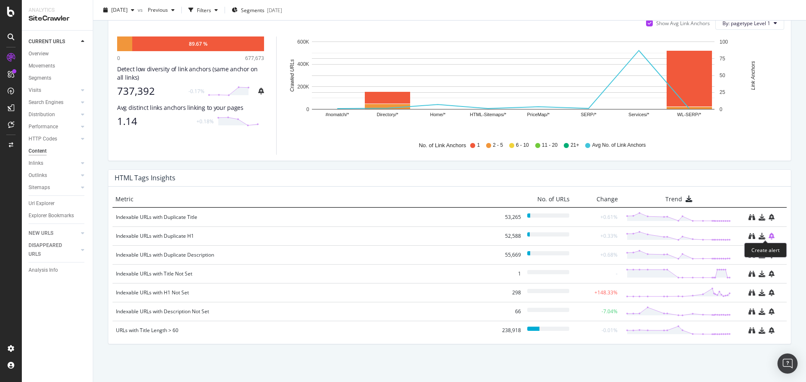
click at [769, 236] on icon "bell-plus" at bounding box center [772, 236] width 6 height 7
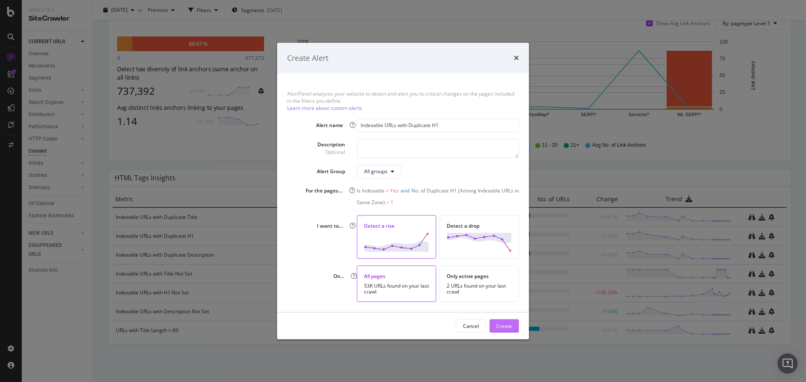
click at [500, 321] on div "Cancel Create" at bounding box center [403, 326] width 252 height 27
click at [503, 326] on div "Create" at bounding box center [504, 326] width 16 height 7
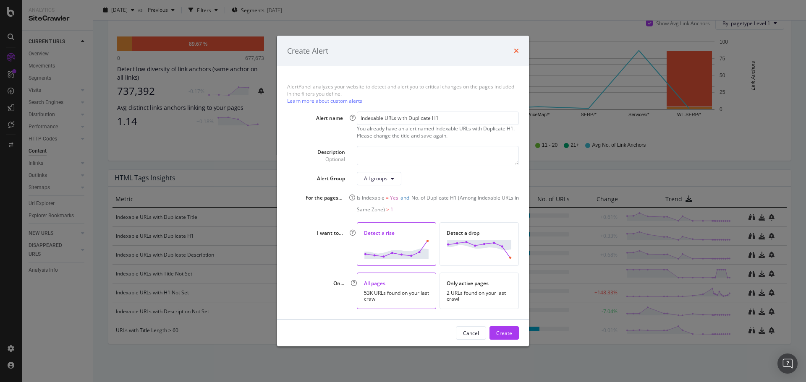
click at [514, 51] on icon "times" at bounding box center [516, 50] width 5 height 7
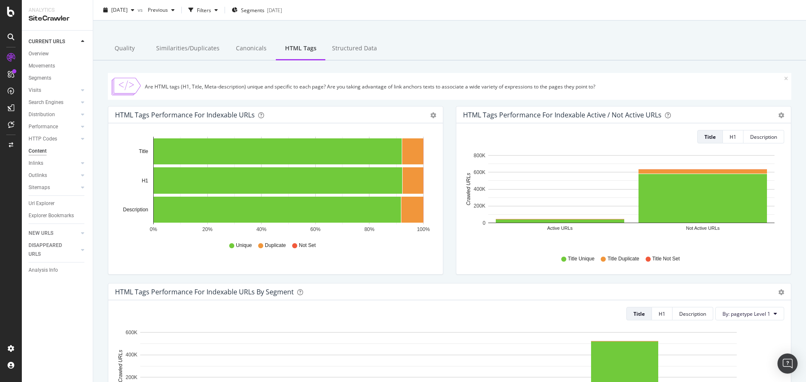
scroll to position [0, 0]
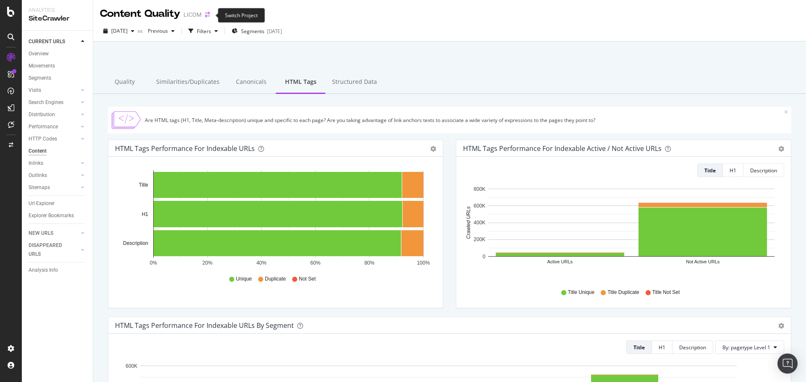
click at [210, 17] on icon "arrow-right-arrow-left" at bounding box center [207, 15] width 5 height 6
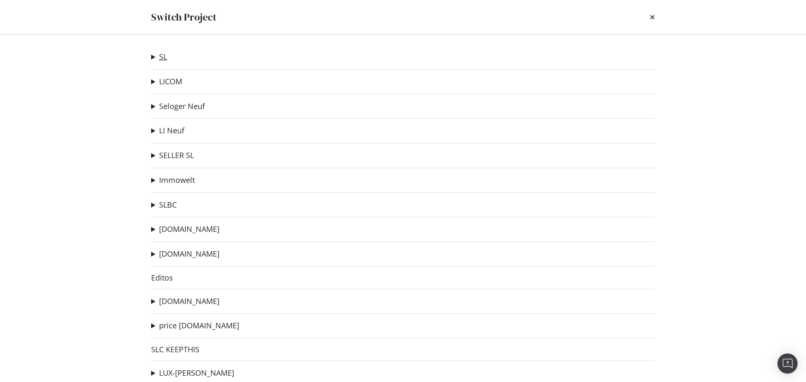
click at [165, 59] on link "SL" at bounding box center [163, 56] width 8 height 9
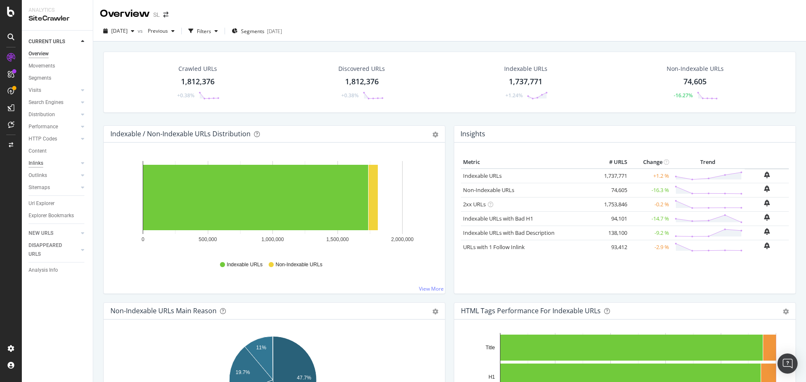
click at [39, 165] on div "Inlinks" at bounding box center [36, 163] width 15 height 9
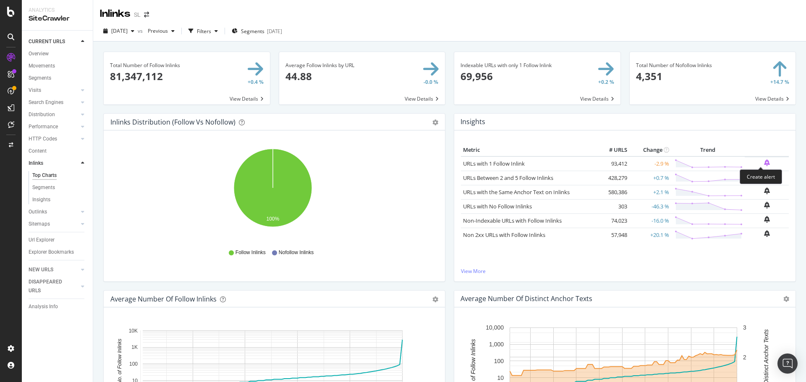
click at [764, 163] on icon "bell-plus" at bounding box center [767, 163] width 6 height 7
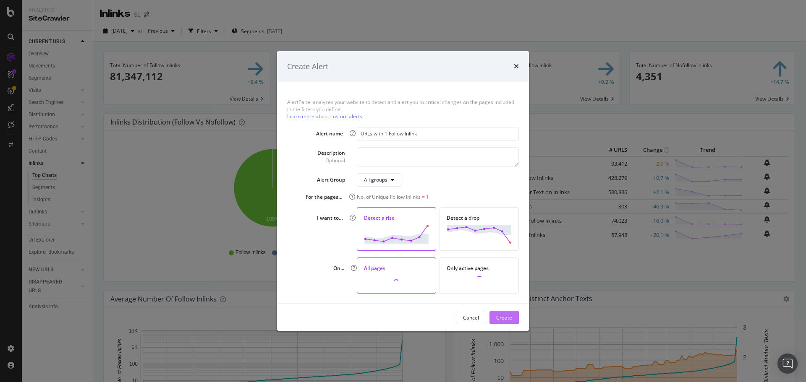
click at [500, 315] on div "Create" at bounding box center [504, 317] width 16 height 7
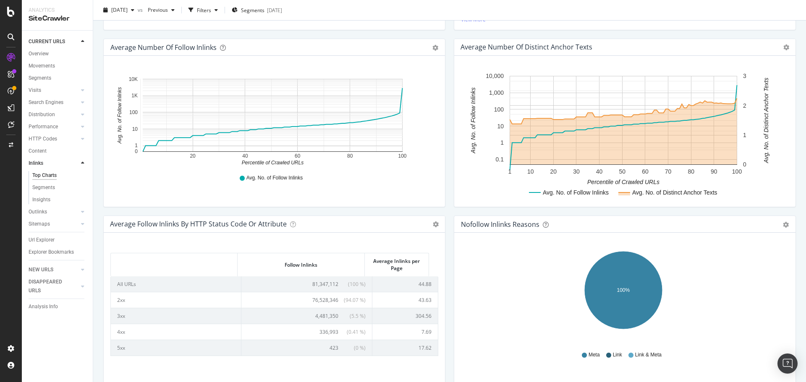
scroll to position [292, 0]
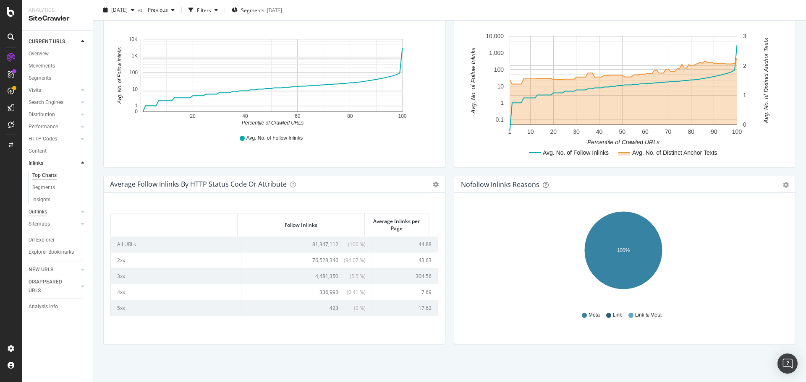
click at [42, 212] on div "Outlinks" at bounding box center [38, 212] width 18 height 9
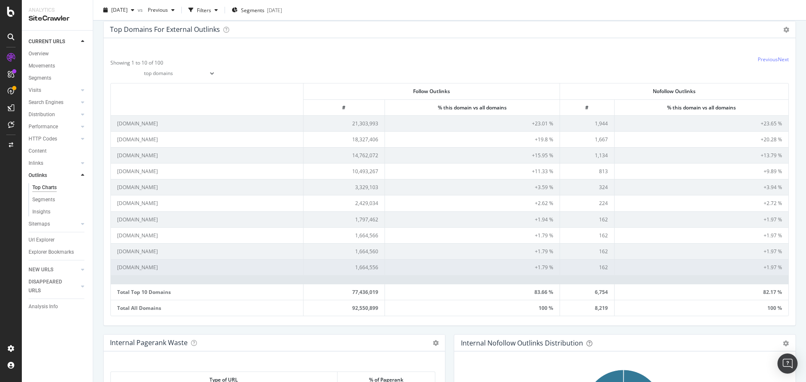
scroll to position [18, 0]
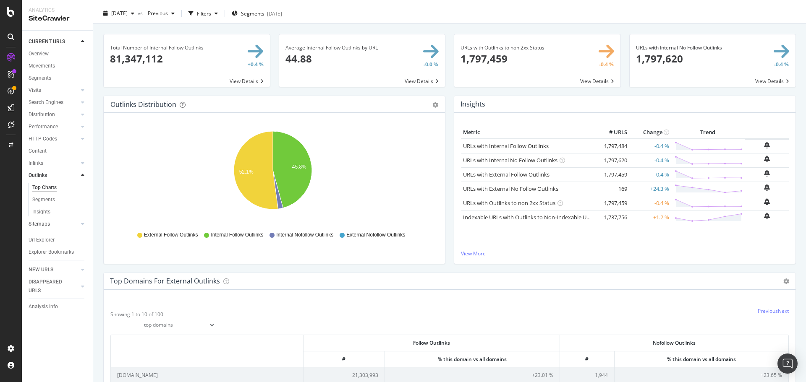
click at [54, 226] on link "Sitemaps" at bounding box center [54, 224] width 50 height 9
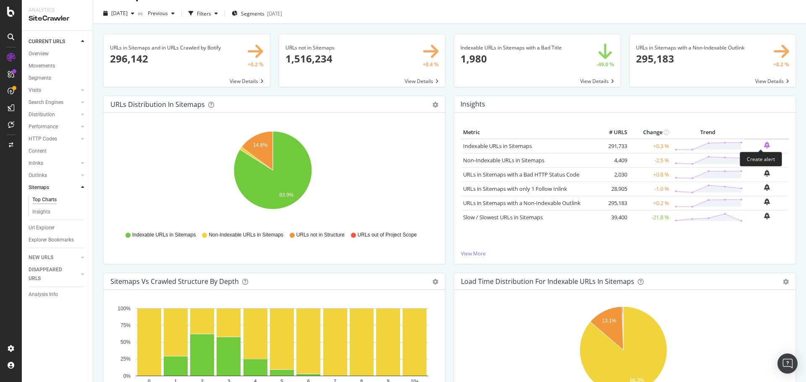
click at [764, 144] on icon "bell-plus" at bounding box center [767, 145] width 6 height 7
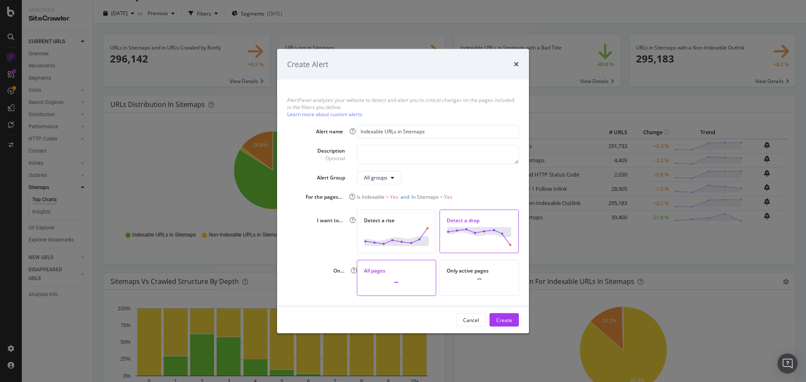
drag, startPoint x: 464, startPoint y: 239, endPoint x: 489, endPoint y: 286, distance: 53.3
click at [464, 239] on img "modal" at bounding box center [479, 236] width 65 height 19
click at [500, 319] on div "Create" at bounding box center [504, 319] width 16 height 7
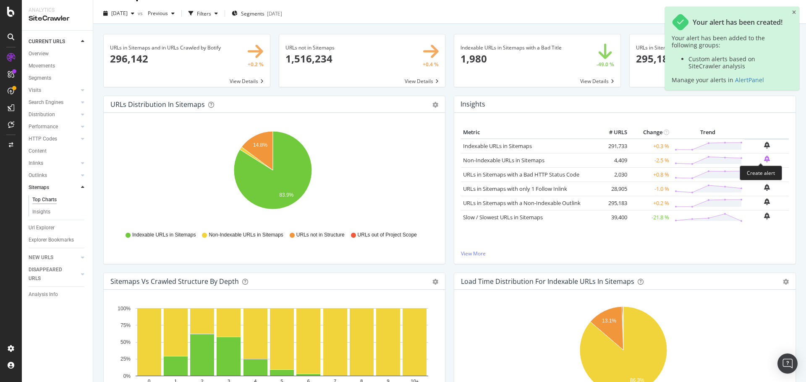
click at [764, 159] on icon "bell-plus" at bounding box center [767, 159] width 6 height 7
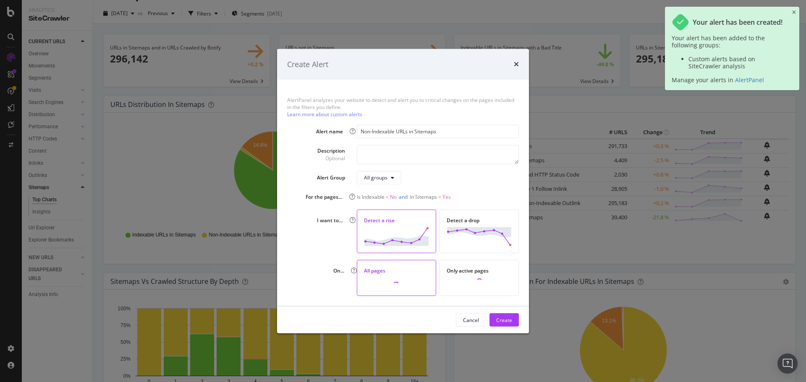
click at [410, 231] on img "modal" at bounding box center [396, 236] width 65 height 19
click at [503, 315] on div "Create" at bounding box center [504, 320] width 16 height 13
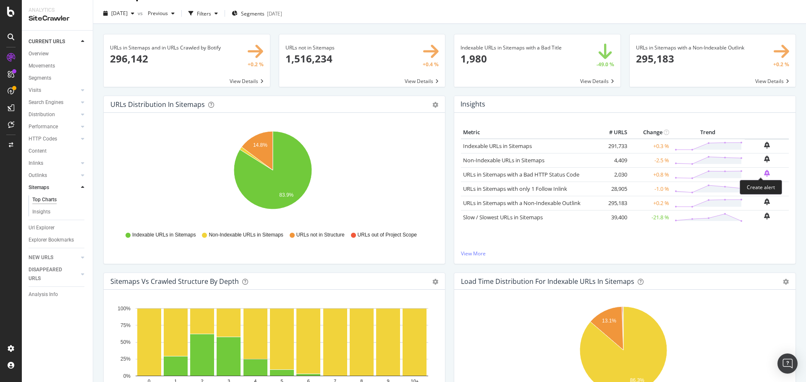
click at [764, 174] on icon "bell-plus" at bounding box center [767, 173] width 6 height 7
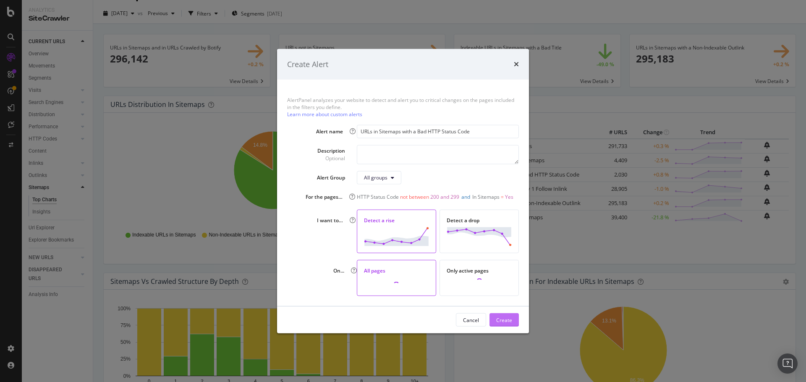
click at [509, 317] on div "Create" at bounding box center [504, 319] width 16 height 7
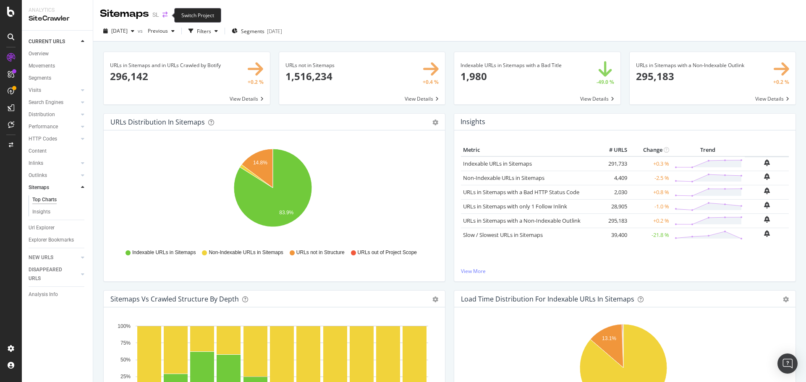
click at [165, 13] on icon "arrow-right-arrow-left" at bounding box center [164, 15] width 5 height 6
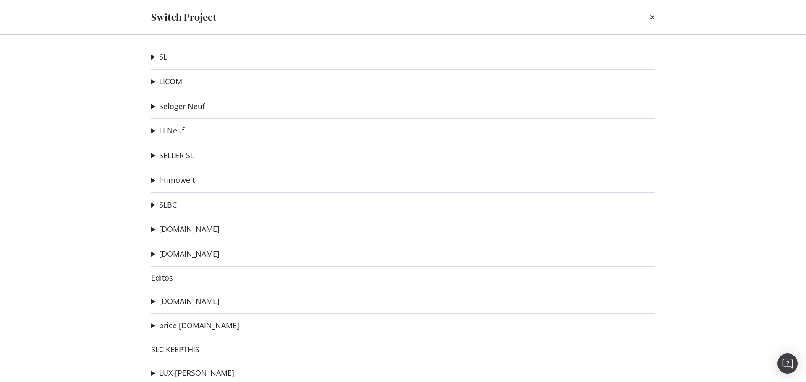
click at [151, 54] on summary "SL" at bounding box center [159, 57] width 16 height 11
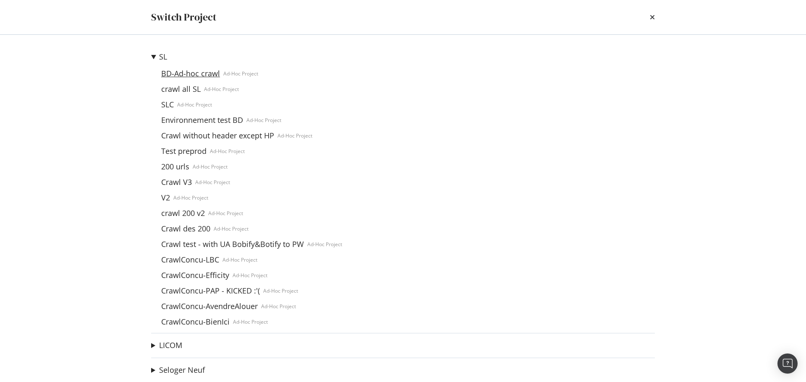
click at [176, 75] on link "BD-Ad-hoc crawl" at bounding box center [190, 73] width 65 height 9
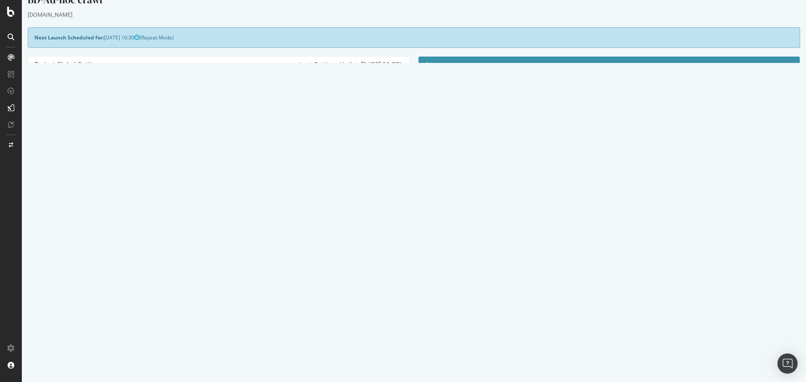
scroll to position [24, 0]
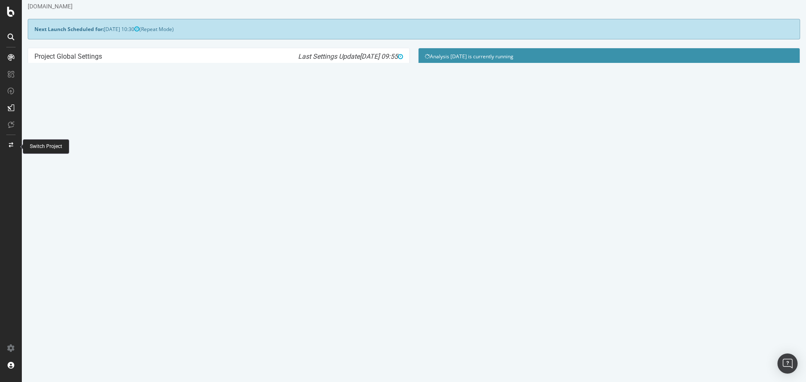
click at [10, 145] on icon at bounding box center [11, 145] width 5 height 5
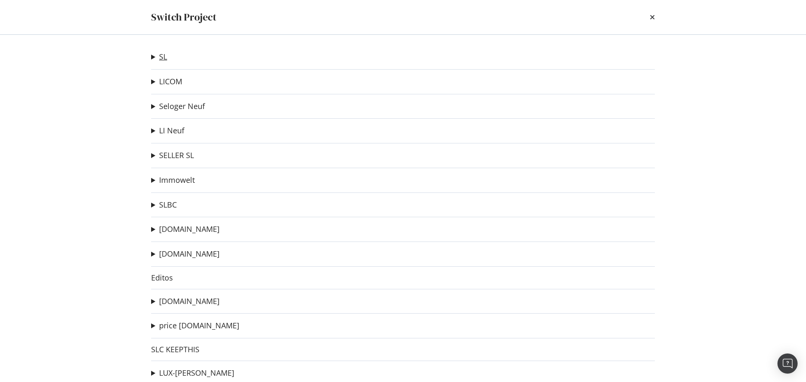
click at [162, 54] on link "SL" at bounding box center [163, 56] width 8 height 9
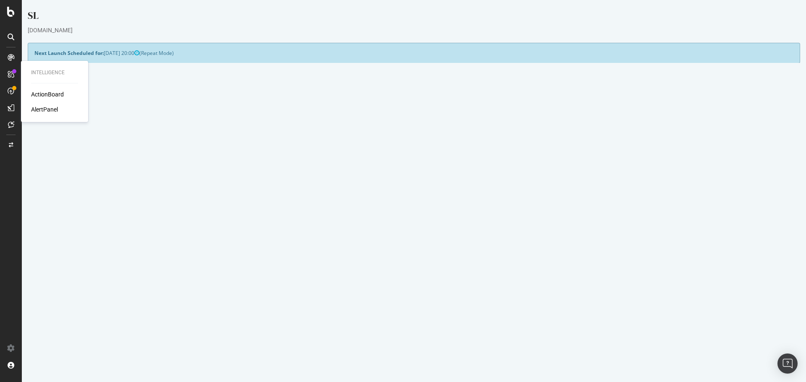
click at [41, 107] on div "AlertPanel" at bounding box center [44, 109] width 27 height 8
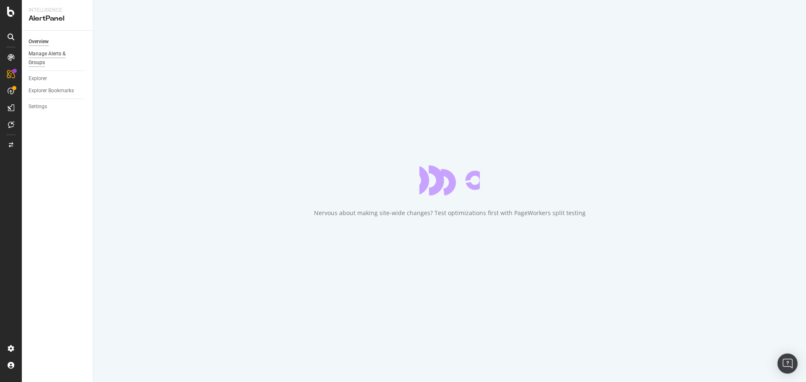
click at [64, 50] on div "Manage Alerts & Groups" at bounding box center [54, 59] width 50 height 18
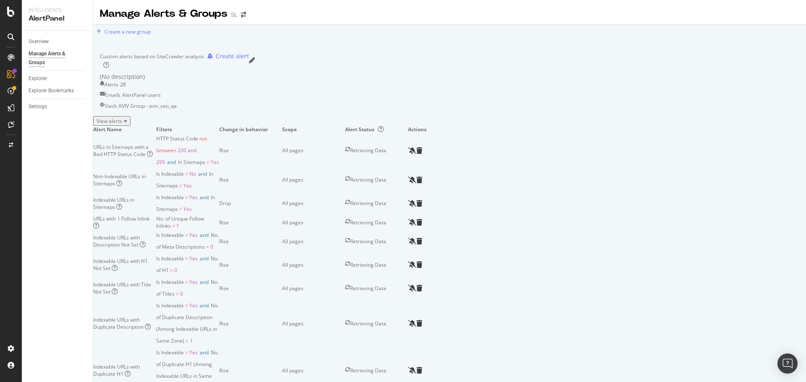
click at [127, 125] on div "View alerts" at bounding box center [112, 121] width 31 height 7
click at [127, 125] on div "Hide alerts" at bounding box center [112, 121] width 31 height 7
click at [127, 125] on div "View alerts" at bounding box center [112, 121] width 31 height 7
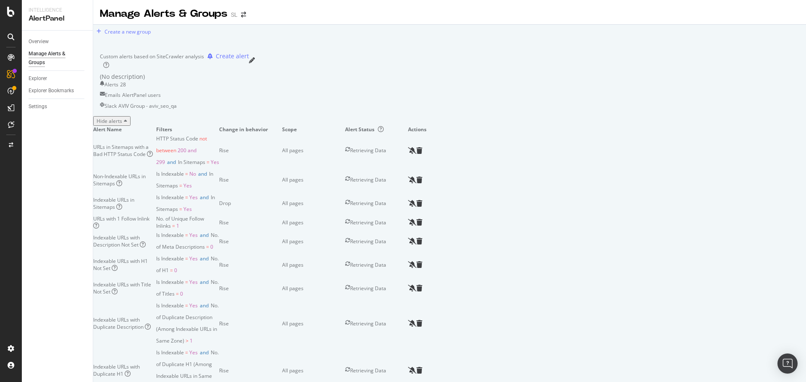
click at [127, 125] on div "Hide alerts" at bounding box center [112, 121] width 31 height 7
click at [245, 16] on icon "arrow-right-arrow-left" at bounding box center [243, 15] width 5 height 6
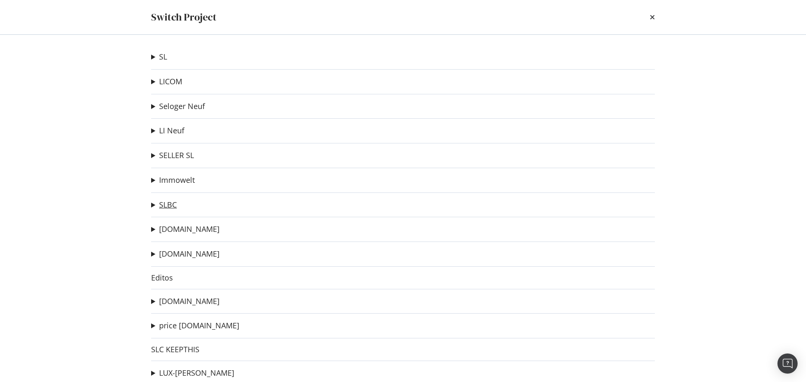
click at [167, 204] on link "SLBC" at bounding box center [168, 205] width 18 height 9
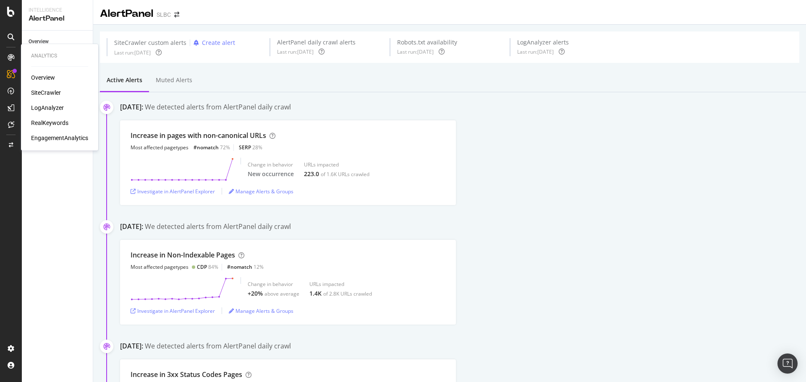
click at [46, 92] on div "SiteCrawler" at bounding box center [46, 93] width 30 height 8
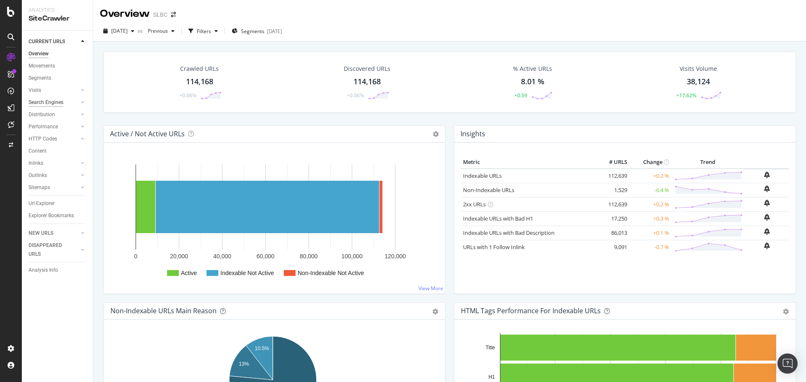
click at [38, 99] on div "Search Engines" at bounding box center [46, 102] width 35 height 9
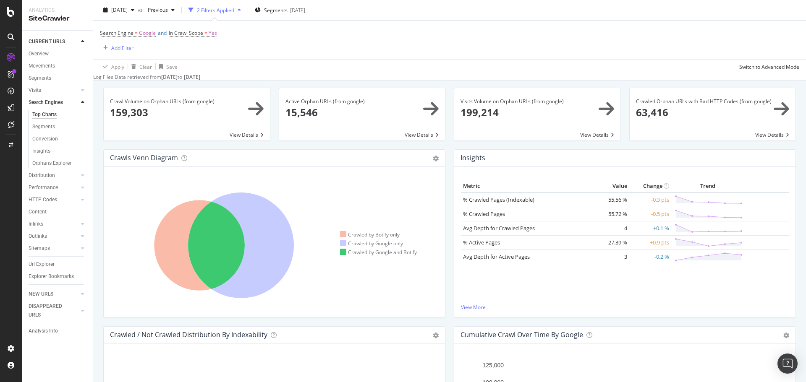
scroll to position [84, 0]
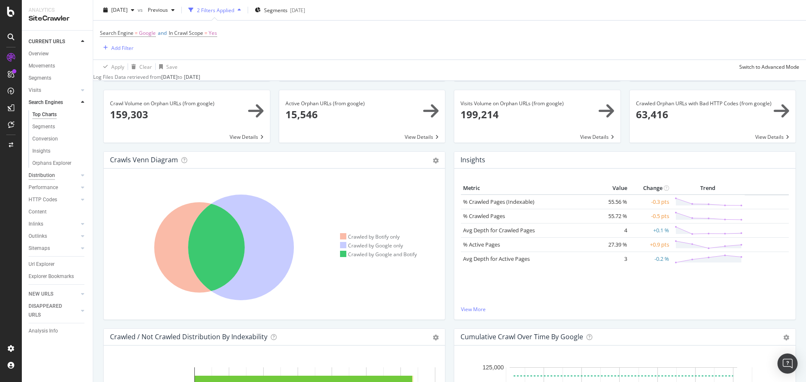
click at [47, 173] on div "Distribution" at bounding box center [42, 175] width 26 height 9
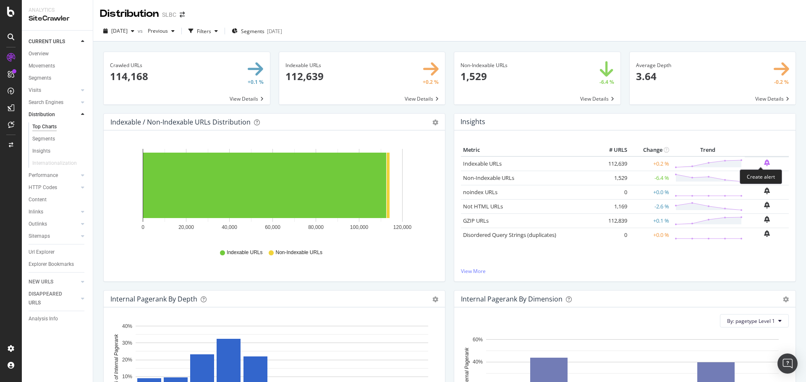
click at [764, 163] on icon "bell-plus" at bounding box center [767, 163] width 6 height 7
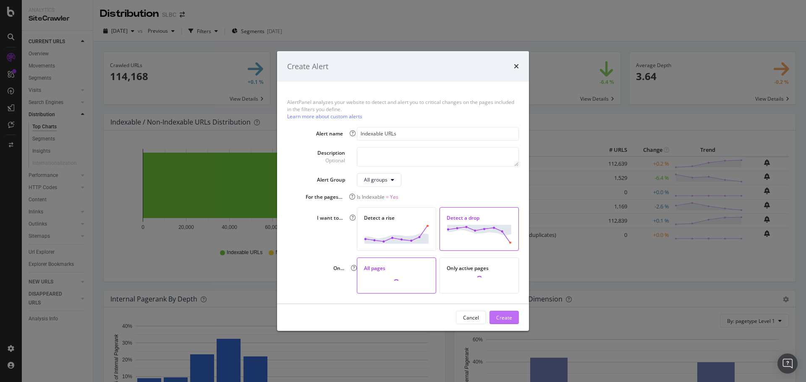
click at [511, 318] on div "Create" at bounding box center [504, 317] width 16 height 7
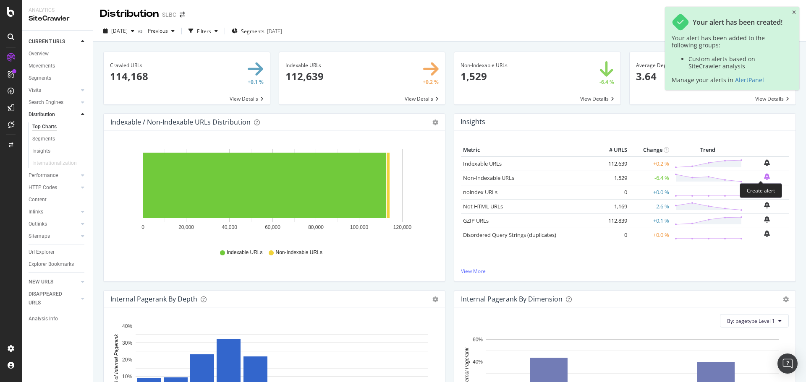
click at [764, 178] on icon "bell-plus" at bounding box center [767, 176] width 6 height 7
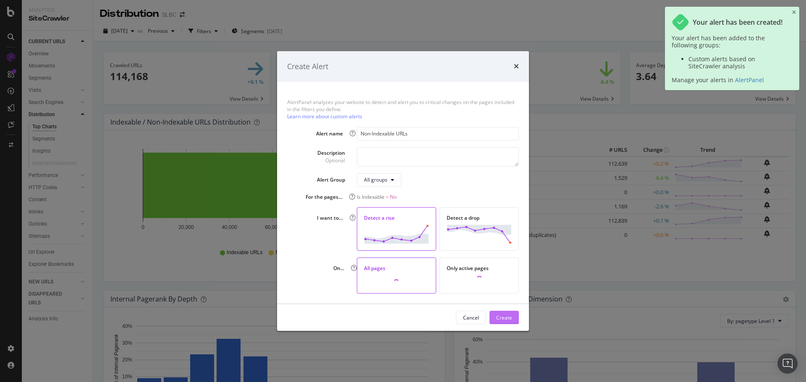
click at [504, 319] on div "Create" at bounding box center [504, 317] width 16 height 7
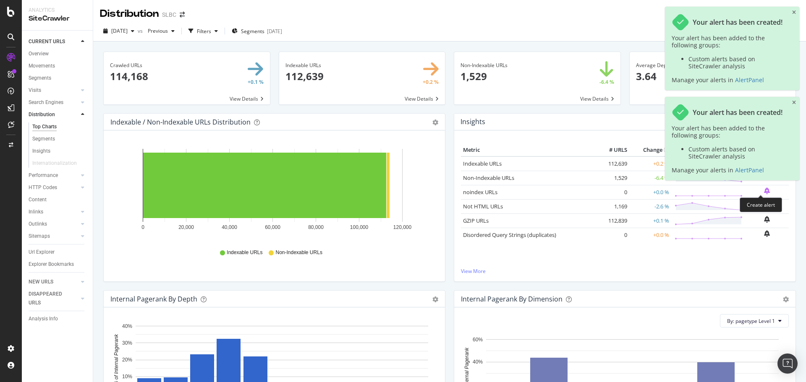
click at [764, 193] on icon "bell-plus" at bounding box center [767, 191] width 6 height 7
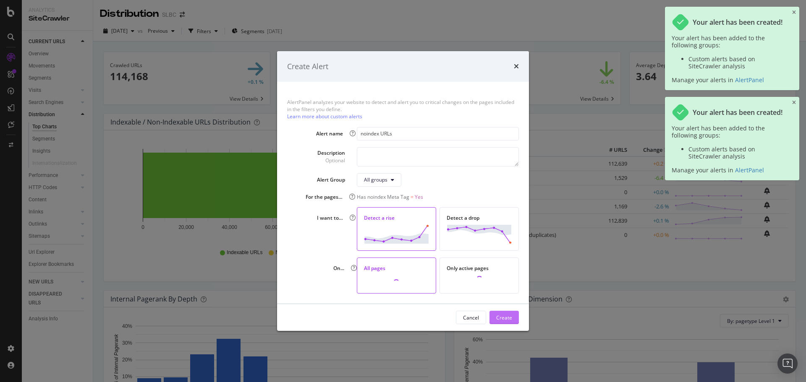
click at [505, 316] on div "Create" at bounding box center [504, 317] width 16 height 7
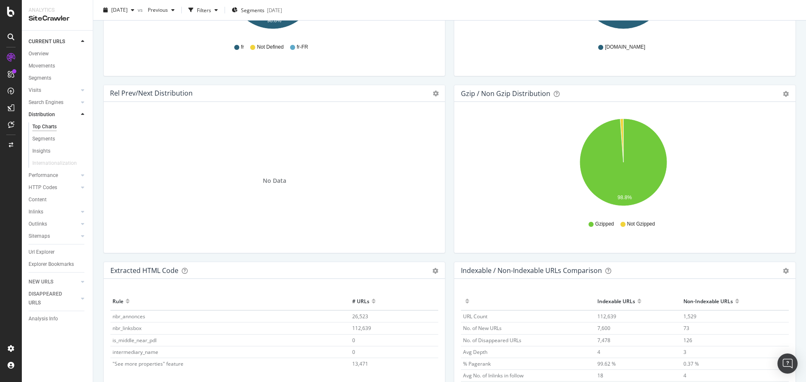
scroll to position [1177, 0]
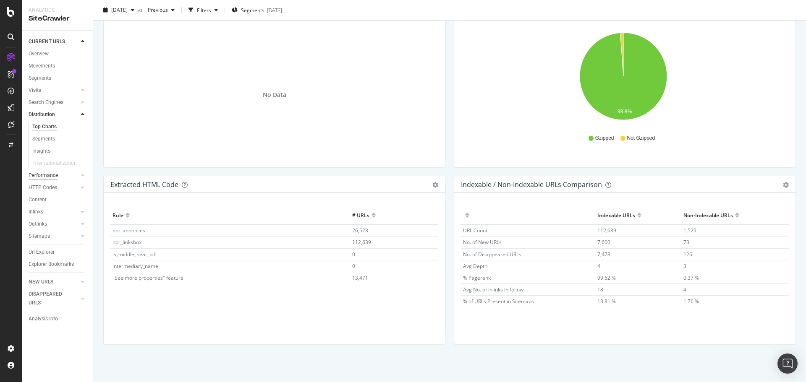
click at [48, 176] on div "Performance" at bounding box center [43, 175] width 29 height 9
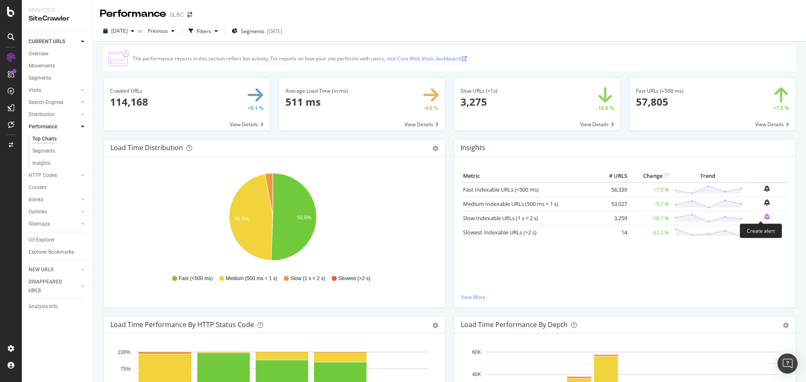
click at [764, 217] on icon "bell-plus" at bounding box center [767, 217] width 6 height 7
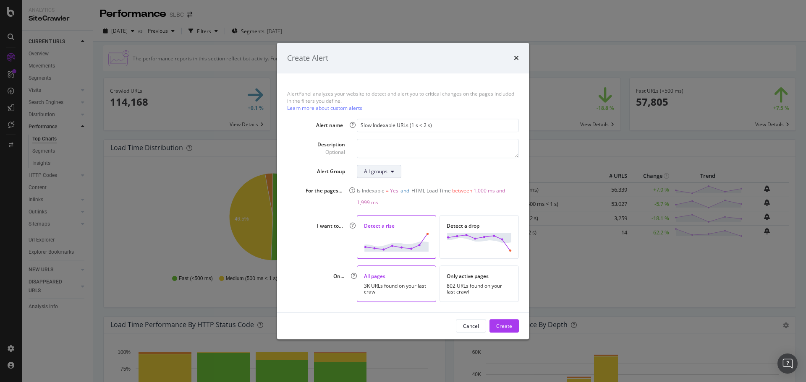
click at [369, 177] on button "All groups" at bounding box center [379, 171] width 44 height 13
click at [451, 172] on div "All groups" at bounding box center [438, 171] width 162 height 13
click at [510, 325] on div "Create" at bounding box center [504, 326] width 16 height 7
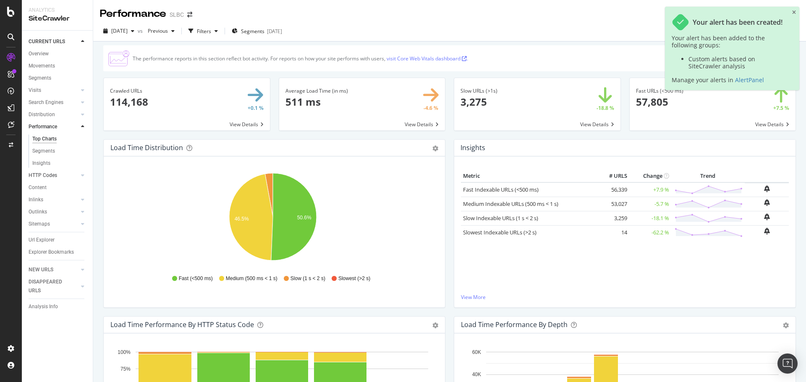
click at [58, 175] on link "HTTP Codes" at bounding box center [54, 175] width 50 height 9
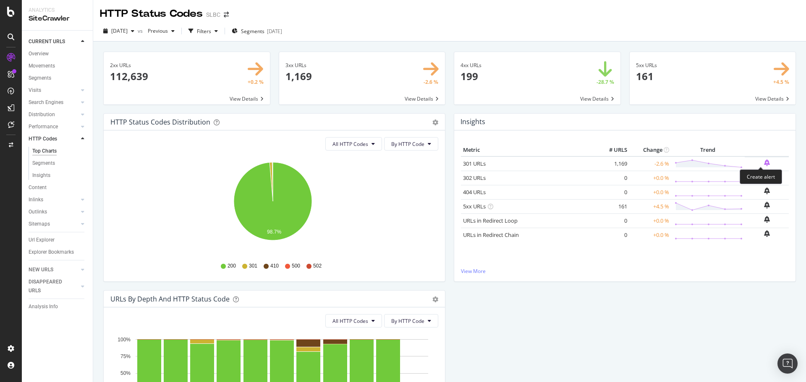
click at [764, 162] on icon "bell-plus" at bounding box center [767, 163] width 6 height 7
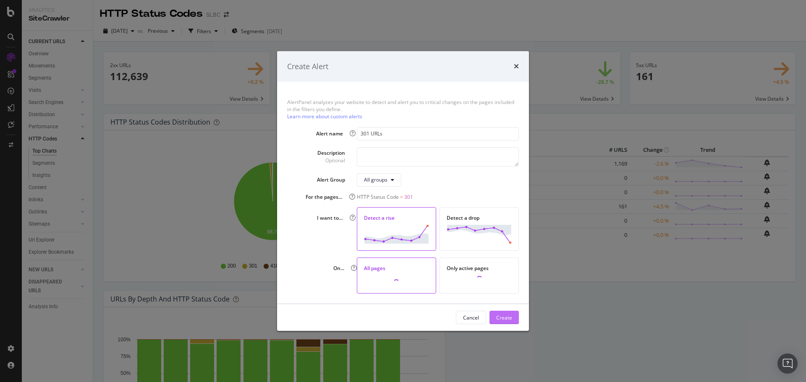
click at [506, 318] on div "Create" at bounding box center [504, 317] width 16 height 7
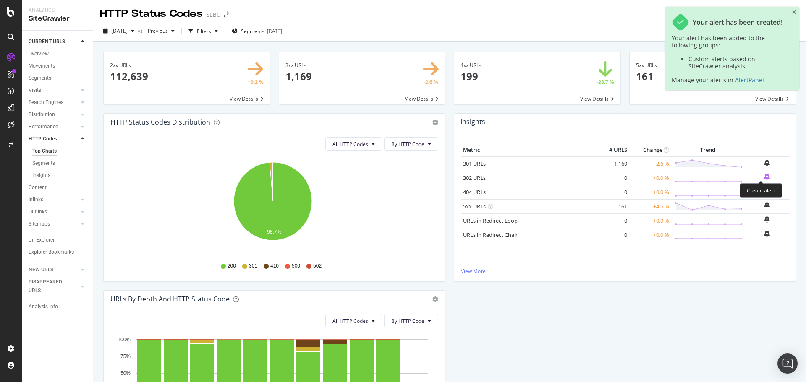
click at [764, 176] on icon "bell-plus" at bounding box center [767, 176] width 6 height 7
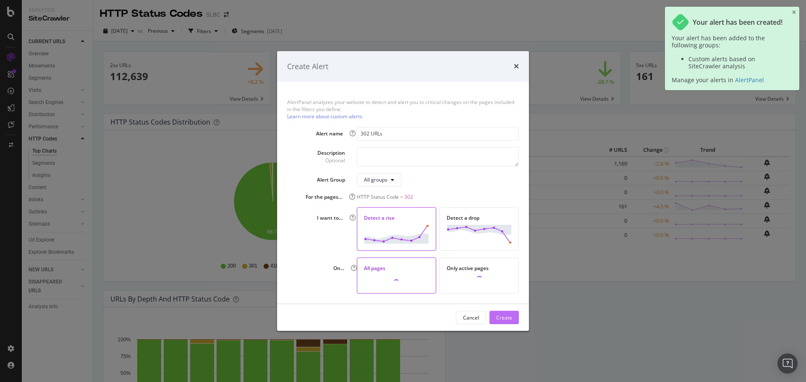
click at [506, 316] on div "Create" at bounding box center [504, 317] width 16 height 7
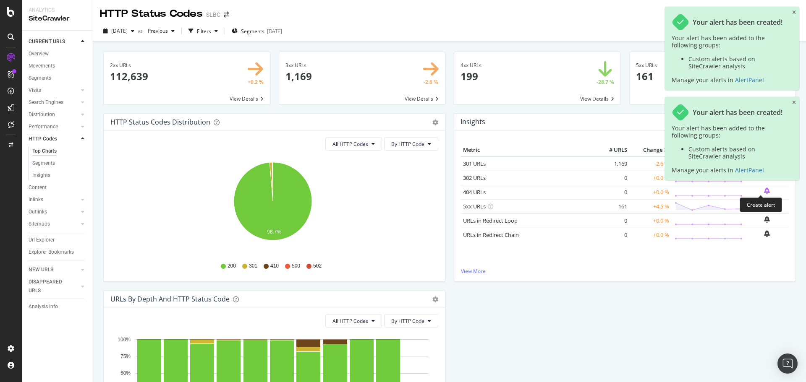
click at [764, 190] on icon "bell-plus" at bounding box center [767, 191] width 6 height 7
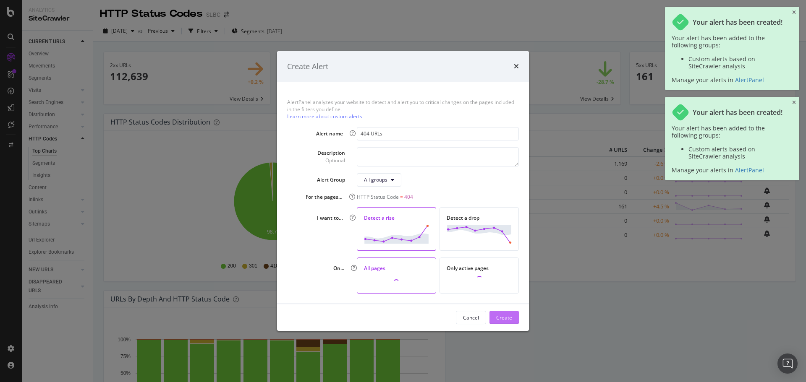
click at [502, 318] on div "Create" at bounding box center [504, 317] width 16 height 7
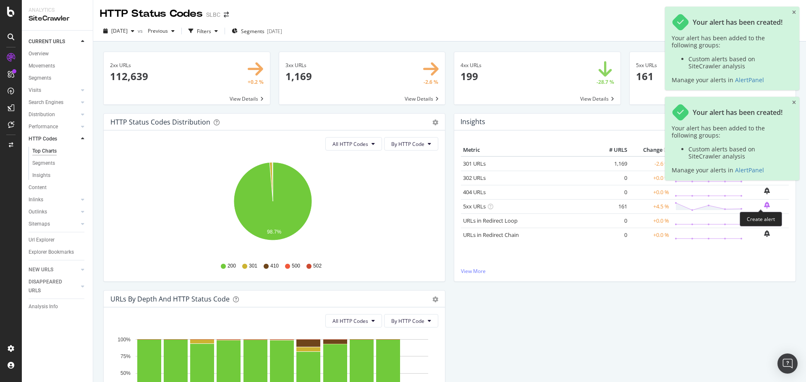
click at [764, 205] on icon "bell-plus" at bounding box center [767, 205] width 6 height 7
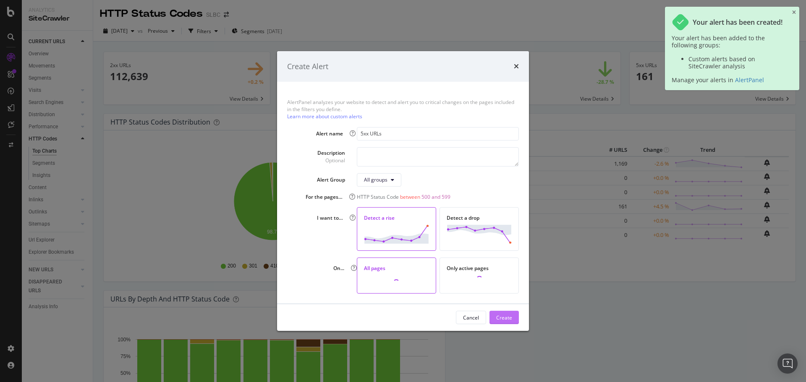
click at [515, 317] on button "Create" at bounding box center [503, 317] width 29 height 13
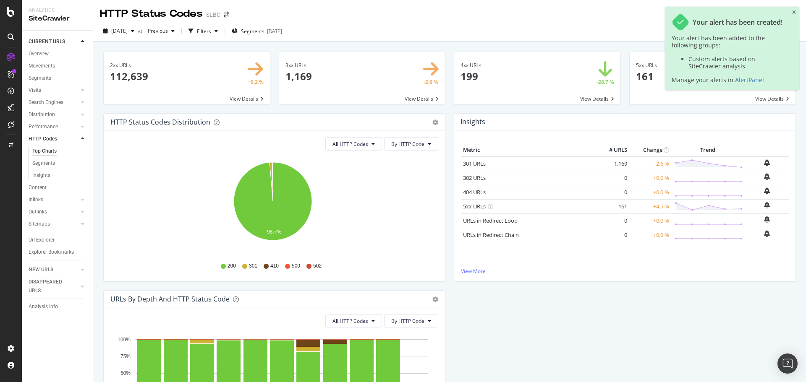
click at [764, 219] on td at bounding box center [767, 220] width 44 height 13
click at [764, 221] on icon "bell-plus" at bounding box center [767, 219] width 6 height 7
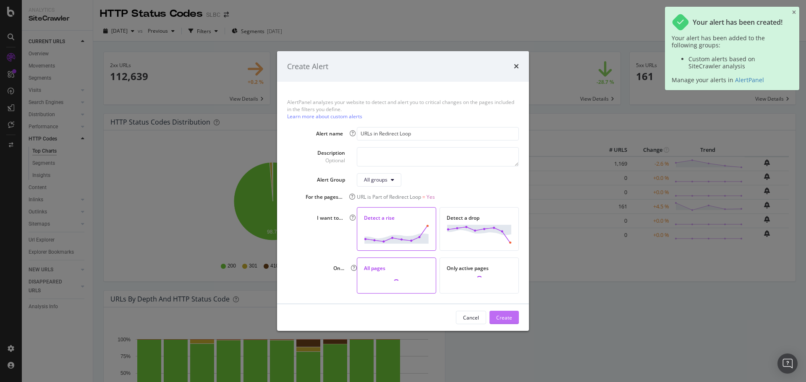
click at [505, 317] on div "Create" at bounding box center [504, 317] width 16 height 7
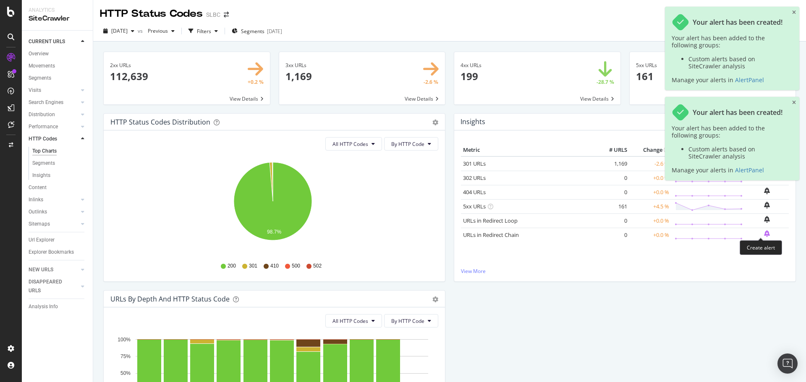
click at [764, 233] on icon "bell-plus" at bounding box center [767, 233] width 6 height 7
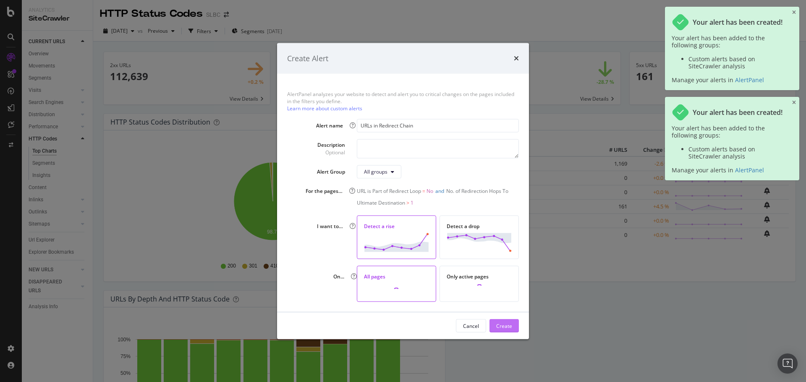
click at [505, 324] on div "Create" at bounding box center [504, 325] width 16 height 7
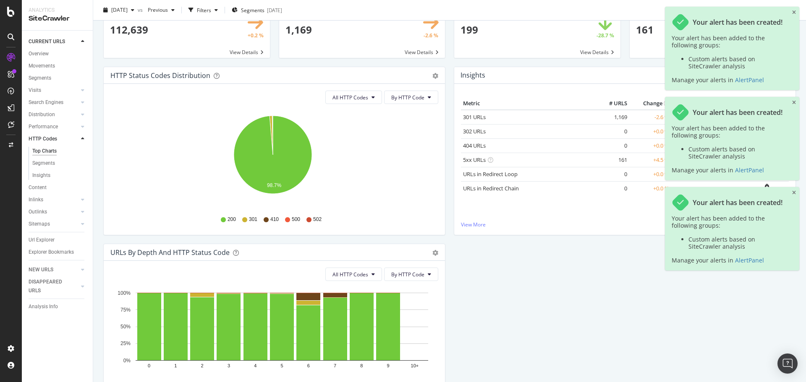
scroll to position [115, 0]
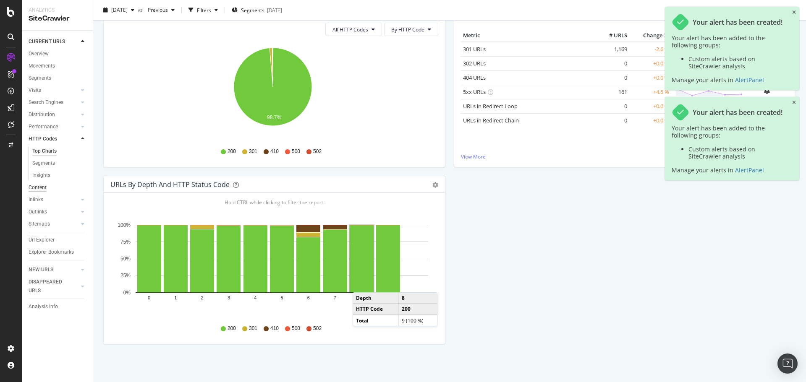
click at [43, 189] on div "Content" at bounding box center [38, 187] width 18 height 9
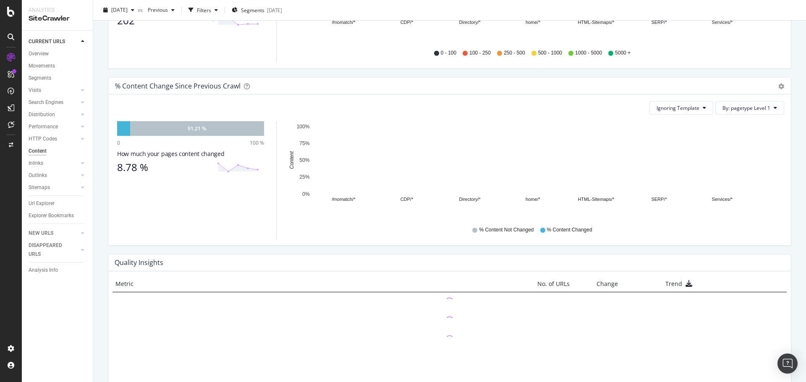
scroll to position [470, 0]
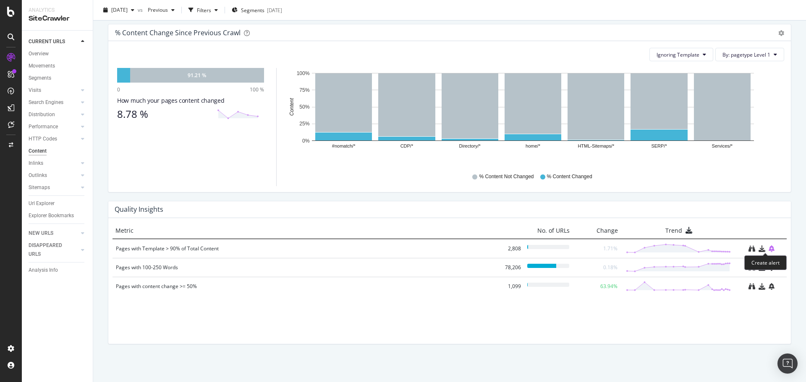
click at [769, 249] on icon "bell-plus" at bounding box center [772, 249] width 6 height 7
click at [769, 248] on icon "bell-plus" at bounding box center [772, 249] width 6 height 7
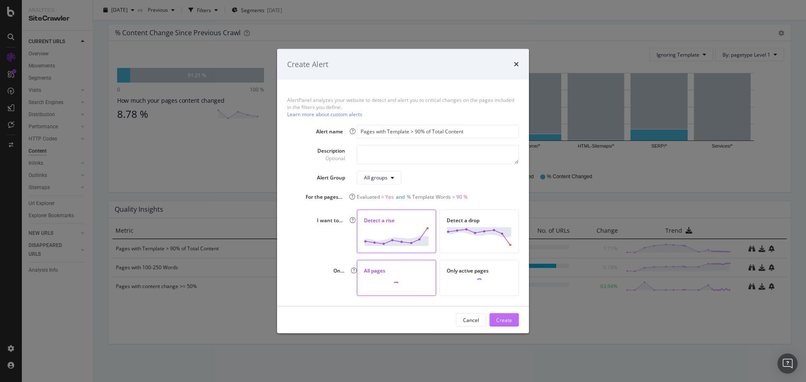
click at [497, 320] on div "Create" at bounding box center [504, 319] width 16 height 7
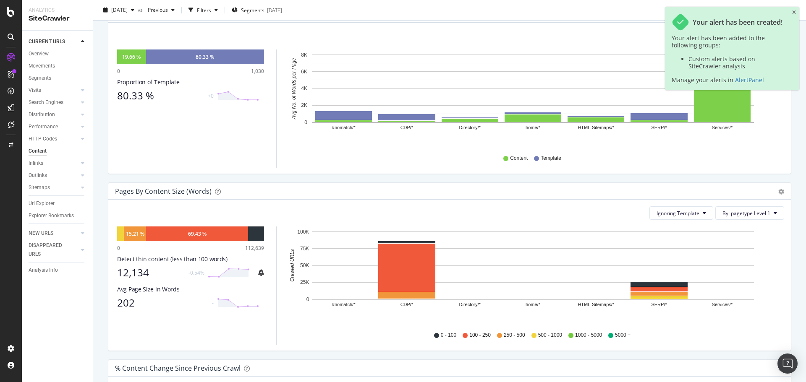
scroll to position [0, 0]
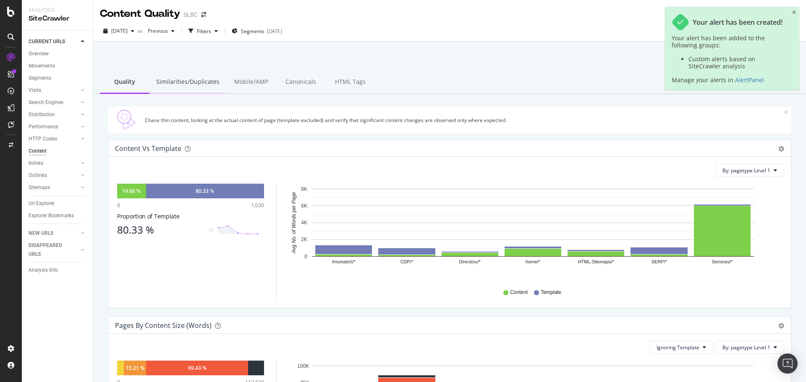
click at [196, 81] on div "Similarities/Duplicates" at bounding box center [187, 82] width 77 height 23
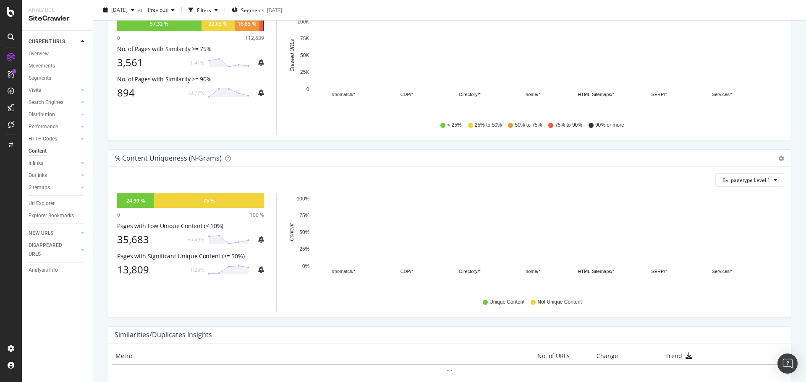
scroll to position [84, 0]
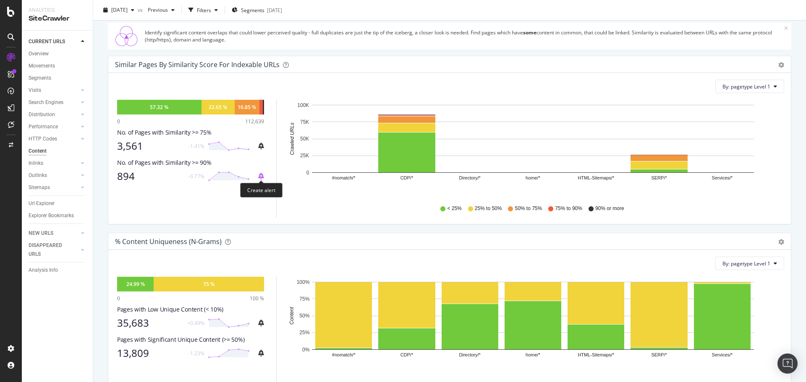
click at [262, 176] on icon "bell-plus" at bounding box center [261, 176] width 6 height 7
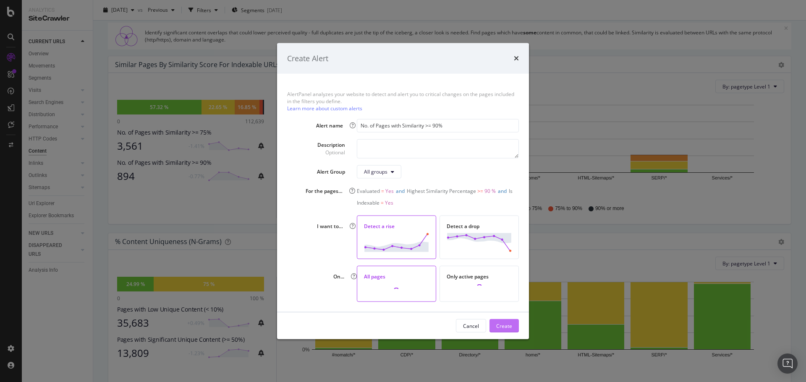
click at [505, 325] on div "Create" at bounding box center [504, 325] width 16 height 7
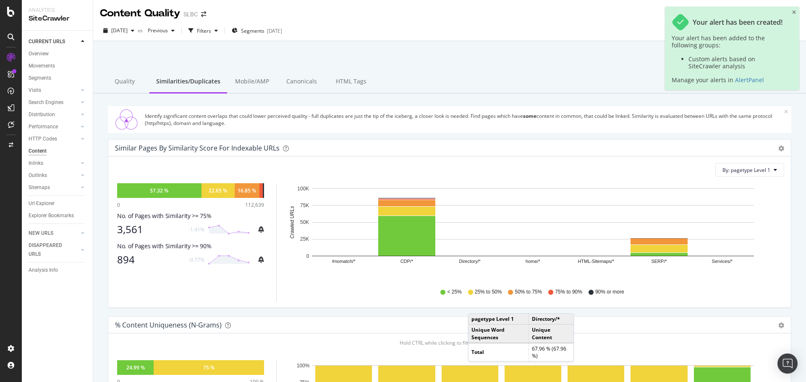
scroll to position [0, 0]
click at [309, 83] on div "Canonicals" at bounding box center [302, 82] width 50 height 23
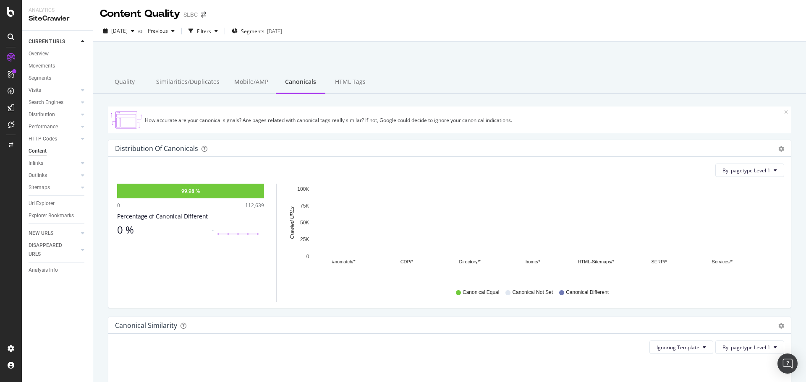
scroll to position [293, 0]
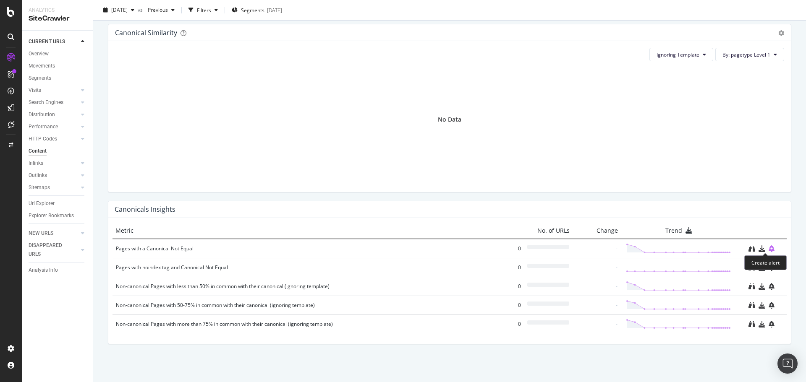
click at [769, 248] on icon "bell-plus" at bounding box center [772, 249] width 6 height 7
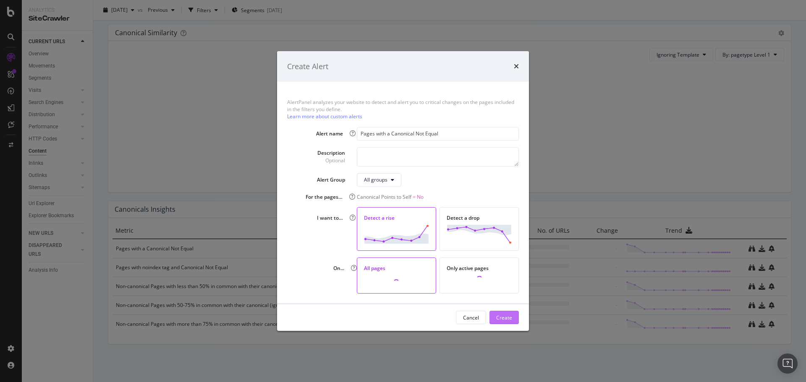
click at [509, 319] on div "Create" at bounding box center [504, 317] width 16 height 7
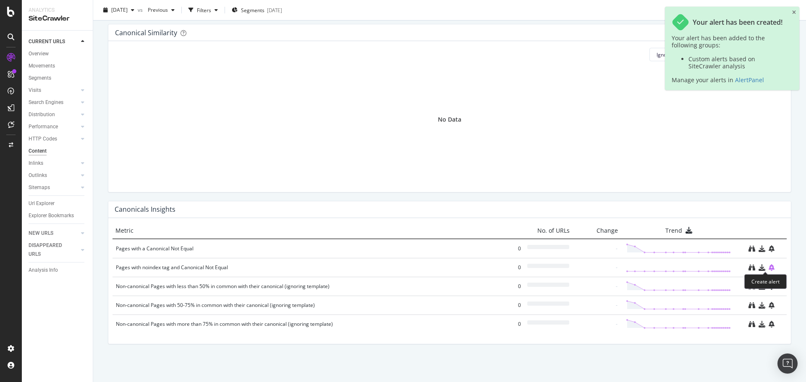
click at [769, 268] on icon "bell-plus" at bounding box center [772, 267] width 6 height 7
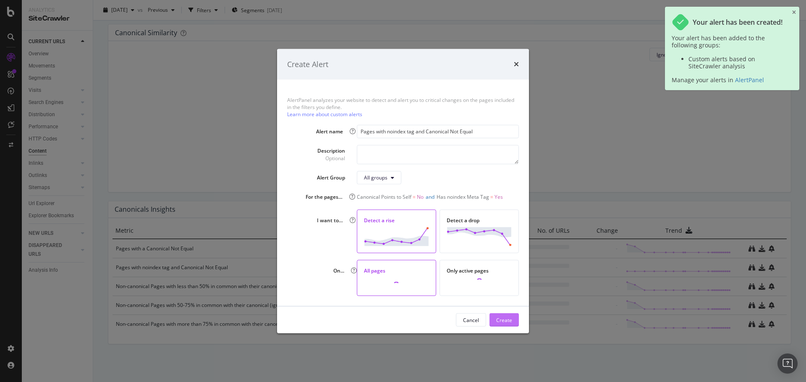
click at [507, 320] on div "Create" at bounding box center [504, 319] width 16 height 7
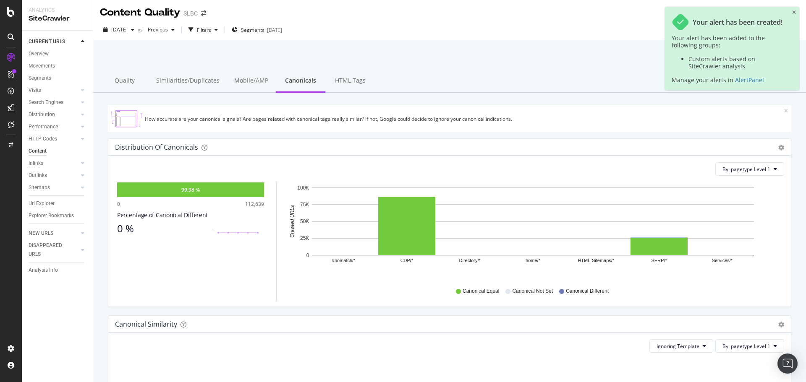
scroll to position [0, 0]
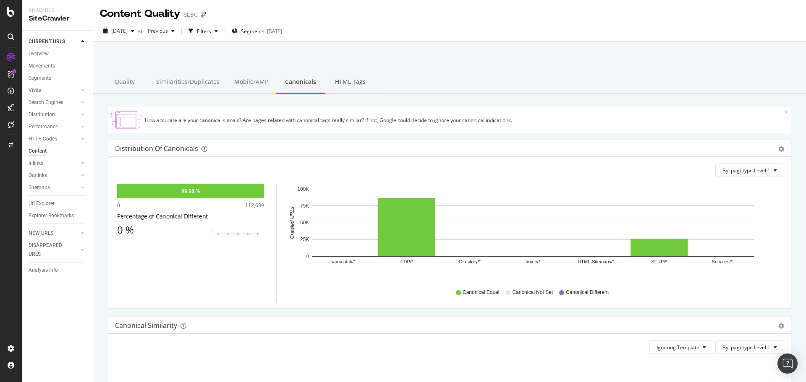
click at [335, 83] on div "HTML Tags" at bounding box center [350, 82] width 50 height 23
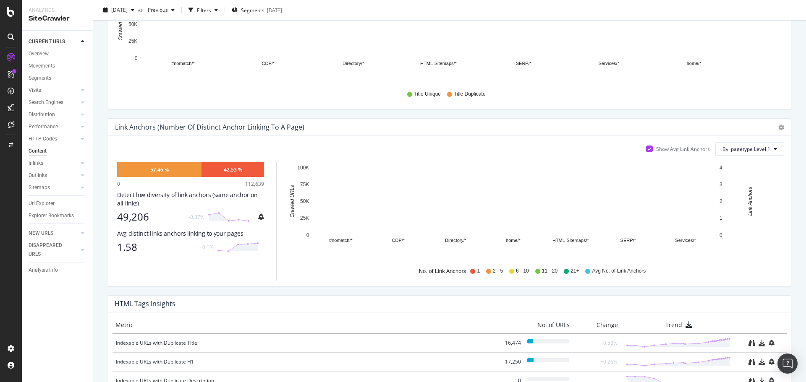
scroll to position [502, 0]
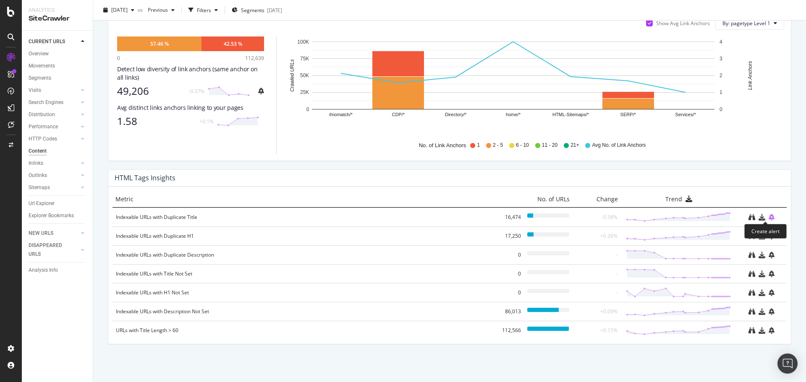
click at [769, 218] on icon "bell-plus" at bounding box center [772, 217] width 6 height 7
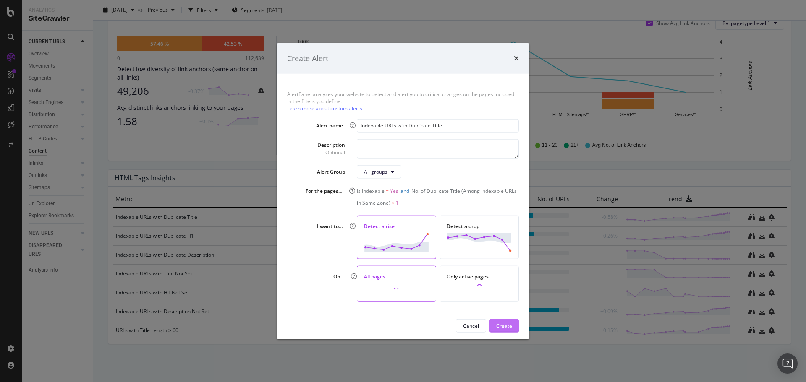
click at [502, 328] on div "Create" at bounding box center [504, 325] width 16 height 7
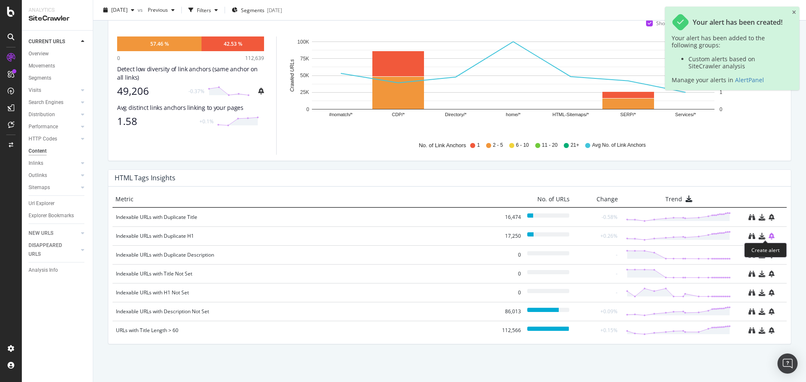
click at [769, 236] on icon "bell-plus" at bounding box center [772, 236] width 6 height 7
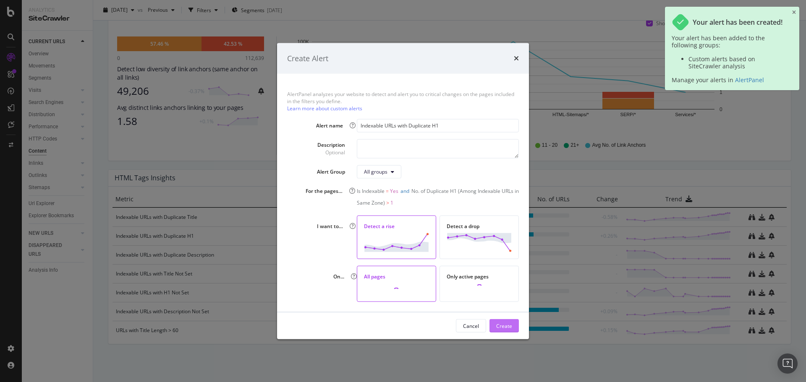
click at [507, 325] on div "Create" at bounding box center [504, 325] width 16 height 7
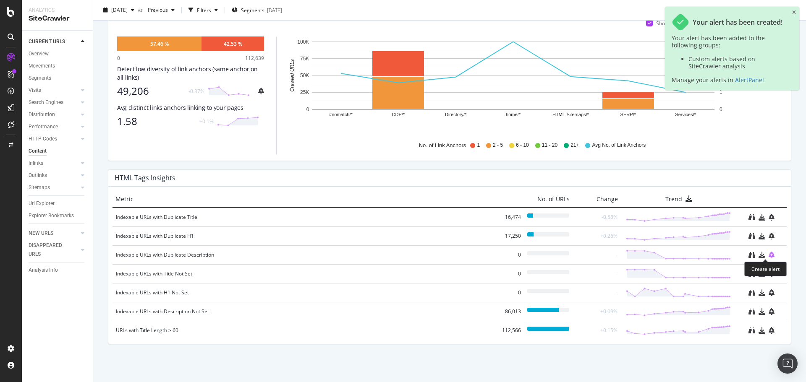
click at [769, 256] on icon "bell-plus" at bounding box center [772, 255] width 6 height 7
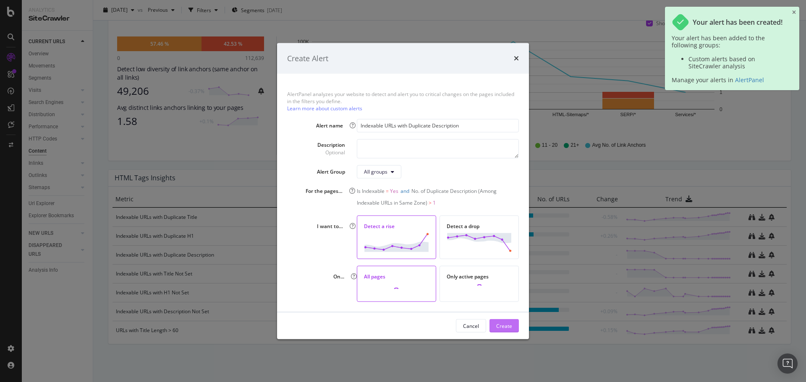
click at [510, 323] on div "Create" at bounding box center [504, 325] width 16 height 7
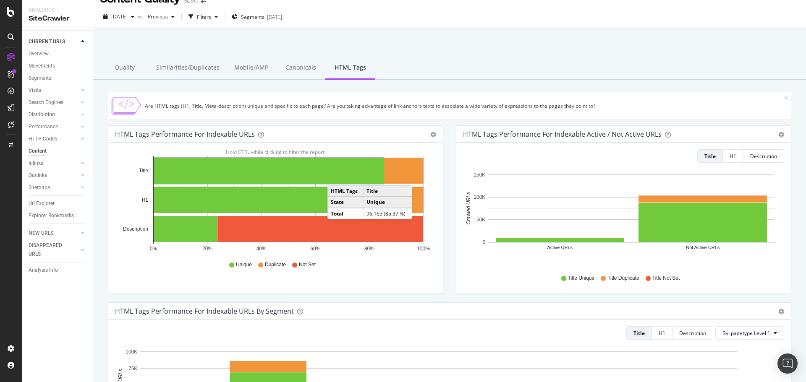
scroll to position [0, 0]
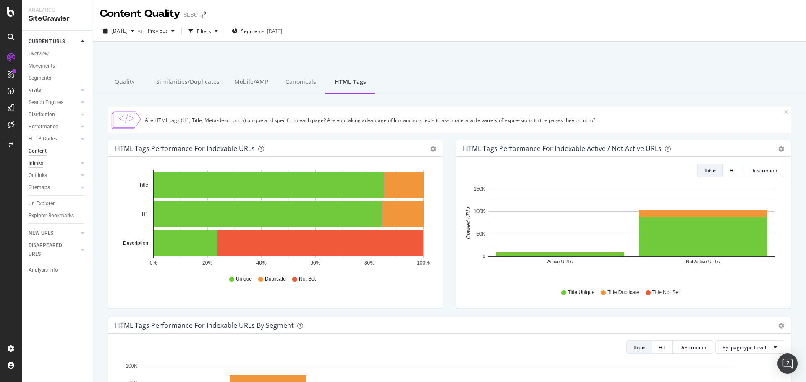
click at [42, 162] on div "Inlinks" at bounding box center [36, 163] width 15 height 9
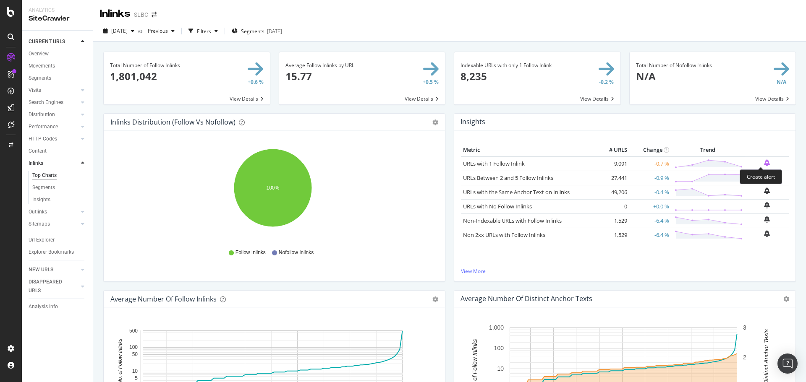
click at [764, 163] on icon "bell-plus" at bounding box center [767, 163] width 6 height 7
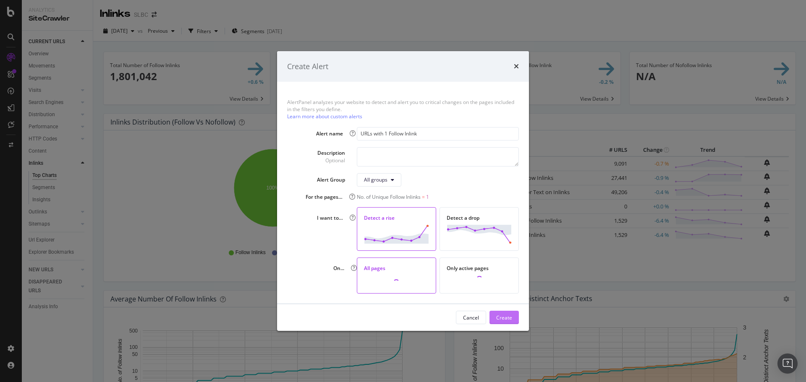
click at [507, 317] on div "Create" at bounding box center [504, 317] width 16 height 7
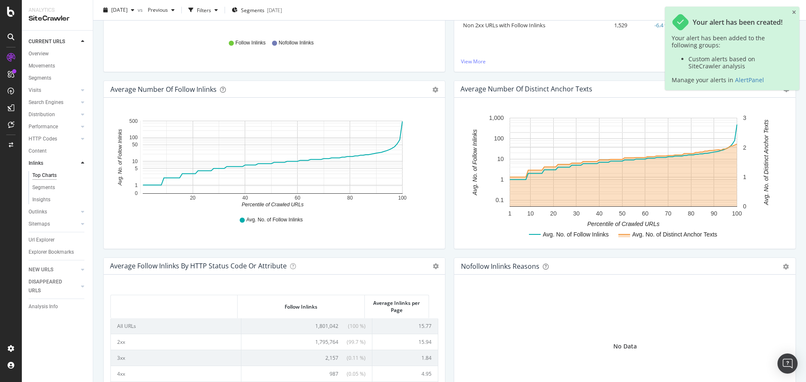
scroll to position [292, 0]
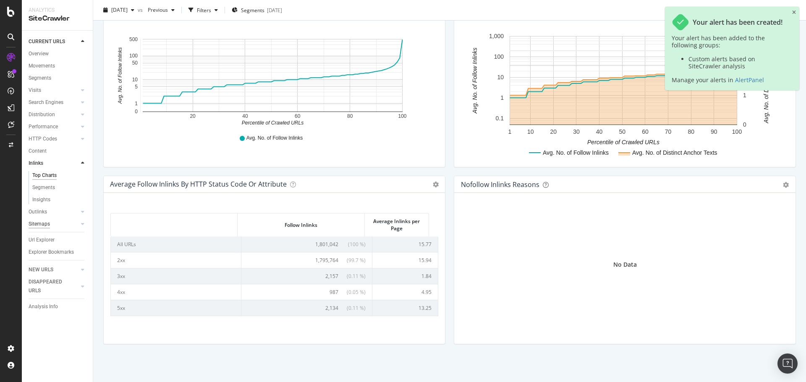
click at [44, 224] on div "Sitemaps" at bounding box center [39, 224] width 21 height 9
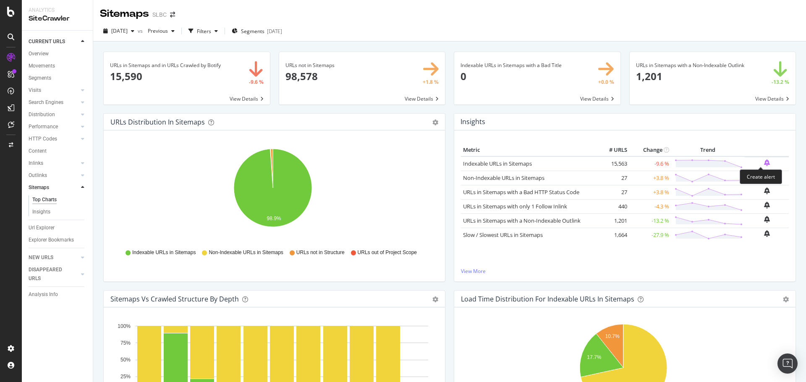
click at [764, 164] on icon "bell-plus" at bounding box center [767, 163] width 6 height 7
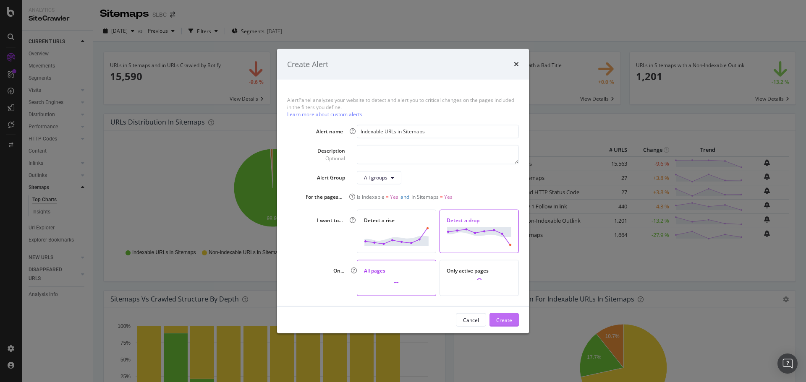
click at [501, 322] on div "Create" at bounding box center [504, 319] width 16 height 7
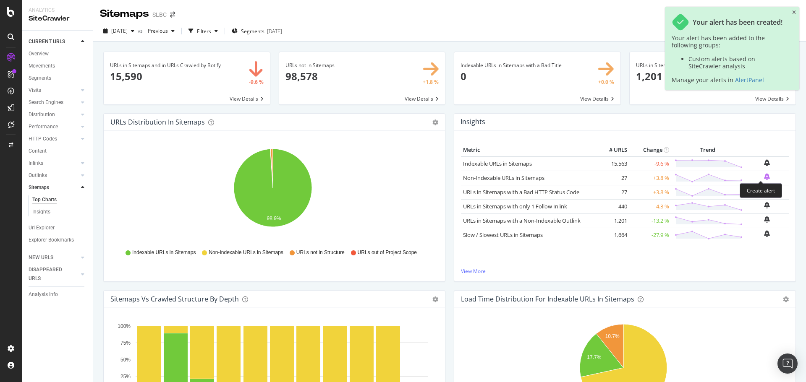
click at [764, 179] on icon "bell-plus" at bounding box center [767, 176] width 6 height 7
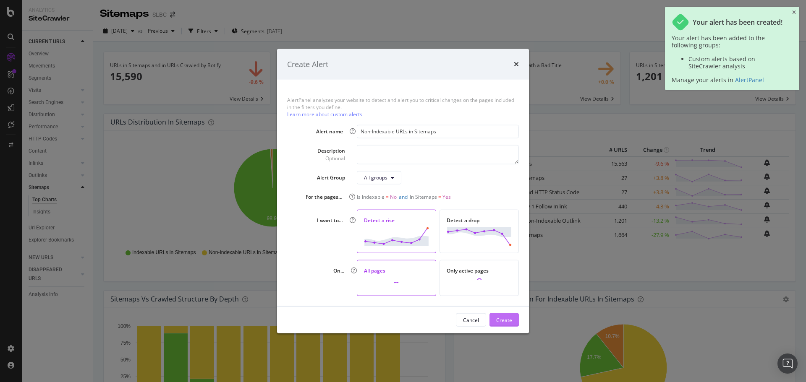
click at [508, 316] on div "Create" at bounding box center [504, 320] width 16 height 13
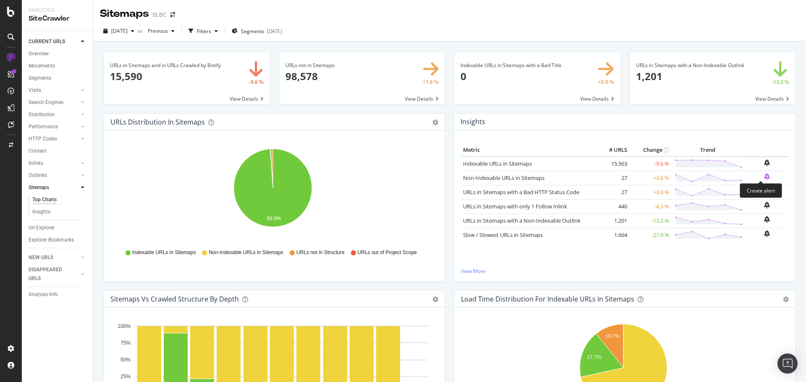
click at [764, 176] on icon "bell-plus" at bounding box center [767, 176] width 6 height 7
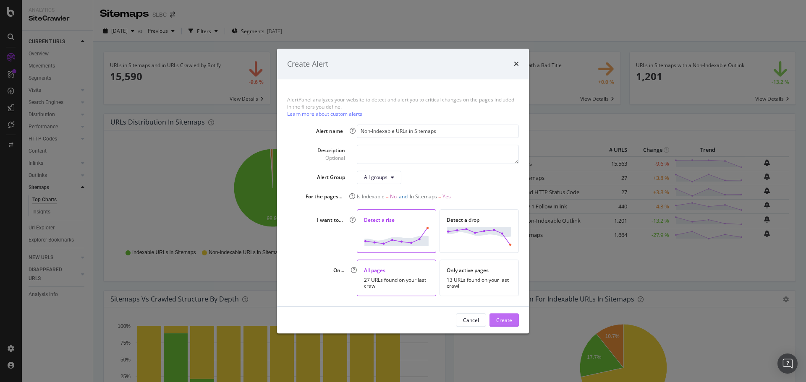
click at [502, 321] on div "Create" at bounding box center [504, 320] width 16 height 7
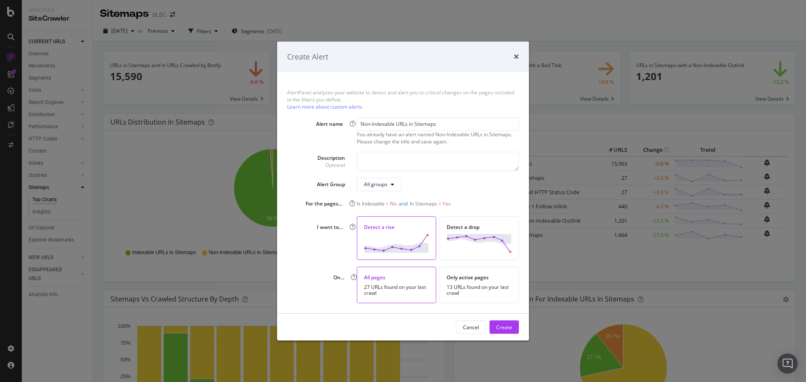
click at [513, 60] on div "Create Alert" at bounding box center [403, 57] width 232 height 11
click at [515, 60] on icon "times" at bounding box center [516, 56] width 5 height 7
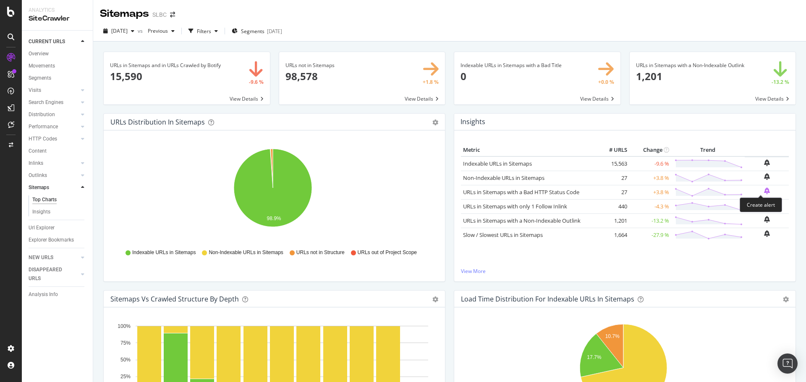
click at [764, 193] on icon "bell-plus" at bounding box center [767, 191] width 6 height 7
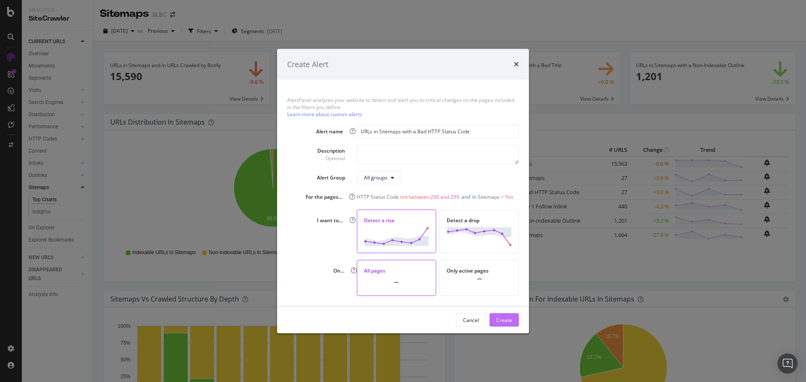
click at [504, 321] on div "Create" at bounding box center [504, 319] width 16 height 7
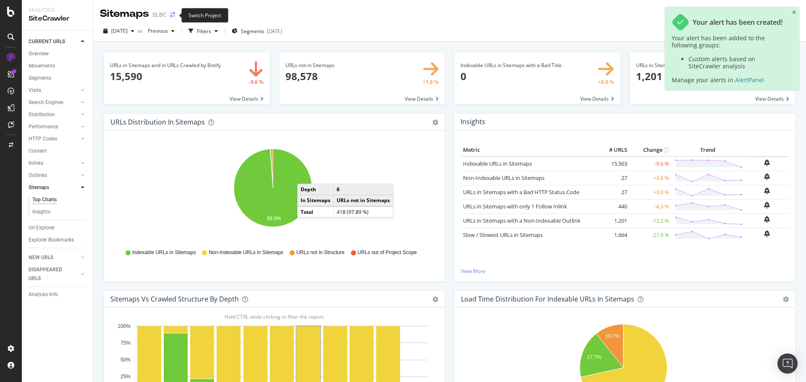
click at [172, 16] on icon "arrow-right-arrow-left" at bounding box center [172, 15] width 5 height 6
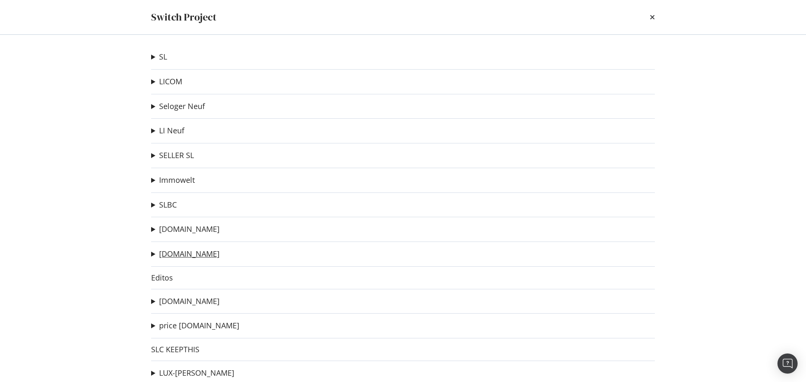
click at [193, 257] on link "[DOMAIN_NAME]" at bounding box center [189, 254] width 60 height 9
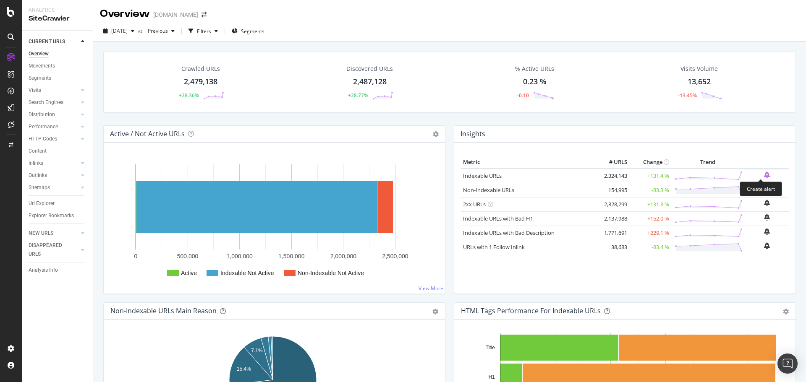
click at [764, 176] on icon "bell-plus" at bounding box center [767, 175] width 6 height 7
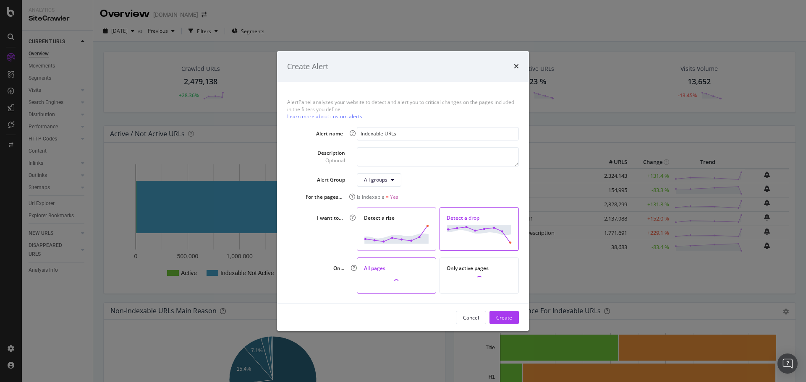
click at [418, 234] on img "modal" at bounding box center [396, 234] width 65 height 19
click at [510, 319] on div "Create" at bounding box center [504, 317] width 16 height 7
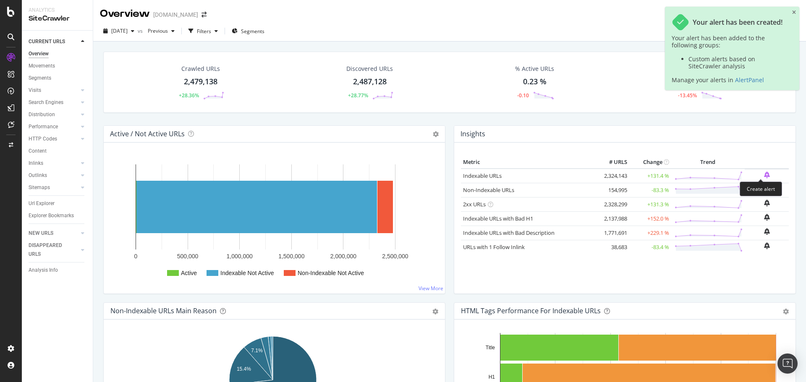
click at [764, 175] on icon "bell-plus" at bounding box center [767, 175] width 6 height 7
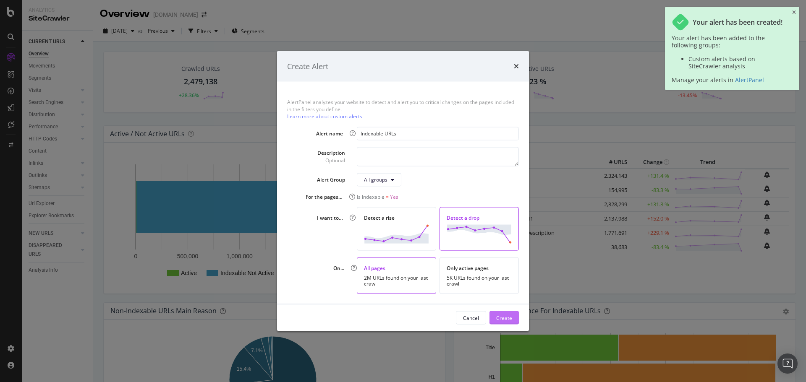
click at [501, 315] on div "Create" at bounding box center [504, 317] width 16 height 7
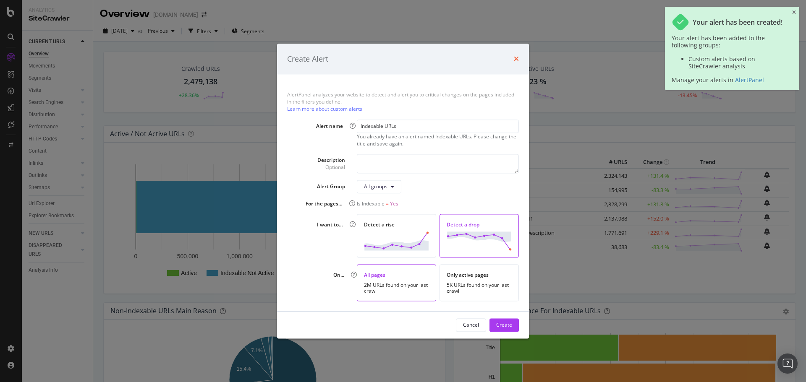
click at [516, 60] on icon "times" at bounding box center [516, 59] width 5 height 7
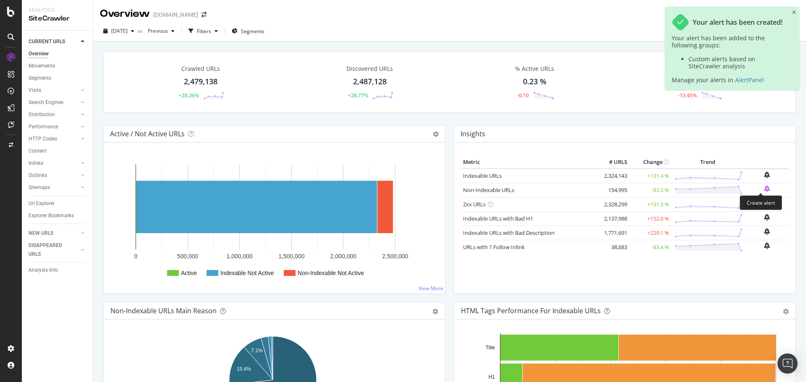
click at [764, 190] on icon "bell-plus" at bounding box center [767, 189] width 6 height 7
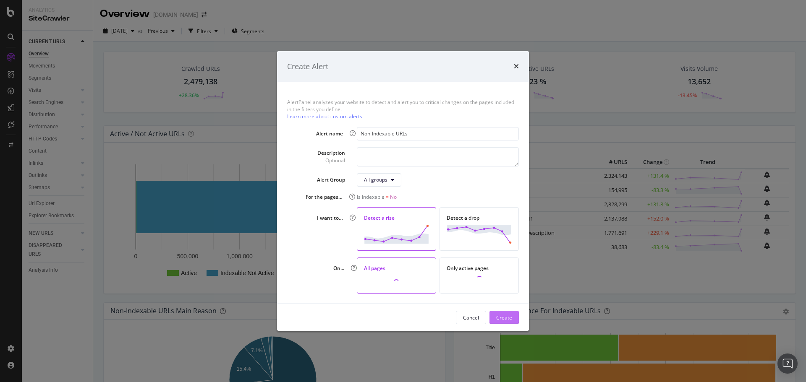
click at [500, 317] on div "Create" at bounding box center [504, 317] width 16 height 7
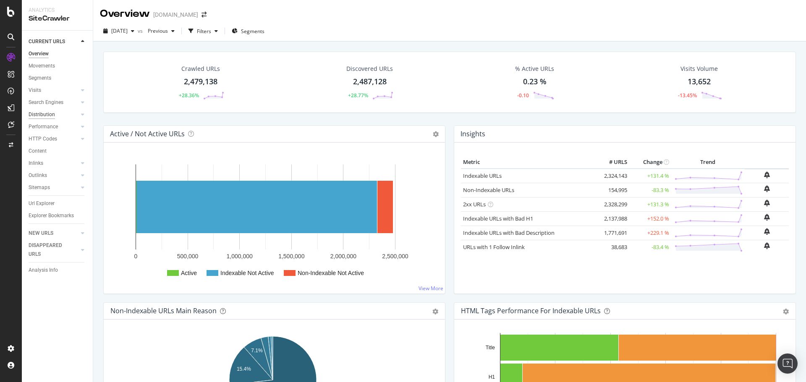
click at [44, 116] on div "Distribution" at bounding box center [42, 114] width 26 height 9
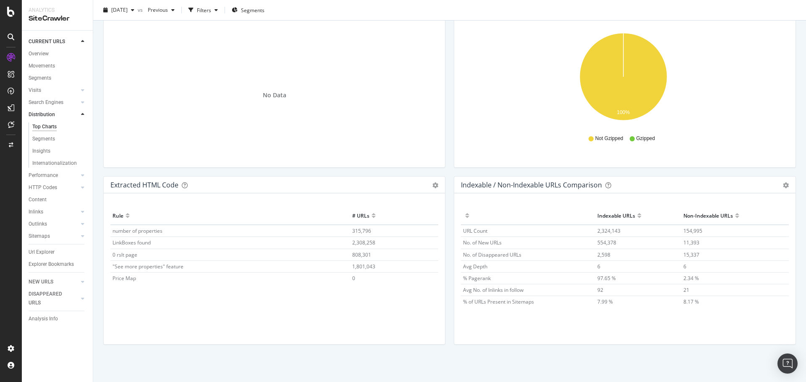
scroll to position [1177, 0]
click at [39, 177] on div "Performance" at bounding box center [43, 175] width 29 height 9
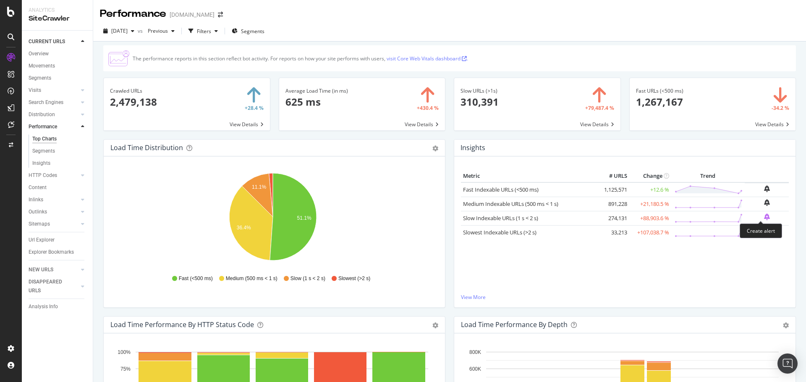
click at [764, 217] on icon "bell-plus" at bounding box center [767, 217] width 6 height 7
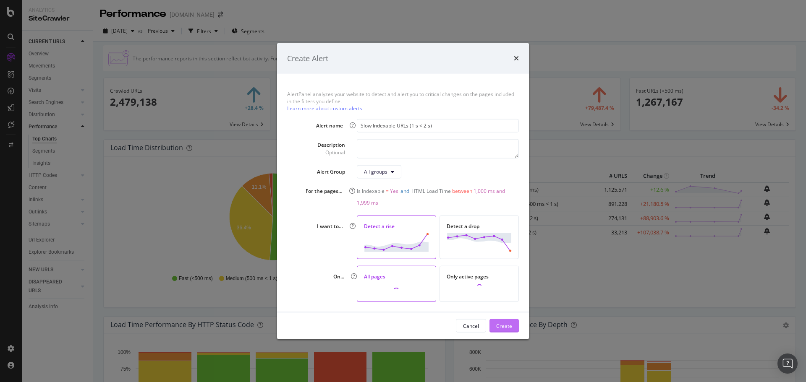
click at [502, 326] on div "Create" at bounding box center [504, 325] width 16 height 7
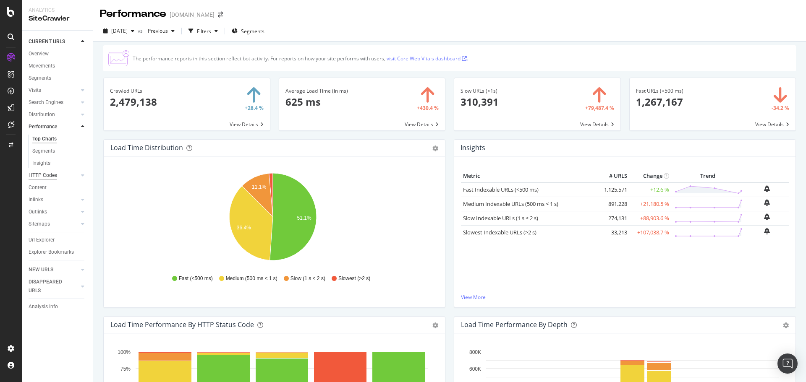
click at [42, 173] on div "HTTP Codes" at bounding box center [43, 175] width 29 height 9
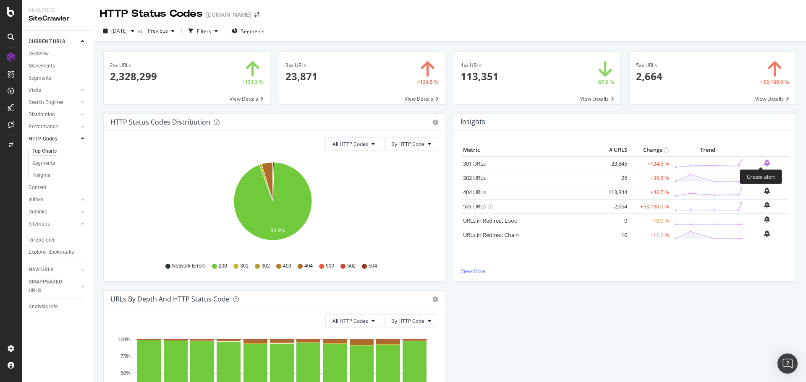
click at [764, 161] on icon "bell-plus" at bounding box center [767, 163] width 6 height 7
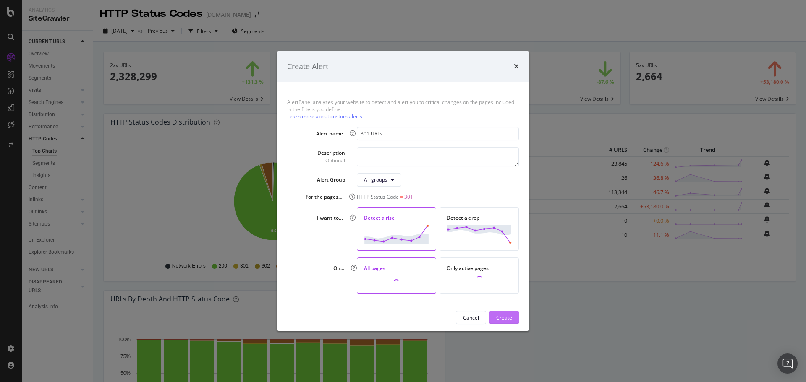
click at [508, 319] on div "Create" at bounding box center [504, 317] width 16 height 7
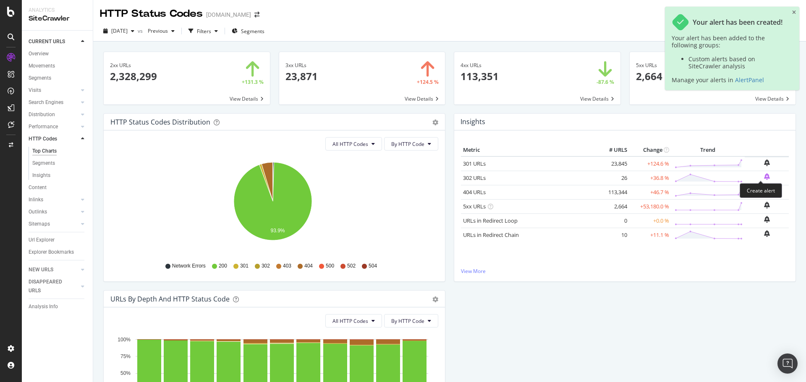
click at [764, 178] on icon "bell-plus" at bounding box center [767, 176] width 6 height 7
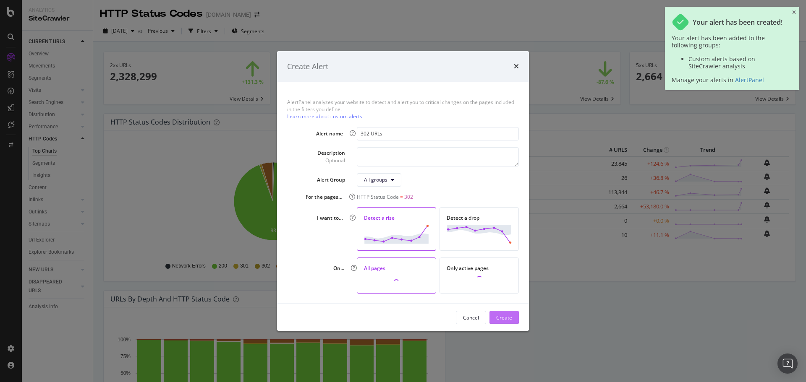
click at [501, 320] on div "Create" at bounding box center [504, 317] width 16 height 7
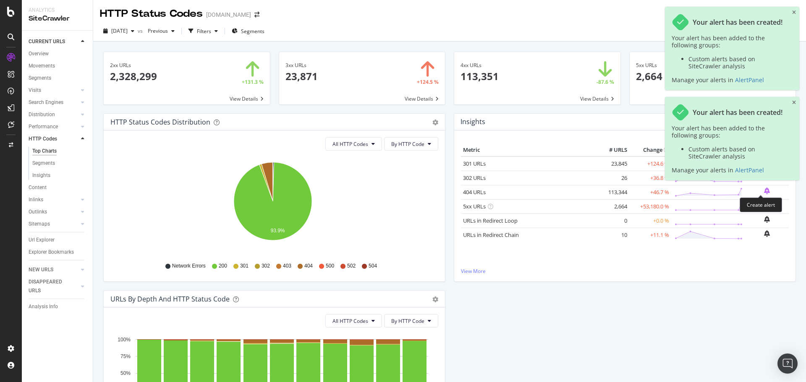
click at [764, 190] on icon "bell-plus" at bounding box center [767, 191] width 6 height 7
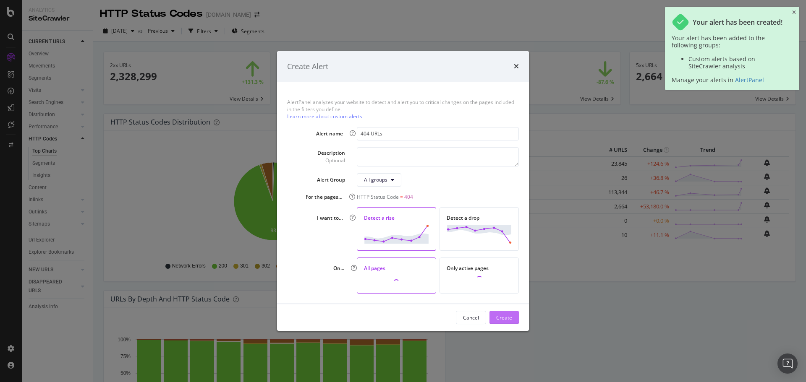
click at [497, 314] on div "Create" at bounding box center [504, 317] width 16 height 7
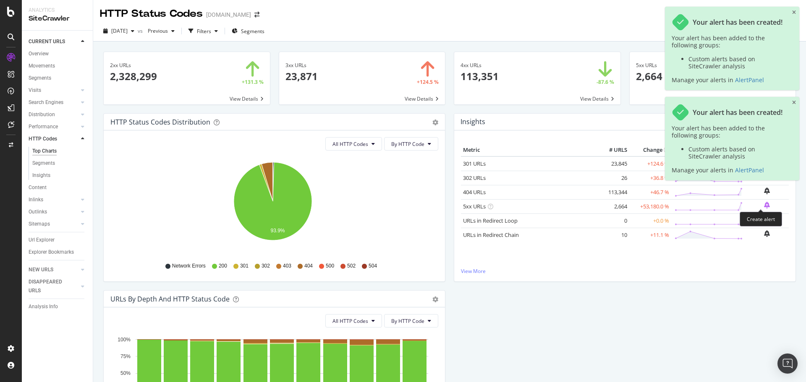
click at [764, 207] on icon "bell-plus" at bounding box center [767, 205] width 6 height 7
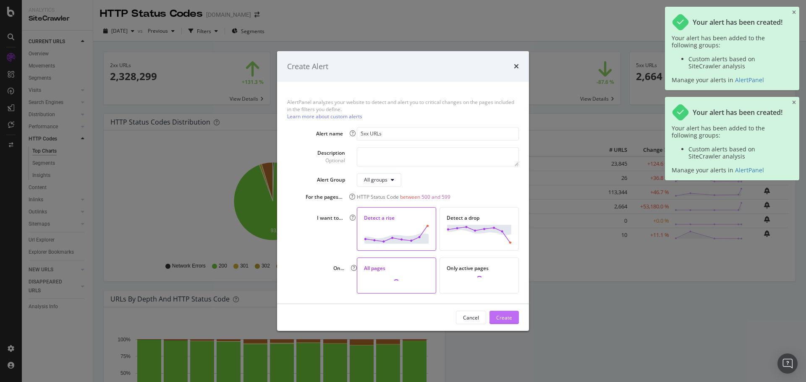
click at [499, 320] on div "Create" at bounding box center [504, 317] width 16 height 7
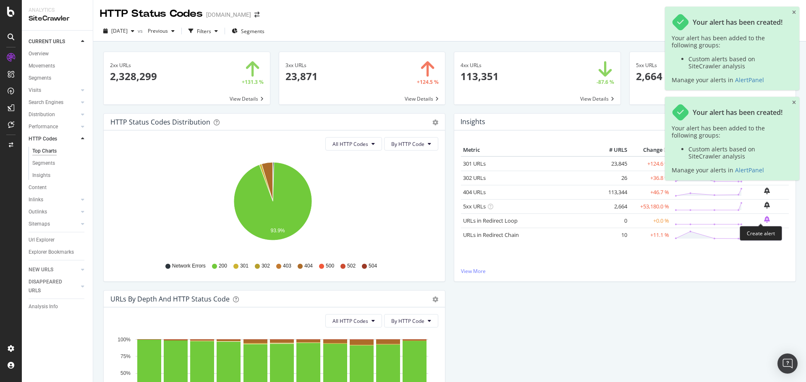
click at [764, 221] on icon "bell-plus" at bounding box center [767, 219] width 6 height 7
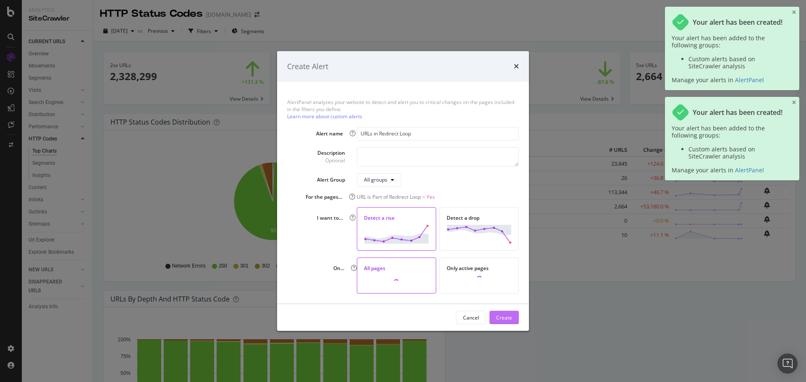
click at [500, 317] on div "Create" at bounding box center [504, 317] width 16 height 7
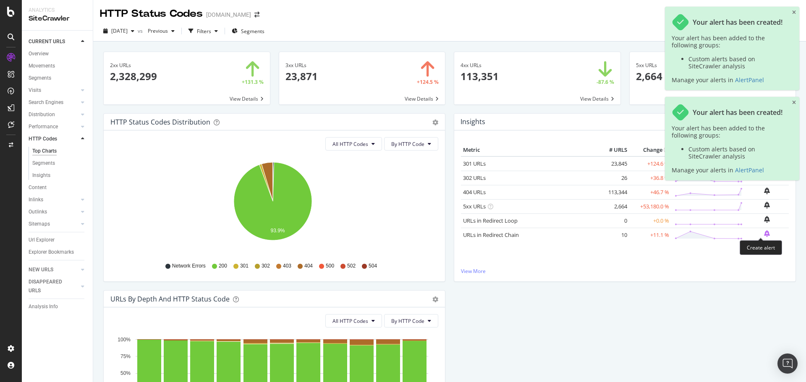
click at [764, 233] on icon "bell-plus" at bounding box center [767, 233] width 6 height 7
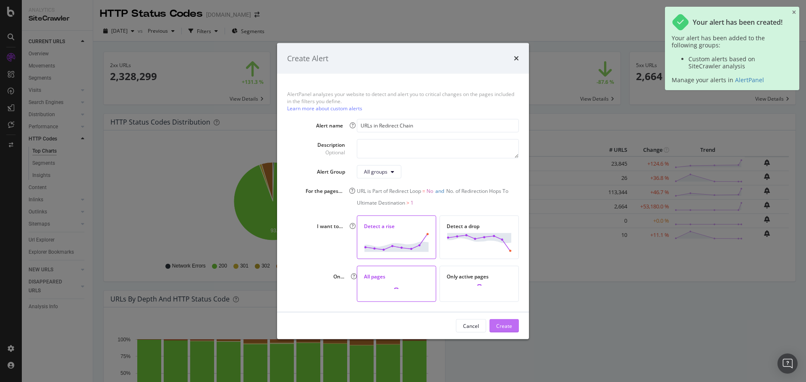
click at [516, 327] on button "Create" at bounding box center [503, 325] width 29 height 13
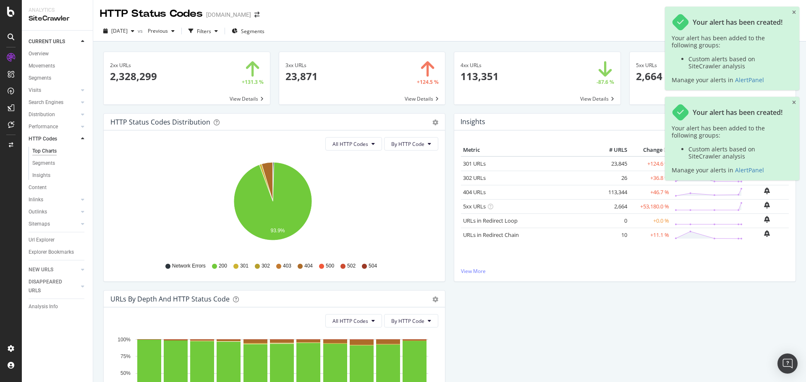
scroll to position [115, 0]
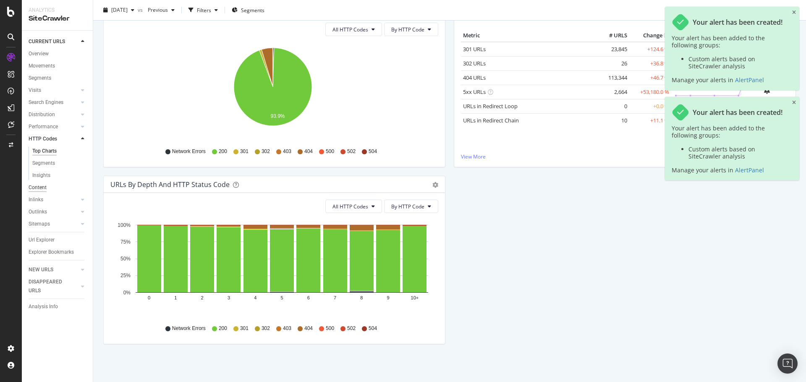
click at [45, 188] on div "Content" at bounding box center [38, 187] width 18 height 9
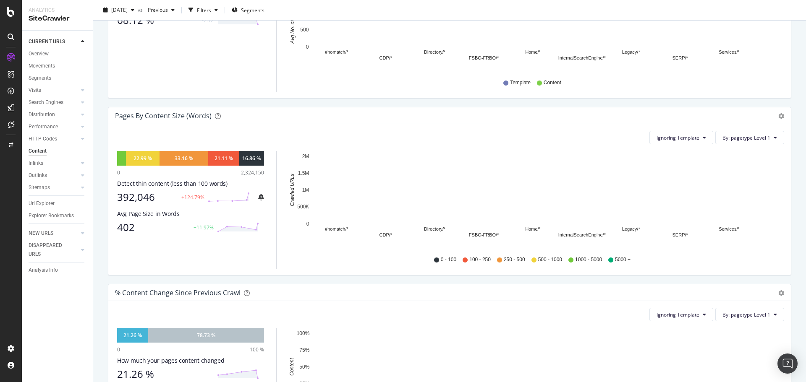
scroll to position [470, 0]
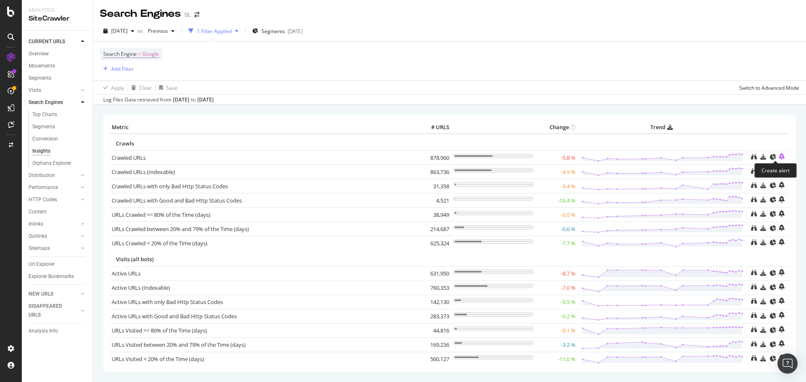
click at [779, 157] on icon "bell-plus" at bounding box center [782, 156] width 6 height 7
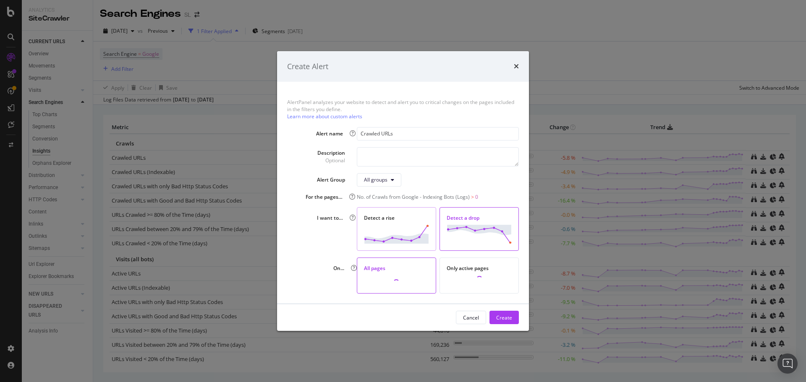
click at [405, 229] on img "modal" at bounding box center [396, 234] width 65 height 19
click at [502, 316] on div "Create" at bounding box center [504, 317] width 16 height 7
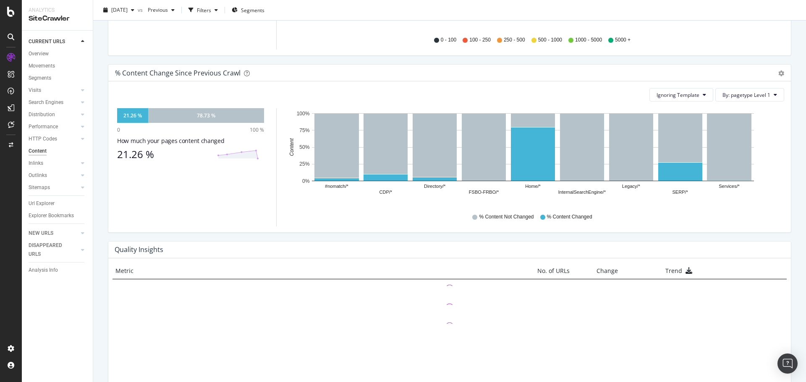
scroll to position [470, 0]
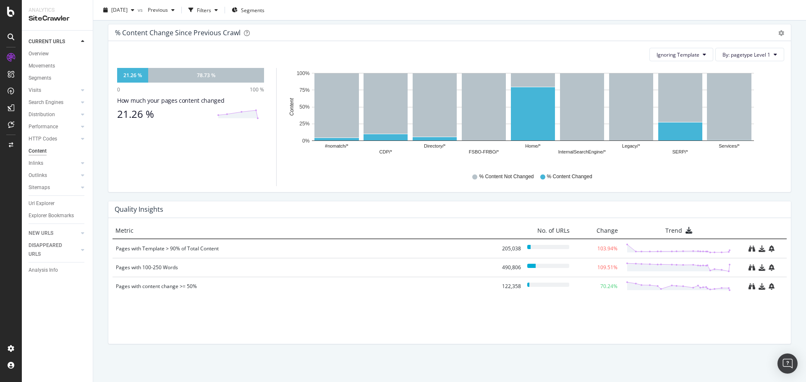
click at [674, 330] on div "Metric No. of URLs Change Trend Pages with Template > 90% of Total Content 205,…" at bounding box center [449, 281] width 683 height 126
click at [769, 249] on icon "bell-plus" at bounding box center [772, 249] width 6 height 7
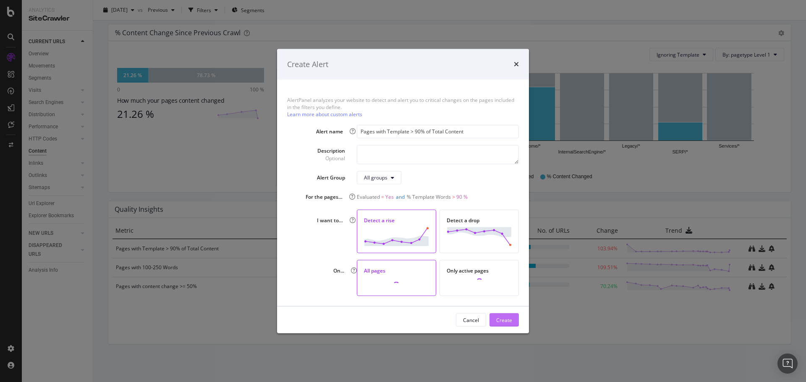
click at [504, 314] on div "Create" at bounding box center [504, 320] width 16 height 13
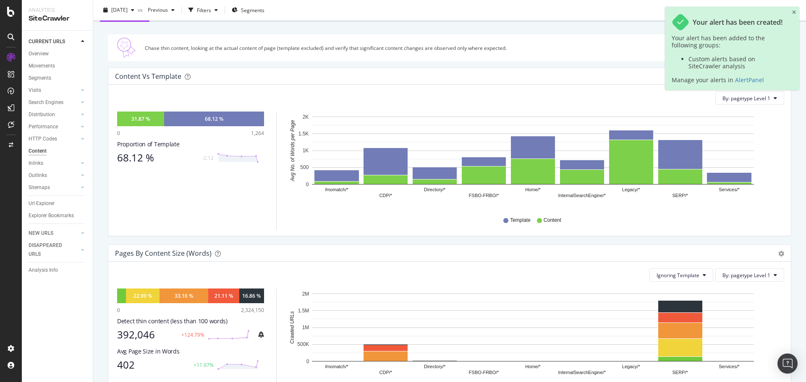
scroll to position [0, 0]
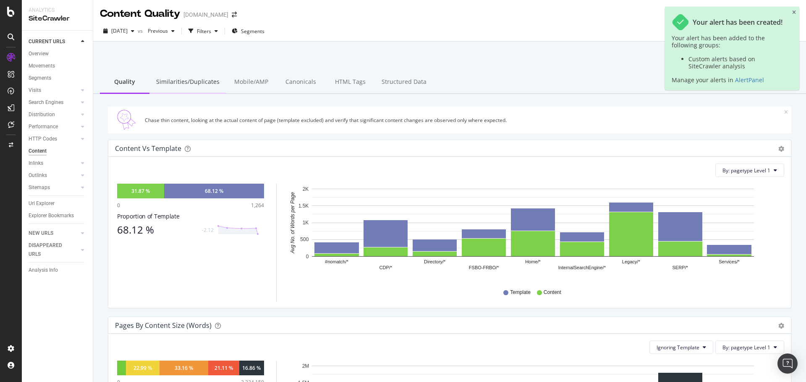
click at [210, 85] on div "Similarities/Duplicates" at bounding box center [187, 82] width 77 height 23
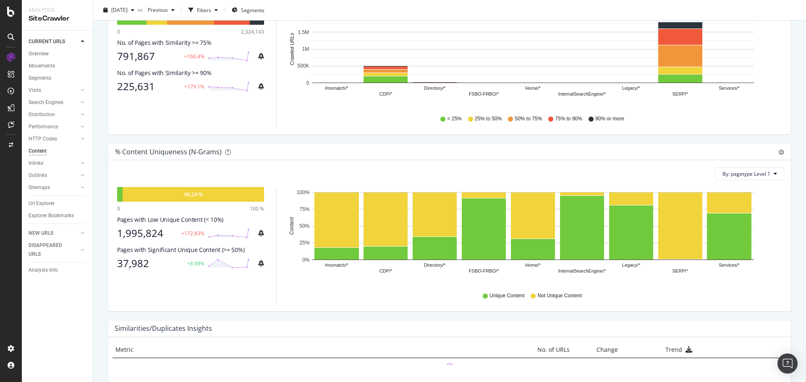
scroll to position [41, 0]
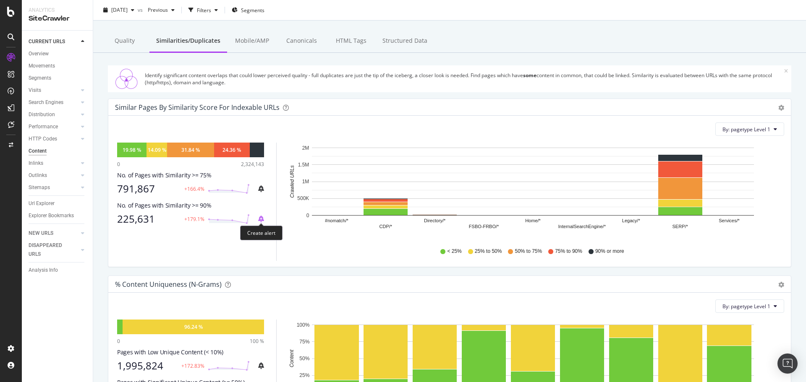
click at [262, 220] on icon "bell-plus" at bounding box center [261, 219] width 6 height 7
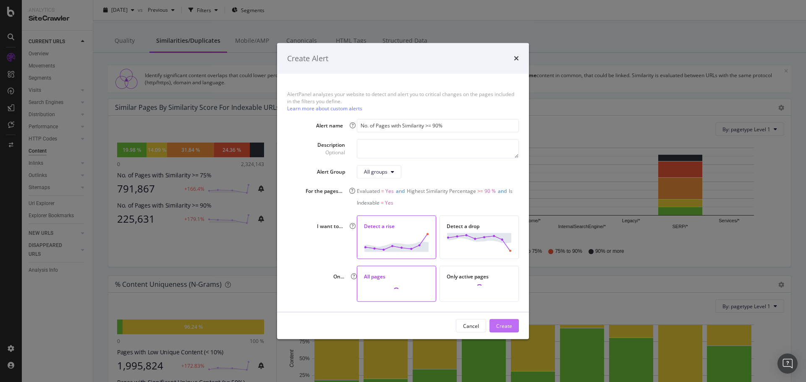
click at [511, 322] on div "Create" at bounding box center [504, 325] width 16 height 7
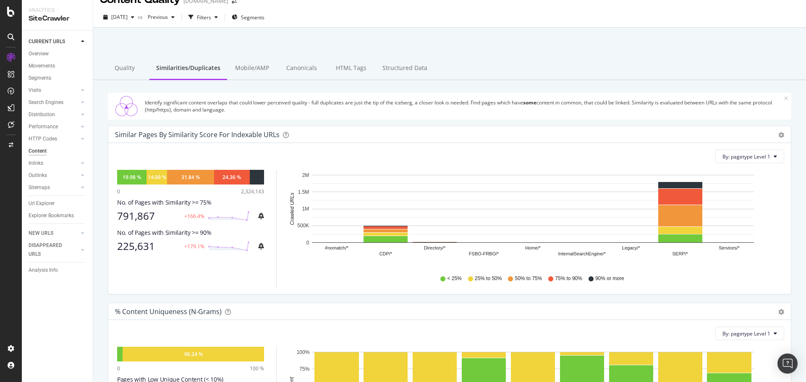
scroll to position [0, 0]
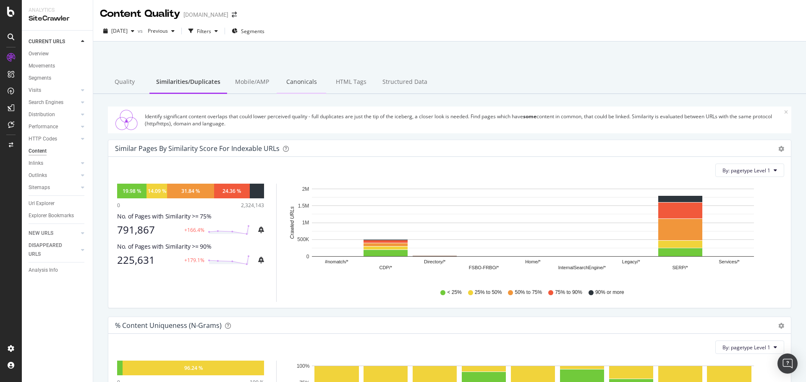
click at [312, 83] on div "Canonicals" at bounding box center [302, 82] width 50 height 23
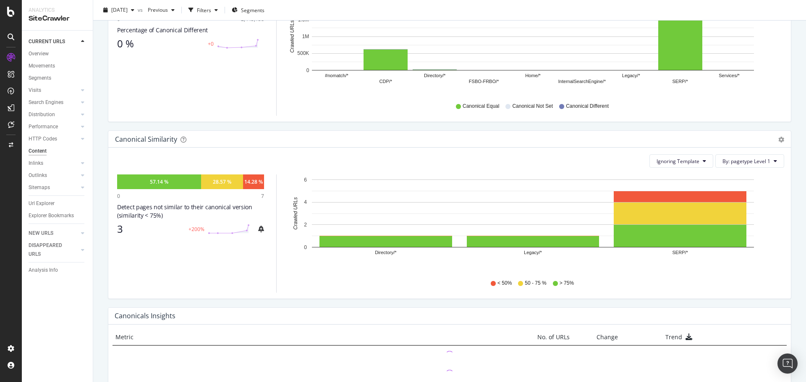
scroll to position [293, 0]
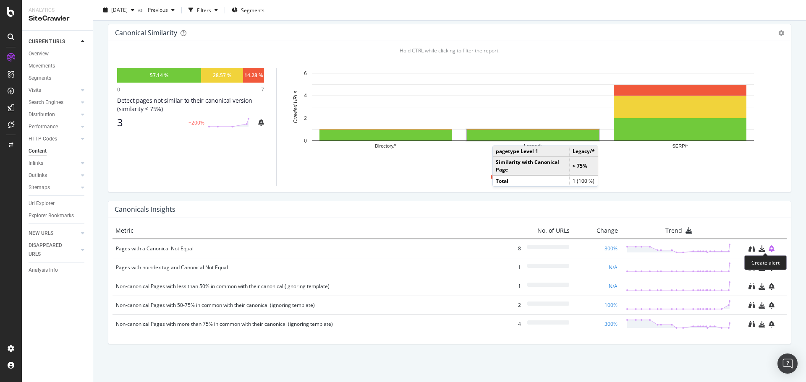
click at [769, 248] on icon "bell-plus" at bounding box center [772, 249] width 6 height 7
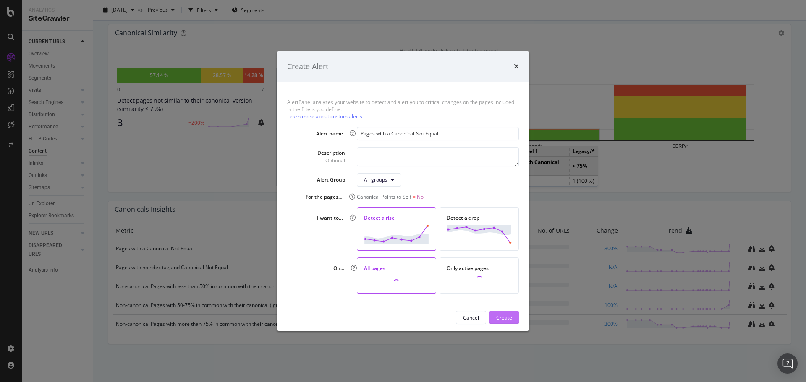
click at [510, 319] on div "Create" at bounding box center [504, 317] width 16 height 7
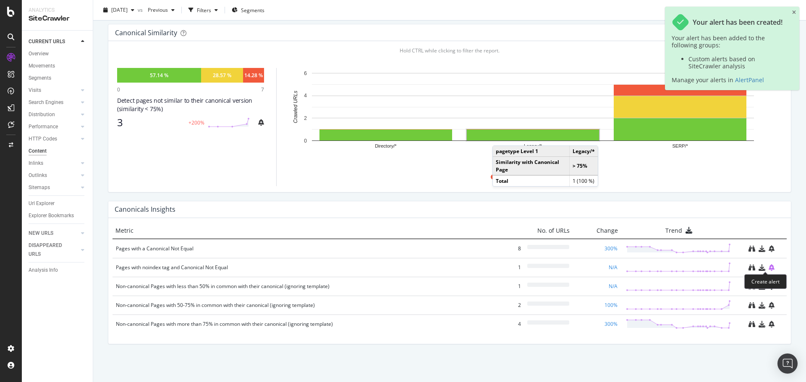
click at [769, 266] on icon "bell-plus" at bounding box center [772, 267] width 6 height 7
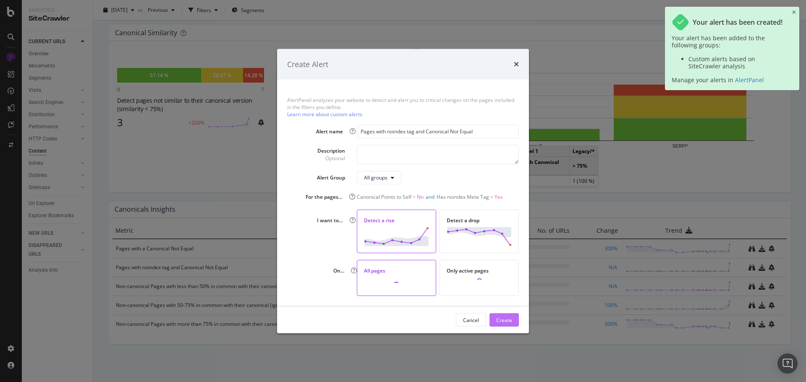
click at [505, 318] on div "Create" at bounding box center [504, 319] width 16 height 7
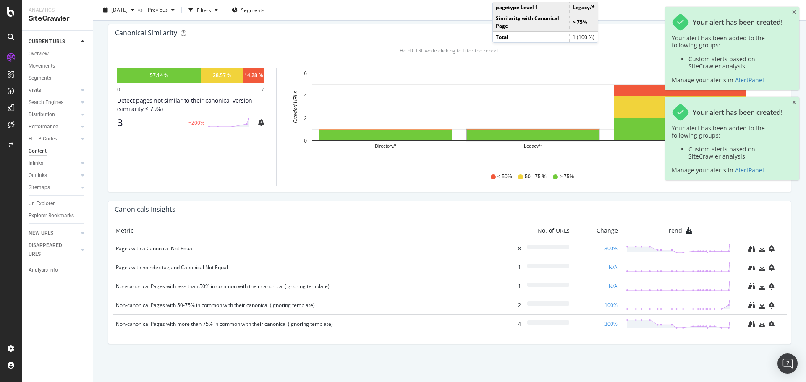
scroll to position [0, 0]
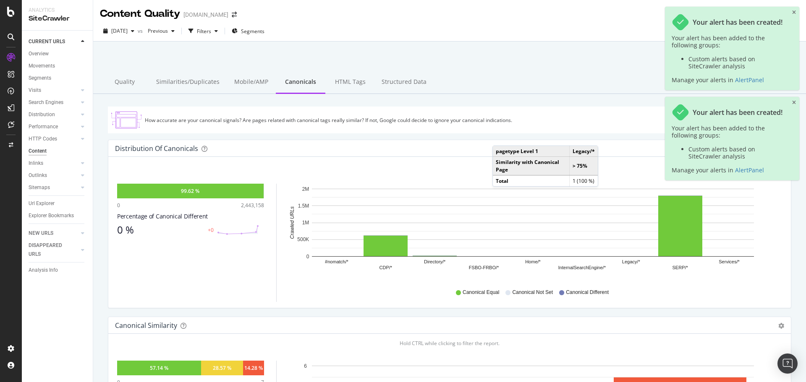
drag, startPoint x: 345, startPoint y: 71, endPoint x: 364, endPoint y: 104, distance: 37.6
click at [345, 74] on div "HTML Tags" at bounding box center [350, 82] width 50 height 23
click at [345, 78] on div "HTML Tags" at bounding box center [350, 82] width 50 height 23
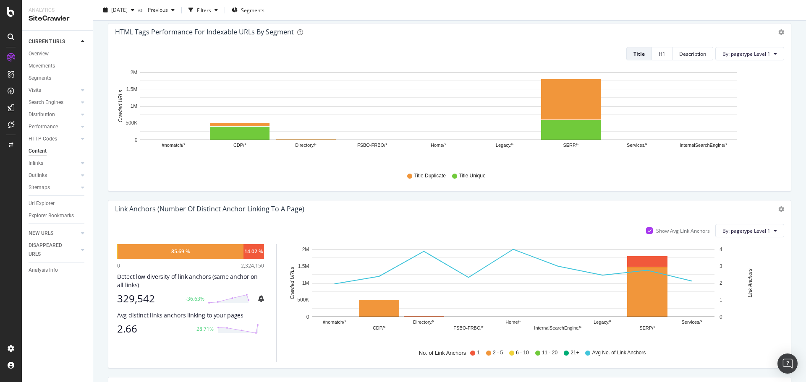
scroll to position [502, 0]
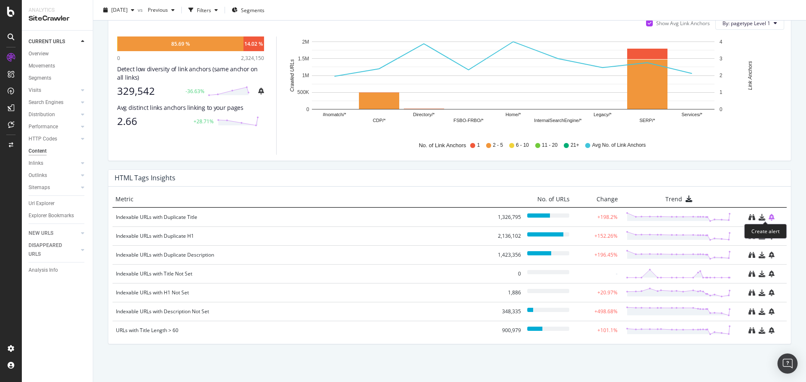
click at [769, 218] on icon "bell-plus" at bounding box center [772, 217] width 6 height 7
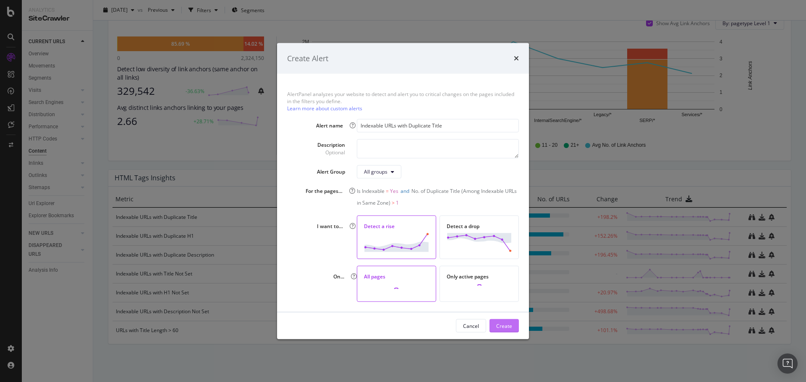
click at [505, 325] on div "Create" at bounding box center [504, 325] width 16 height 7
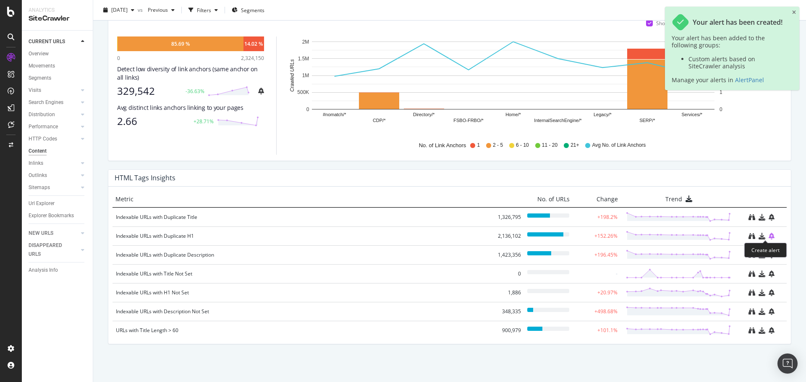
click at [769, 237] on icon "bell-plus" at bounding box center [772, 236] width 6 height 7
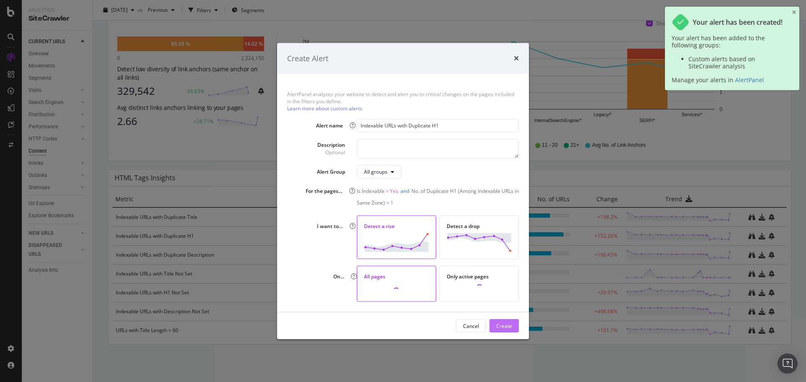
click at [507, 327] on div "Create" at bounding box center [504, 325] width 16 height 7
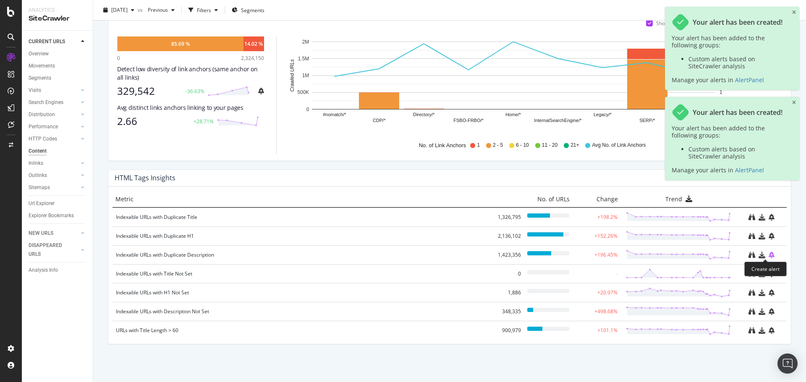
click at [769, 254] on icon "bell-plus" at bounding box center [772, 255] width 6 height 7
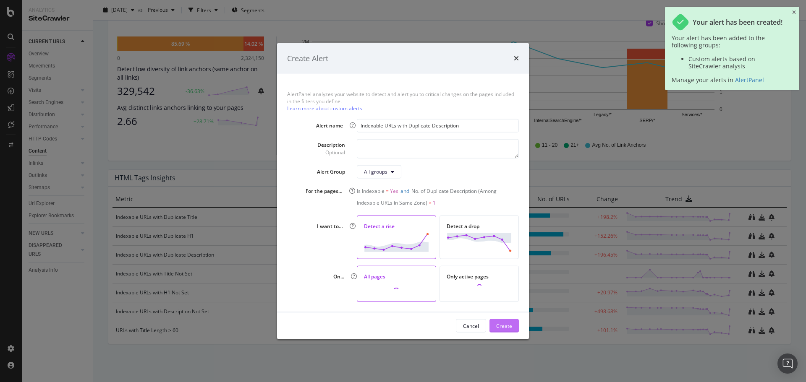
click at [506, 324] on div "Create" at bounding box center [504, 325] width 16 height 7
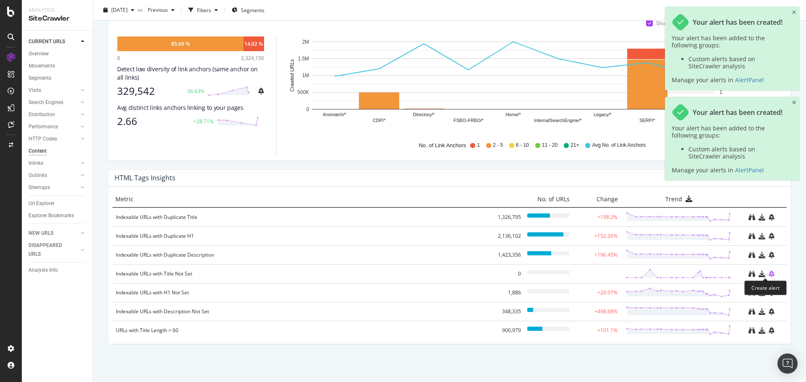
click at [769, 273] on icon "bell-plus" at bounding box center [772, 274] width 6 height 7
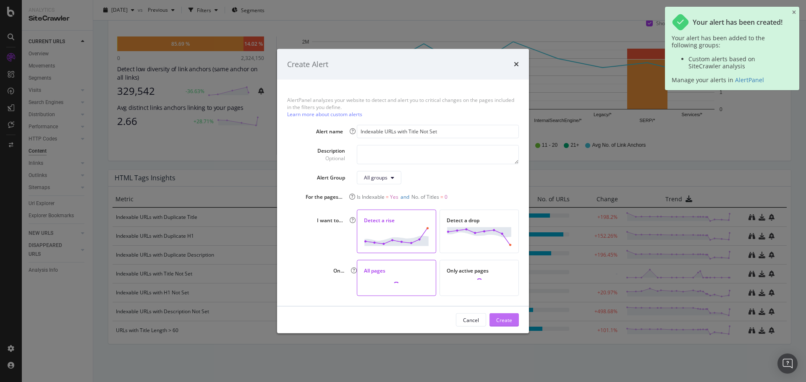
click at [509, 316] on div "Create" at bounding box center [504, 319] width 16 height 7
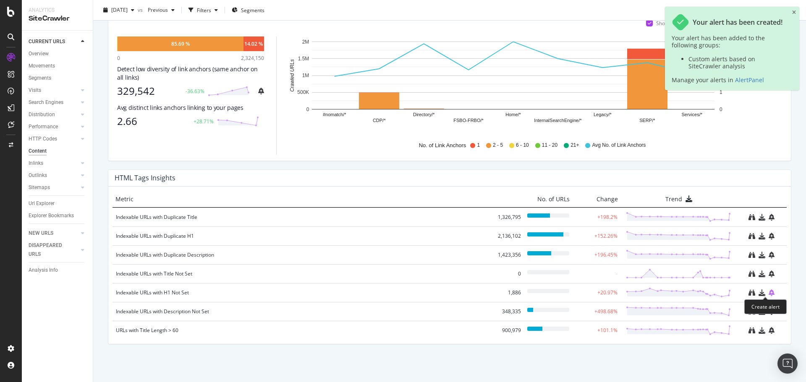
click at [769, 292] on icon "bell-plus" at bounding box center [772, 293] width 6 height 7
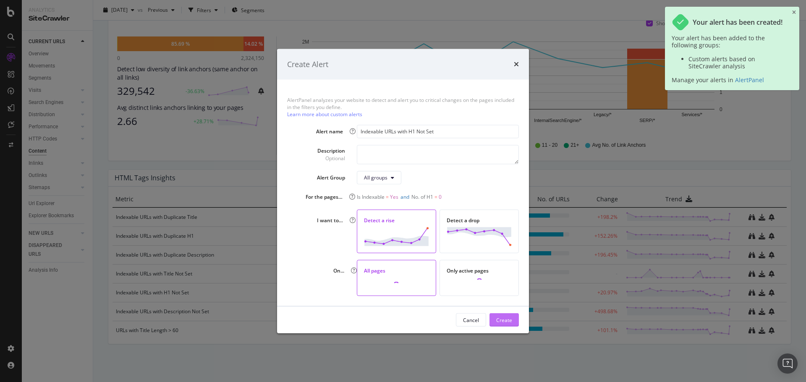
click at [502, 320] on div "Create" at bounding box center [504, 319] width 16 height 7
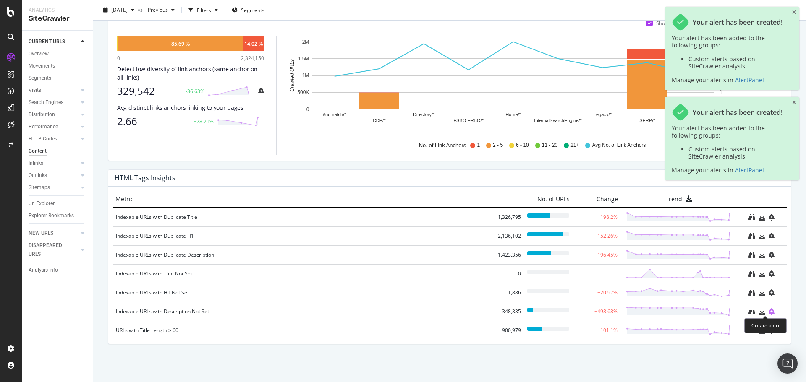
click at [769, 312] on icon "bell-plus" at bounding box center [772, 312] width 6 height 7
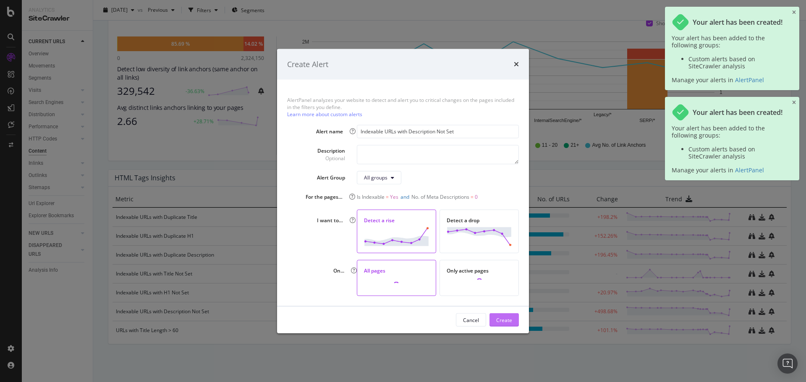
click at [509, 319] on div "Create" at bounding box center [504, 319] width 16 height 7
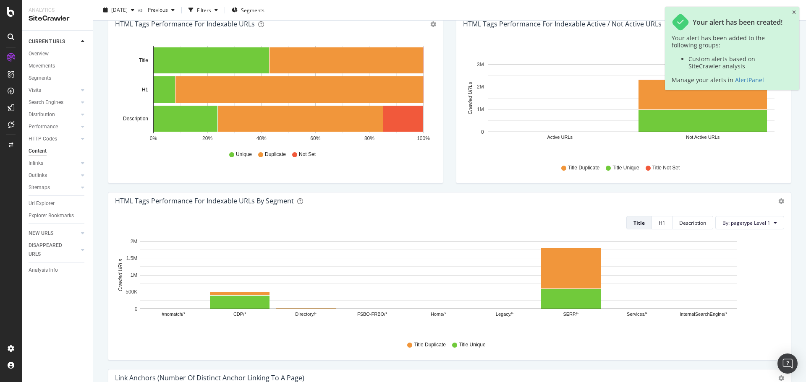
scroll to position [0, 0]
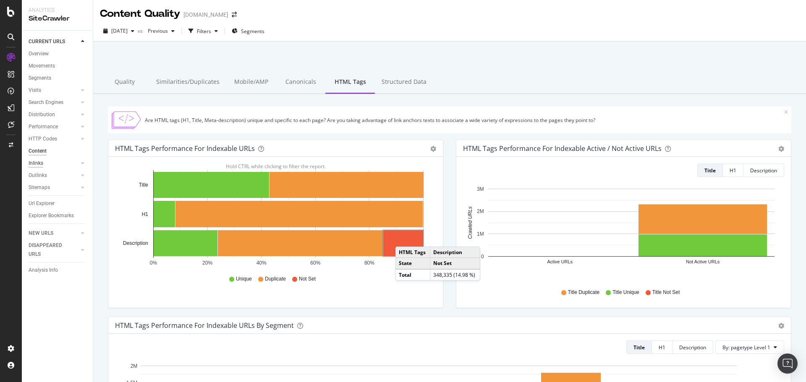
click at [40, 166] on div "Inlinks" at bounding box center [36, 163] width 15 height 9
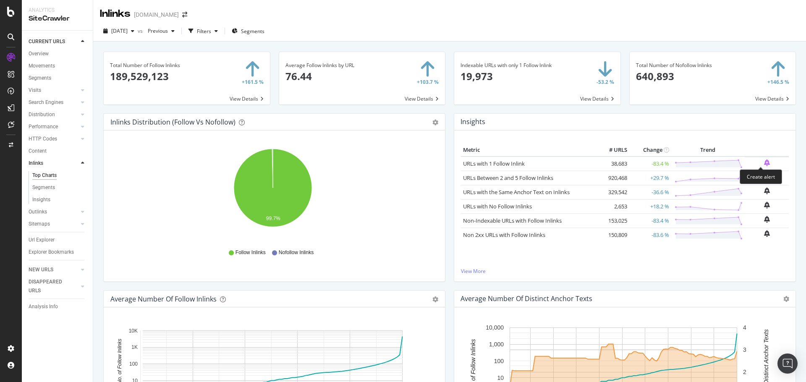
click at [764, 164] on icon "bell-plus" at bounding box center [767, 163] width 6 height 7
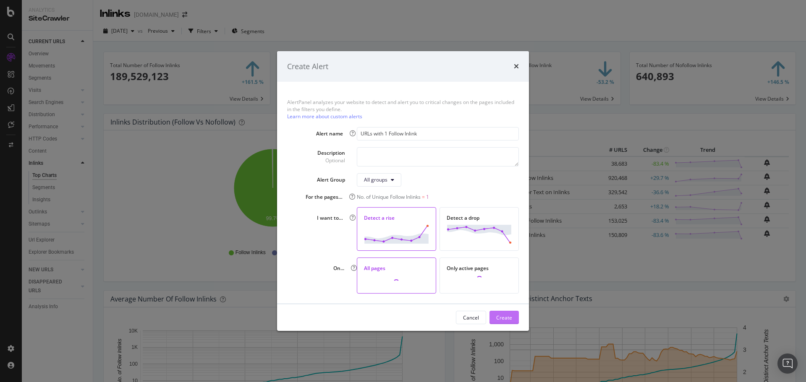
click at [502, 313] on div "Create" at bounding box center [504, 317] width 16 height 13
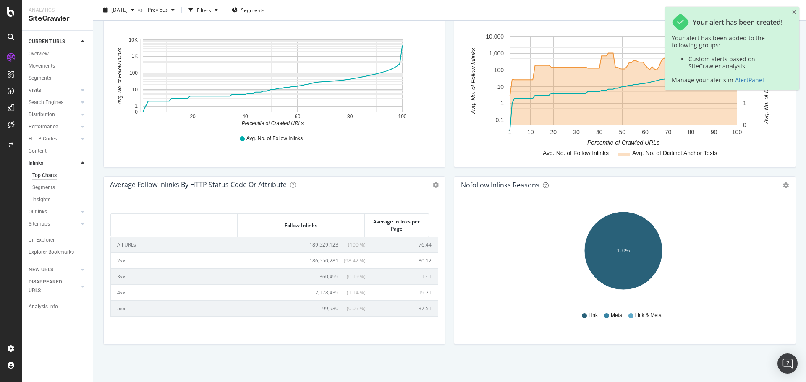
scroll to position [292, 0]
drag, startPoint x: 40, startPoint y: 214, endPoint x: 89, endPoint y: 228, distance: 51.1
click at [40, 214] on div "Outlinks" at bounding box center [38, 212] width 18 height 9
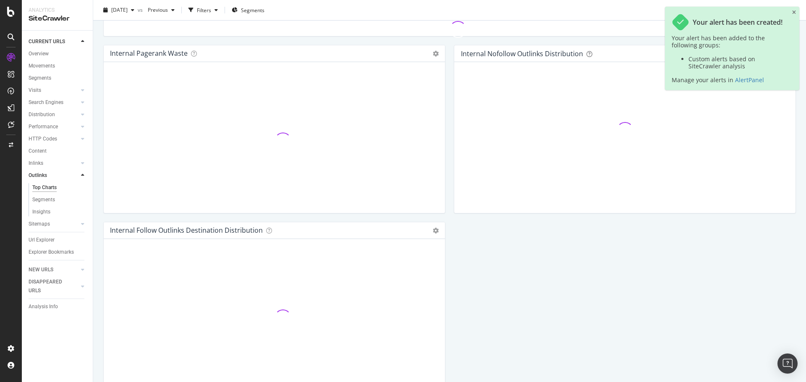
scroll to position [292, 0]
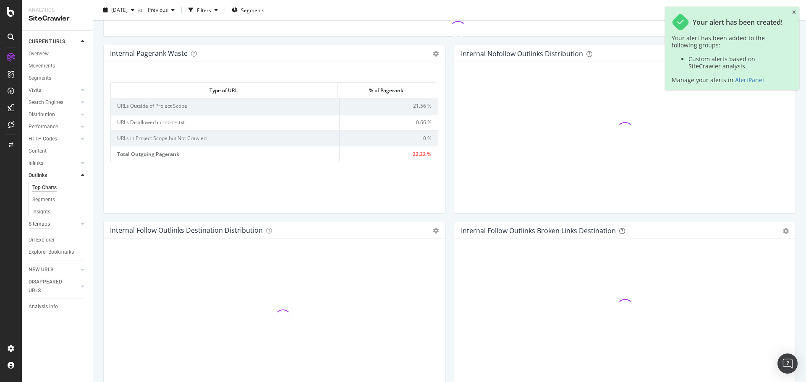
click at [42, 225] on div "Sitemaps" at bounding box center [39, 224] width 21 height 9
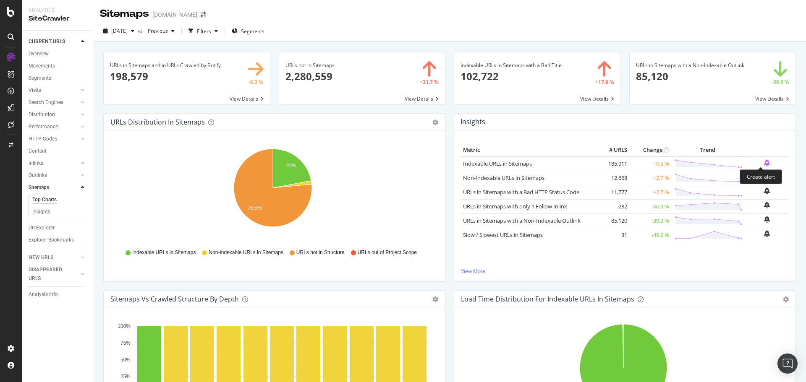
click at [764, 162] on icon "bell-plus" at bounding box center [767, 163] width 6 height 7
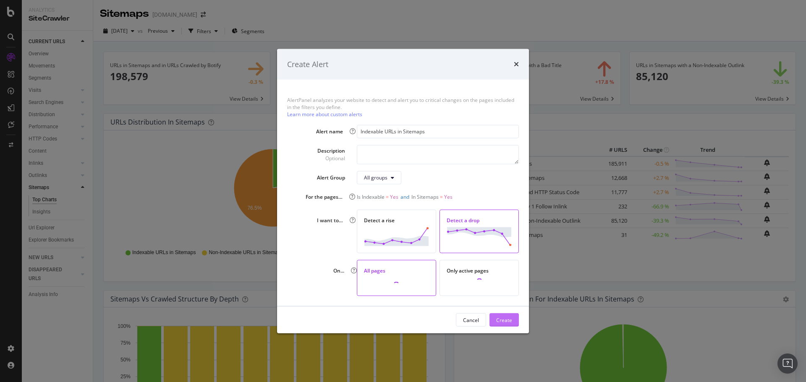
click at [513, 321] on button "Create" at bounding box center [503, 320] width 29 height 13
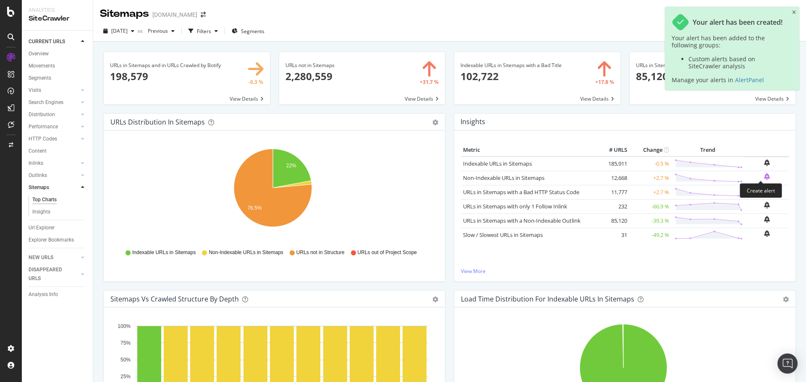
click at [764, 178] on icon "bell-plus" at bounding box center [767, 176] width 6 height 7
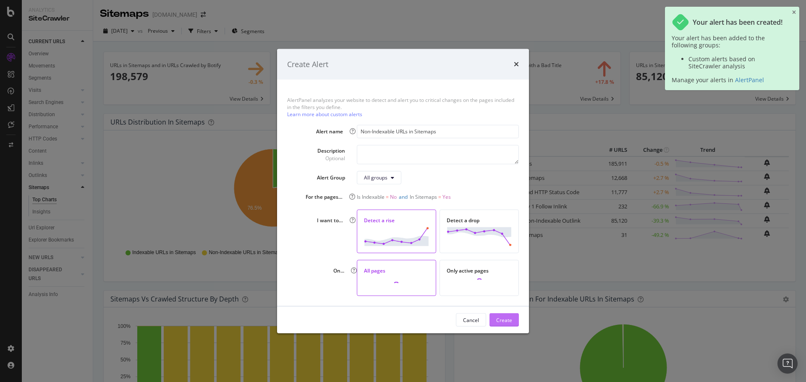
click at [503, 320] on div "Create" at bounding box center [504, 319] width 16 height 7
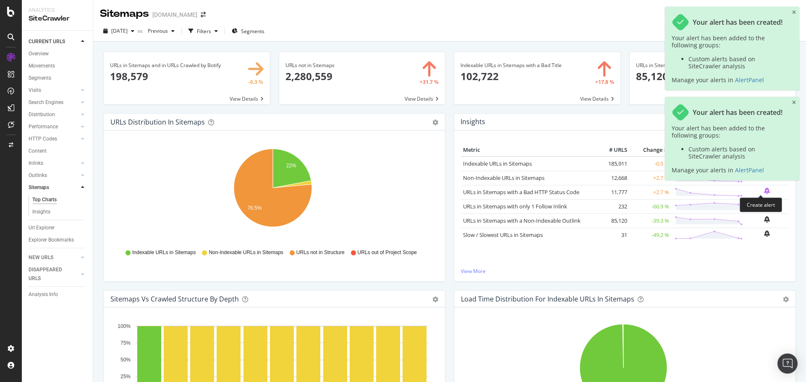
click at [764, 189] on icon "bell-plus" at bounding box center [767, 191] width 6 height 7
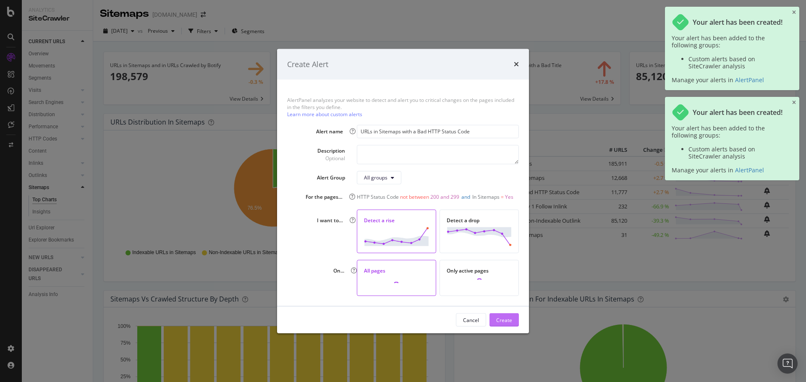
click at [506, 319] on div "Create" at bounding box center [504, 319] width 16 height 7
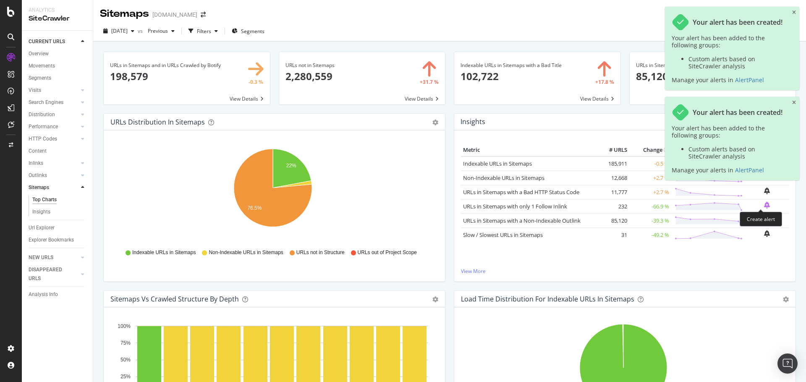
click at [764, 204] on icon "bell-plus" at bounding box center [767, 205] width 6 height 7
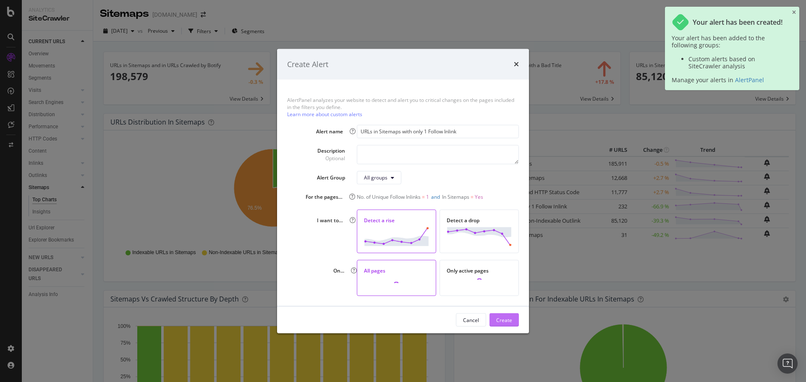
click at [495, 320] on button "Create" at bounding box center [503, 320] width 29 height 13
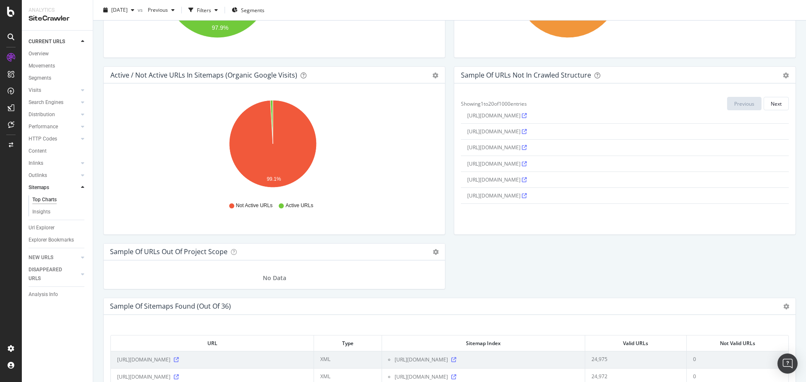
scroll to position [245, 0]
click at [527, 170] on icon at bounding box center [524, 168] width 5 height 5
click at [10, 144] on icon at bounding box center [11, 145] width 5 height 5
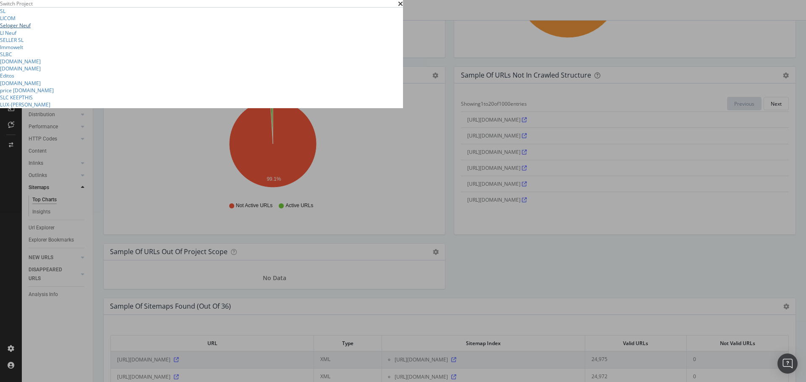
click at [31, 29] on link "Seloger Neuf" at bounding box center [15, 25] width 31 height 7
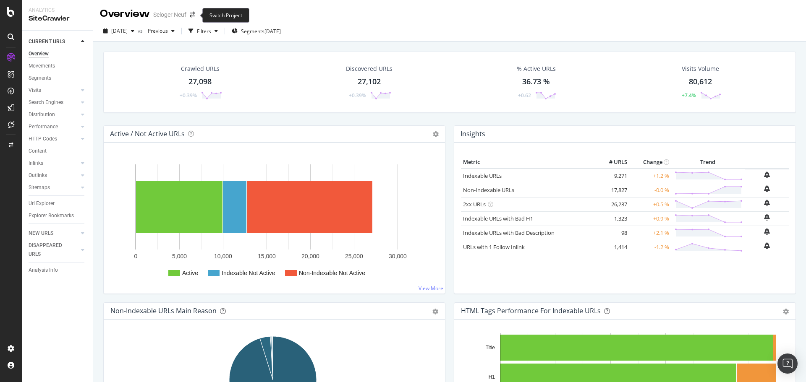
click at [196, 15] on span at bounding box center [192, 15] width 12 height 6
click at [194, 16] on icon "arrow-right-arrow-left" at bounding box center [192, 15] width 5 height 6
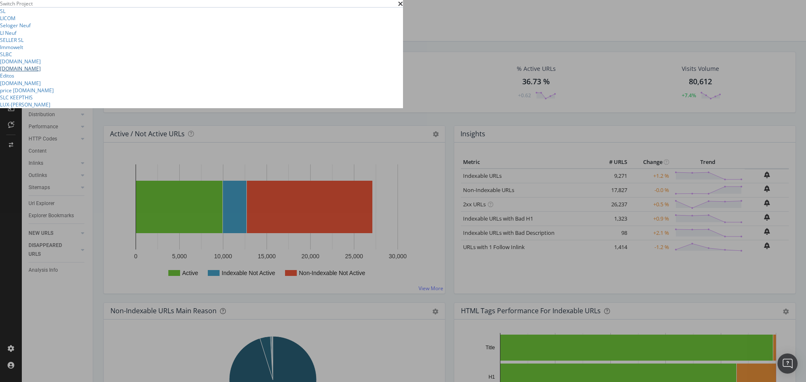
click at [41, 72] on link "[DOMAIN_NAME]" at bounding box center [20, 68] width 41 height 7
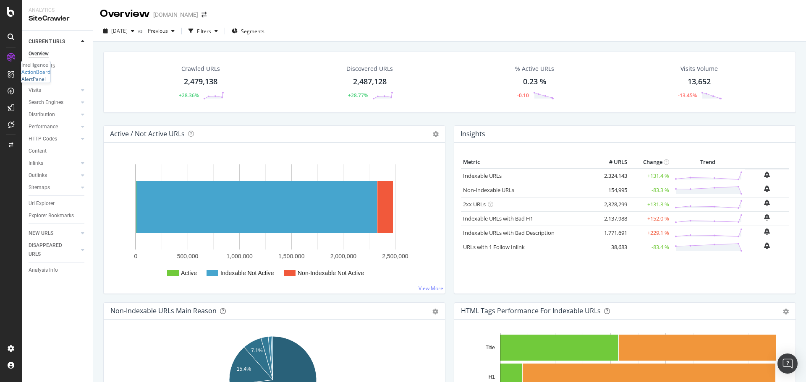
click at [44, 83] on div "AlertPanel" at bounding box center [33, 79] width 24 height 7
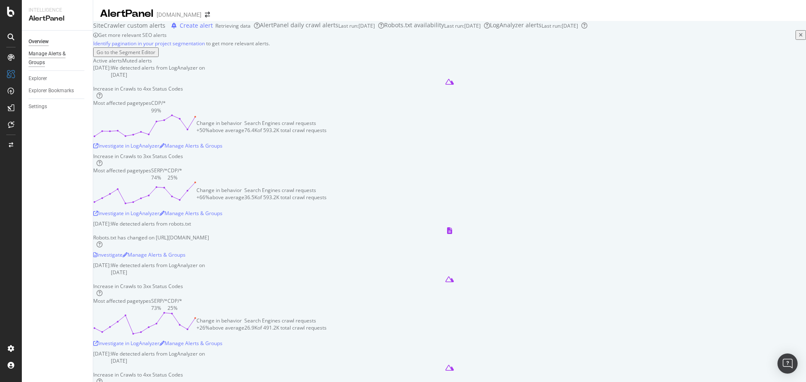
click at [47, 58] on div "Manage Alerts & Groups" at bounding box center [54, 59] width 50 height 18
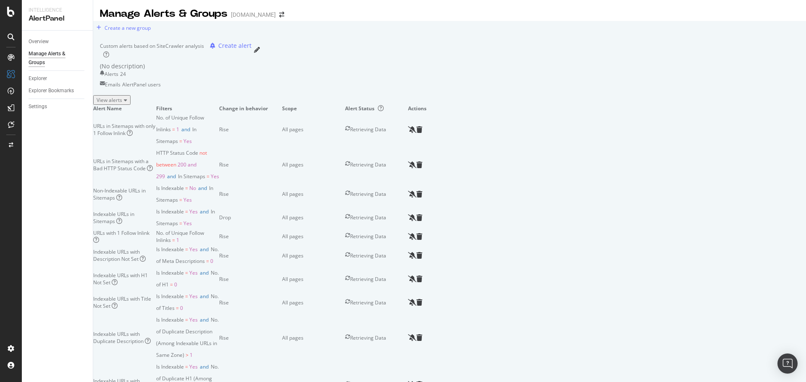
click at [127, 104] on div "View alerts" at bounding box center [112, 100] width 31 height 7
click at [260, 53] on icon "pencil" at bounding box center [257, 50] width 6 height 6
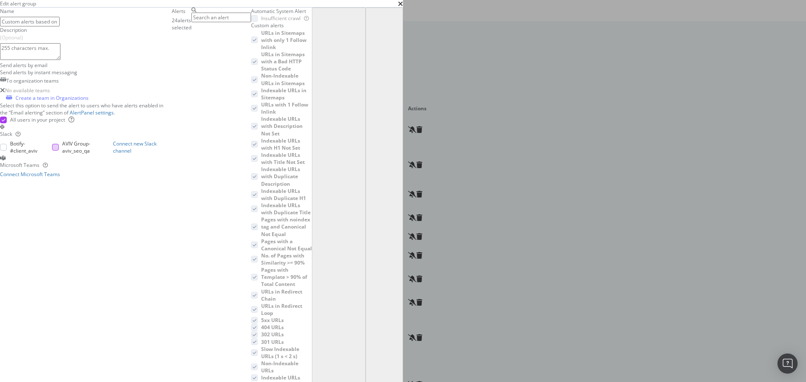
click at [59, 151] on div "modal" at bounding box center [55, 147] width 7 height 7
